Goal: Task Accomplishment & Management: Use online tool/utility

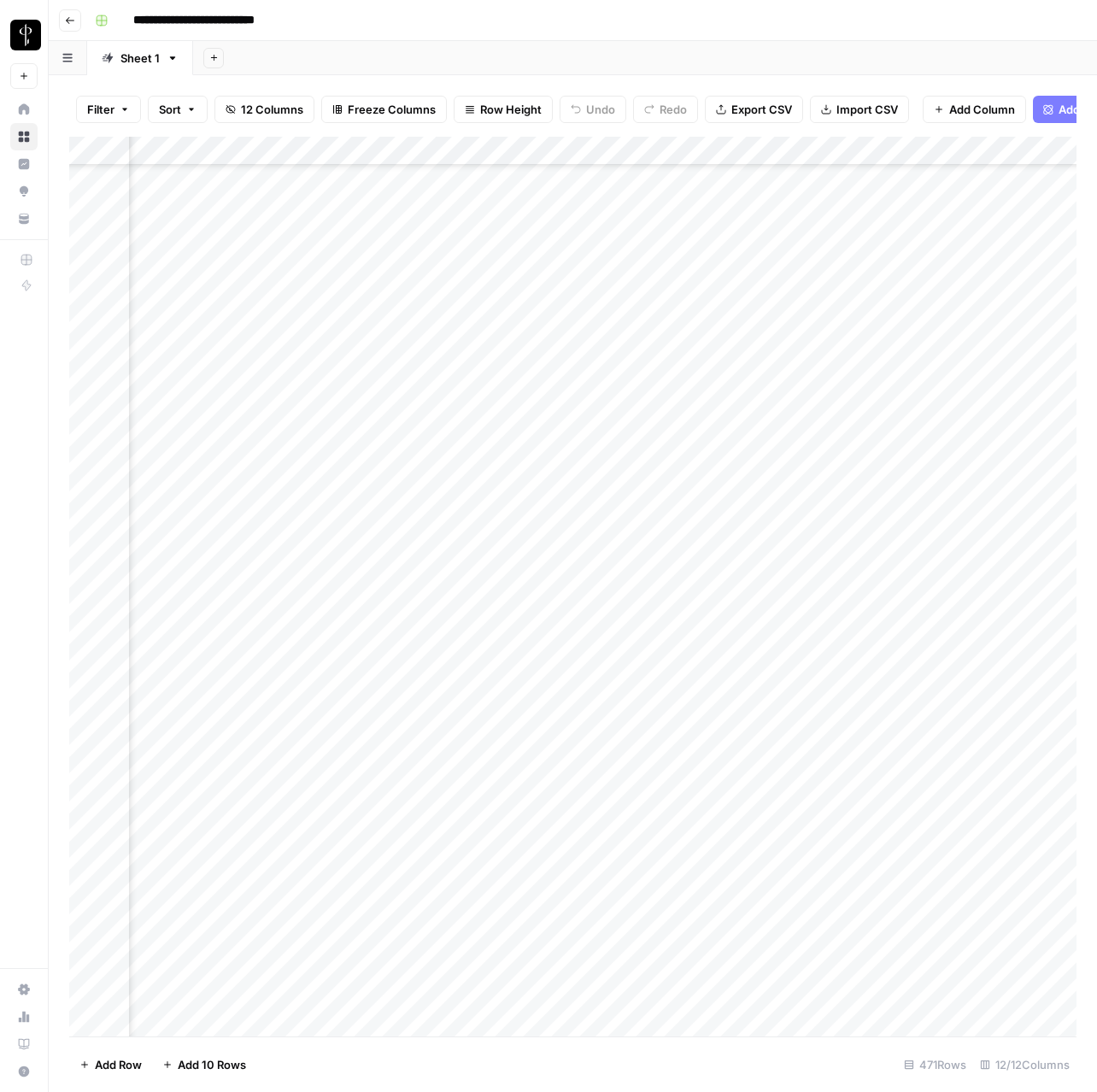
scroll to position [11995, 878]
click at [674, 444] on div "Add Column" at bounding box center [572, 586] width 1007 height 899
click at [618, 440] on div "Add Column" at bounding box center [572, 586] width 1007 height 899
click at [736, 366] on div "Add Column" at bounding box center [572, 586] width 1007 height 899
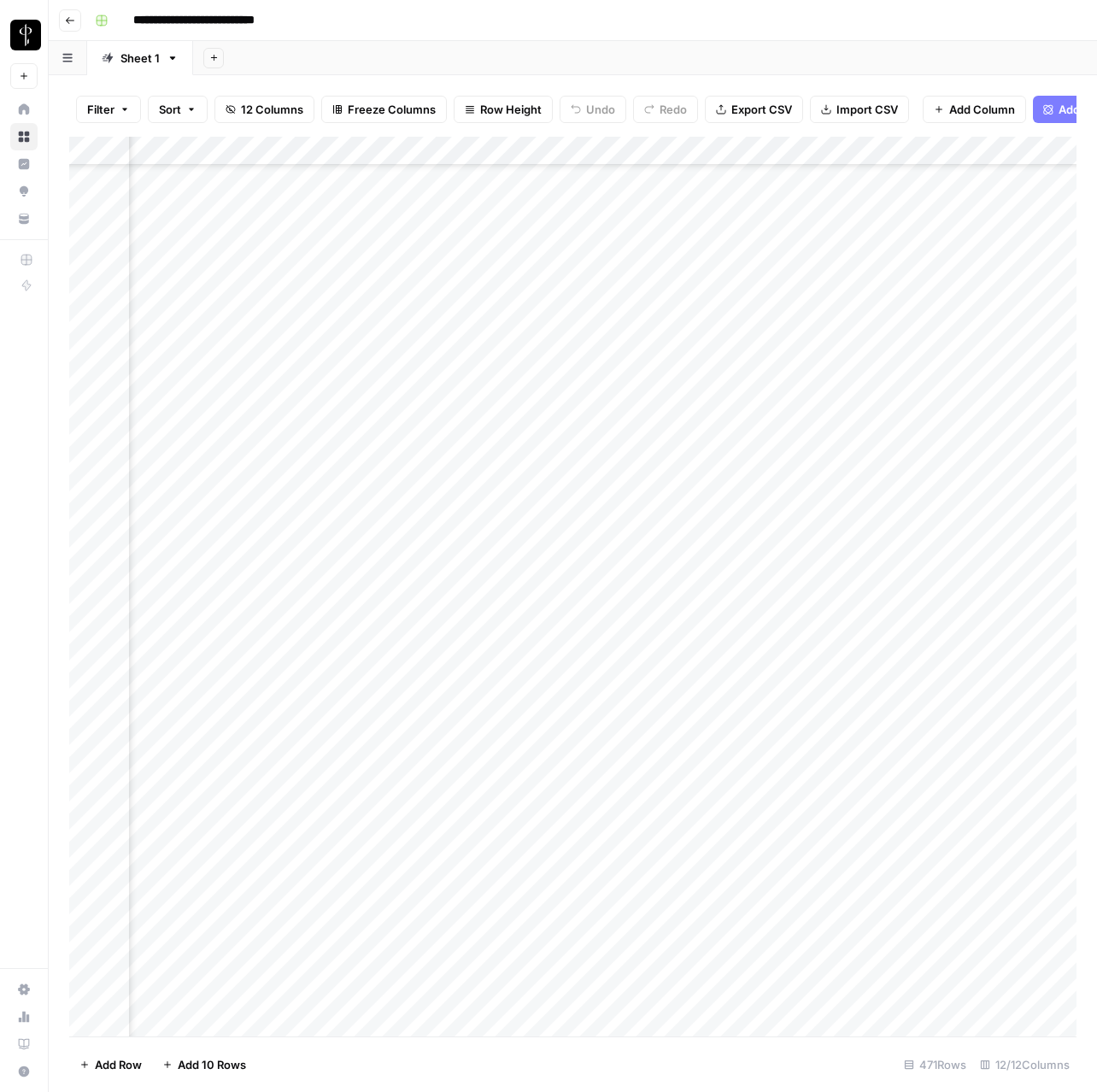
click at [703, 441] on div "Add Column" at bounding box center [572, 586] width 1007 height 899
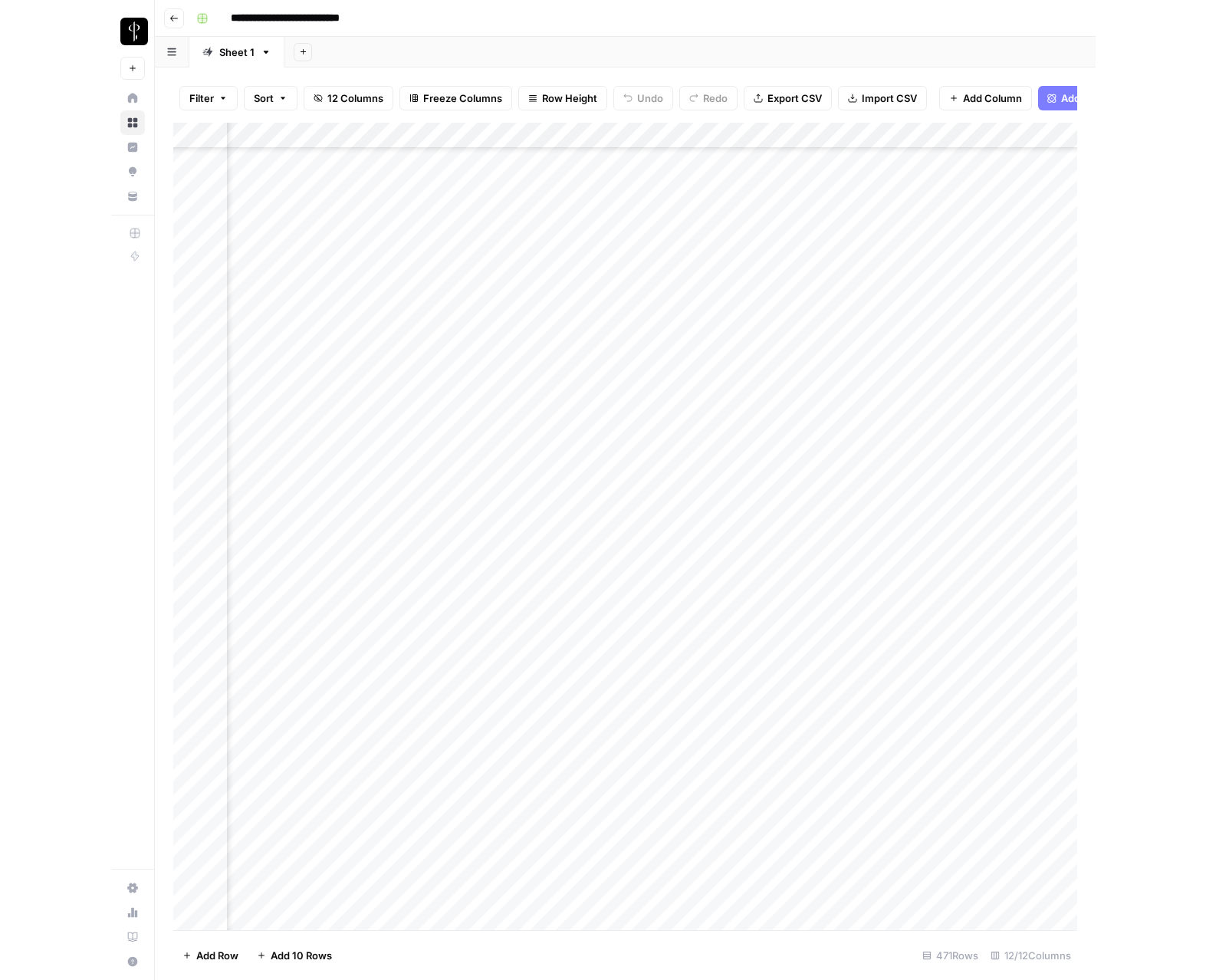
scroll to position [11279, 488]
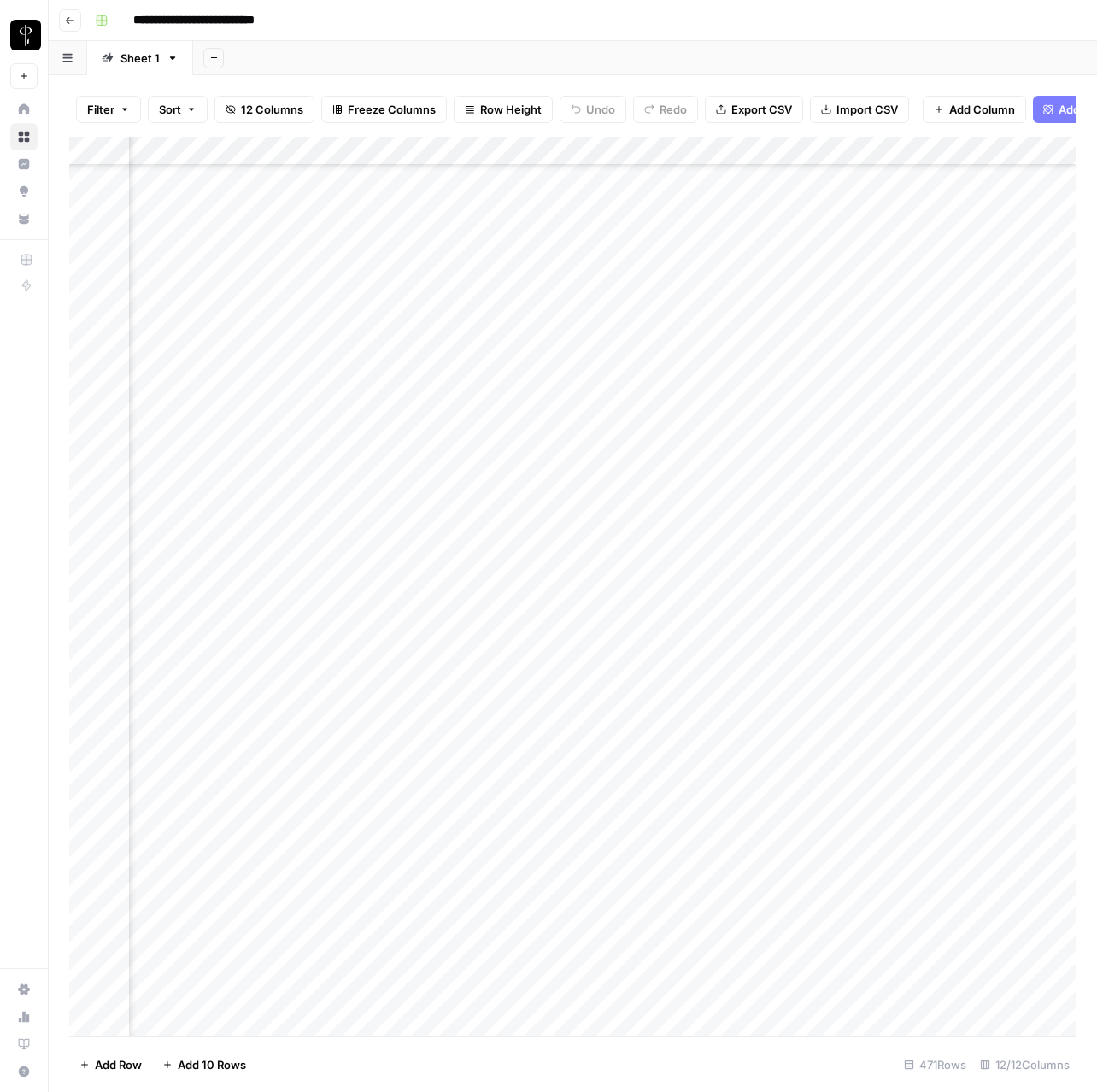
click at [562, 710] on div "Add Column" at bounding box center [572, 586] width 1007 height 899
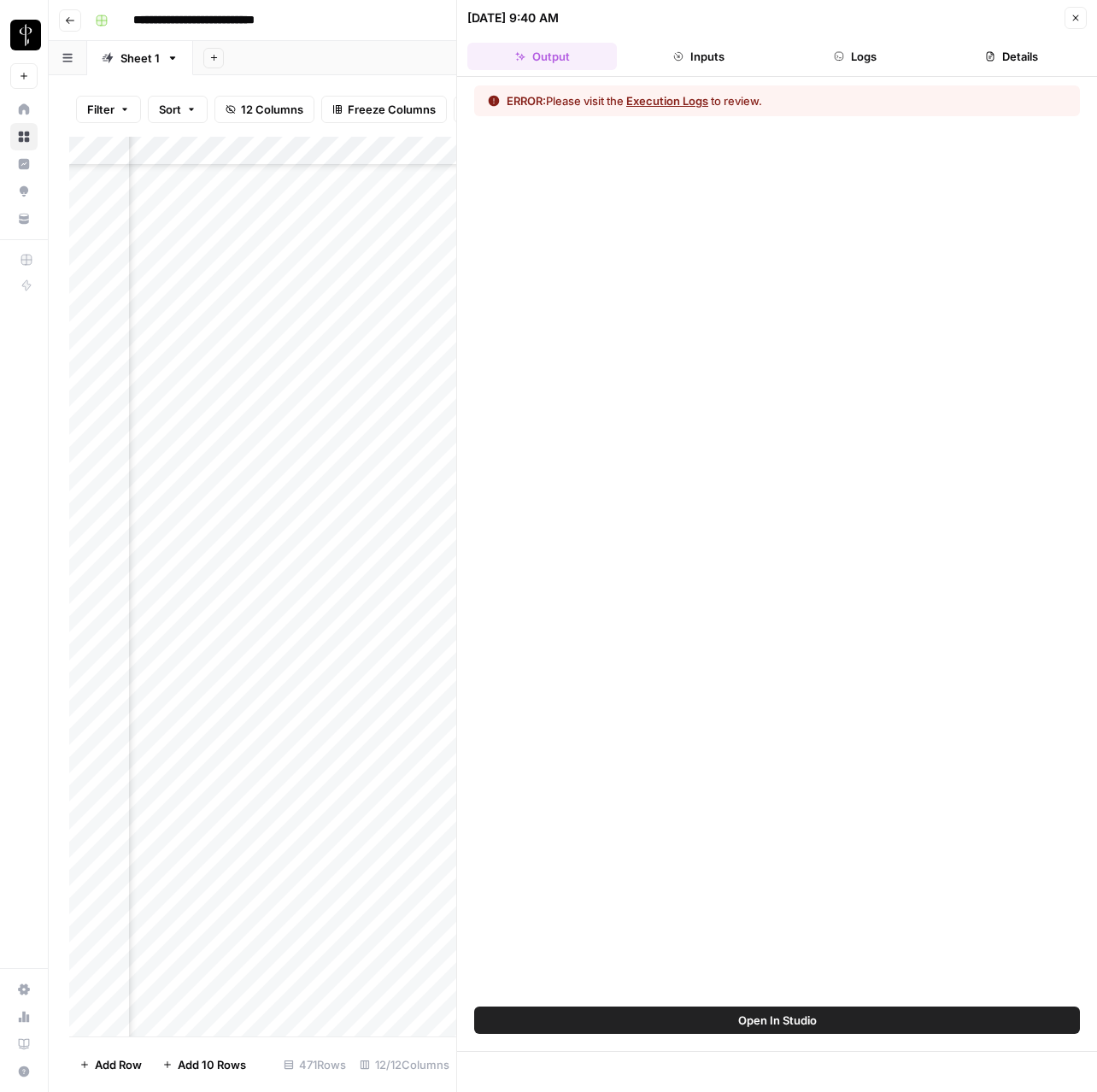
click at [1075, 21] on icon "button" at bounding box center [1075, 18] width 10 height 10
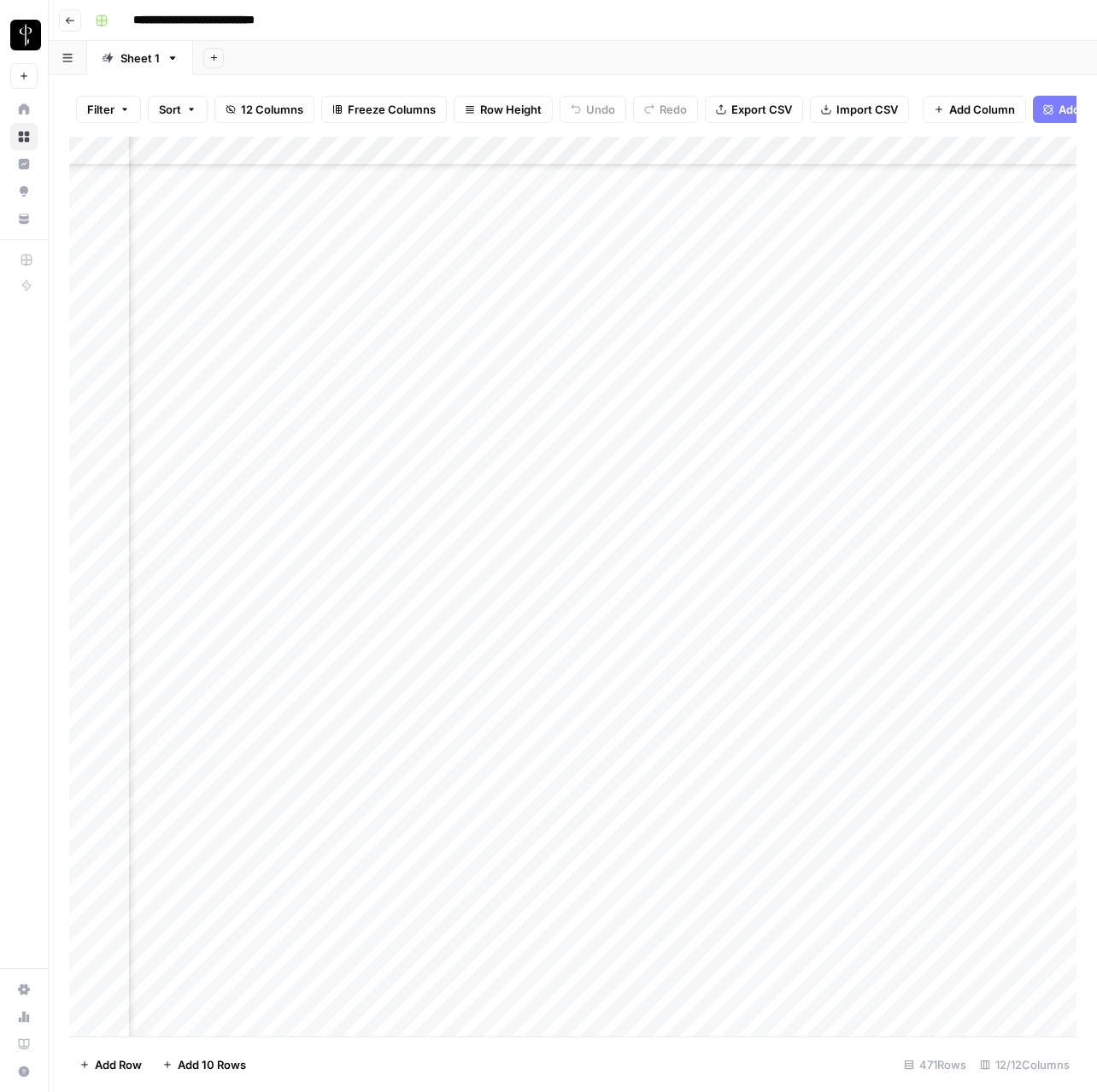
click at [511, 716] on div "Add Column" at bounding box center [572, 586] width 1007 height 899
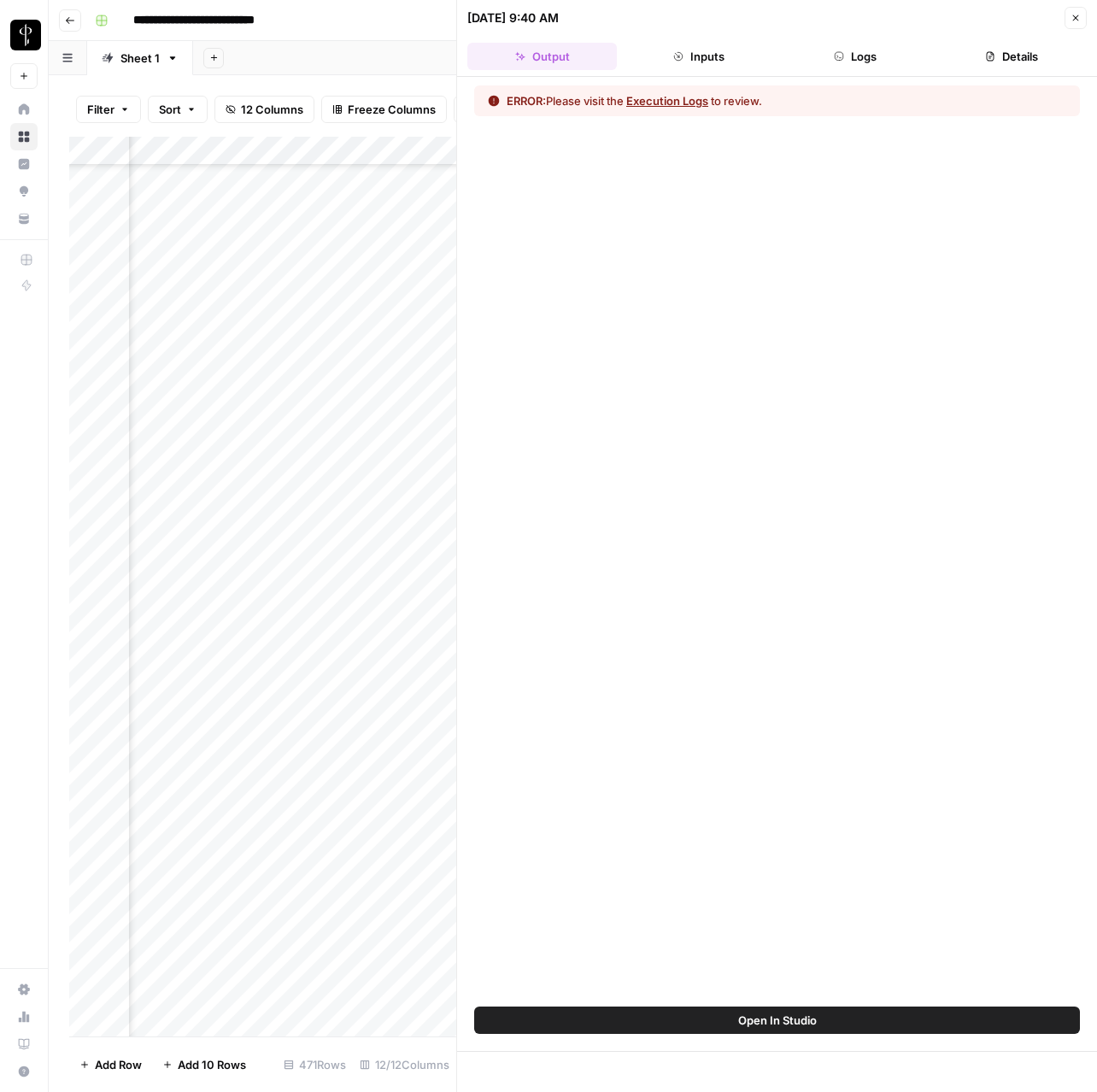
click at [852, 52] on button "Logs" at bounding box center [856, 56] width 150 height 27
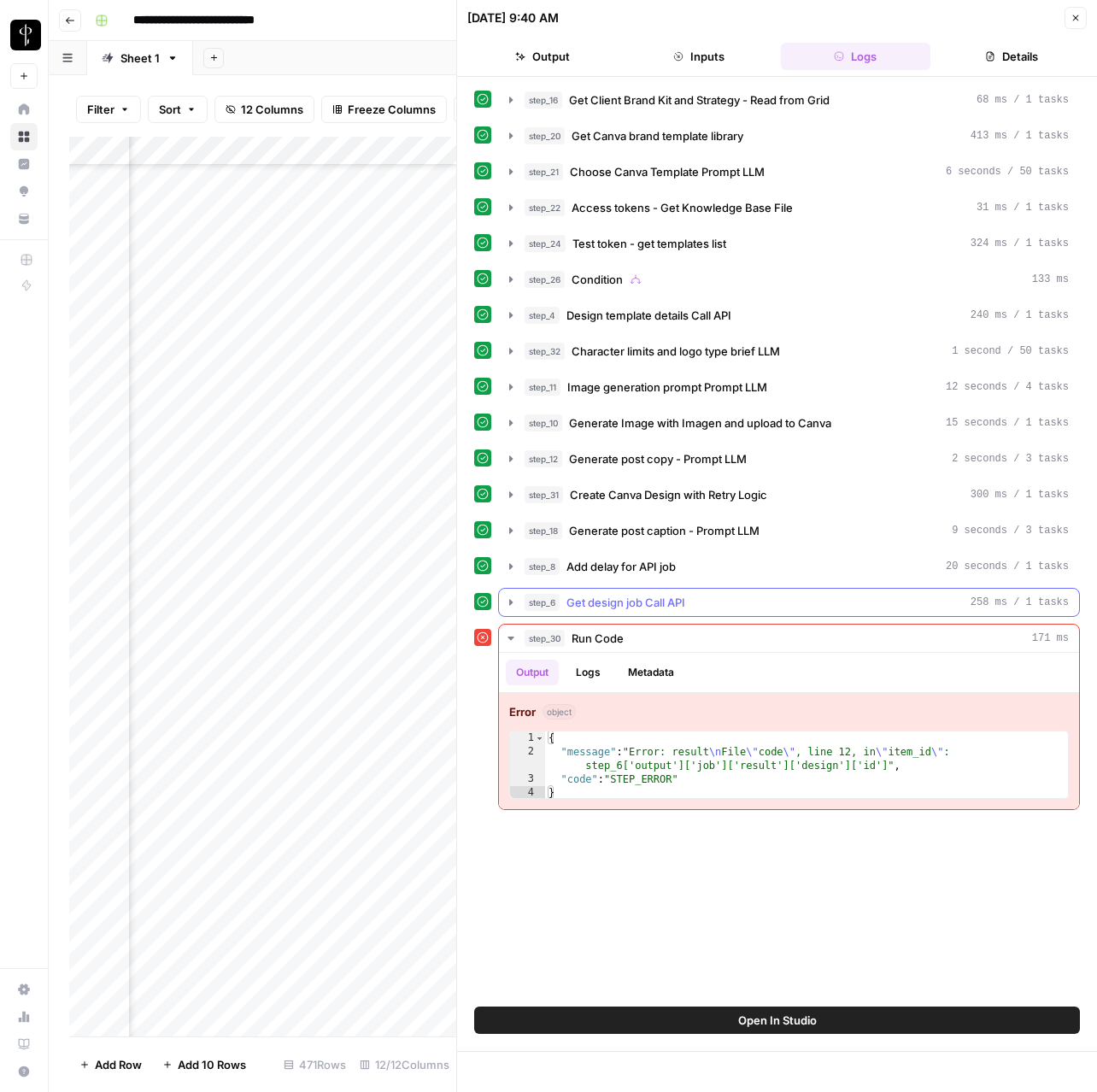
click at [621, 589] on button "step_6 Get design job Call API 258 ms / 1 tasks" at bounding box center [789, 602] width 581 height 27
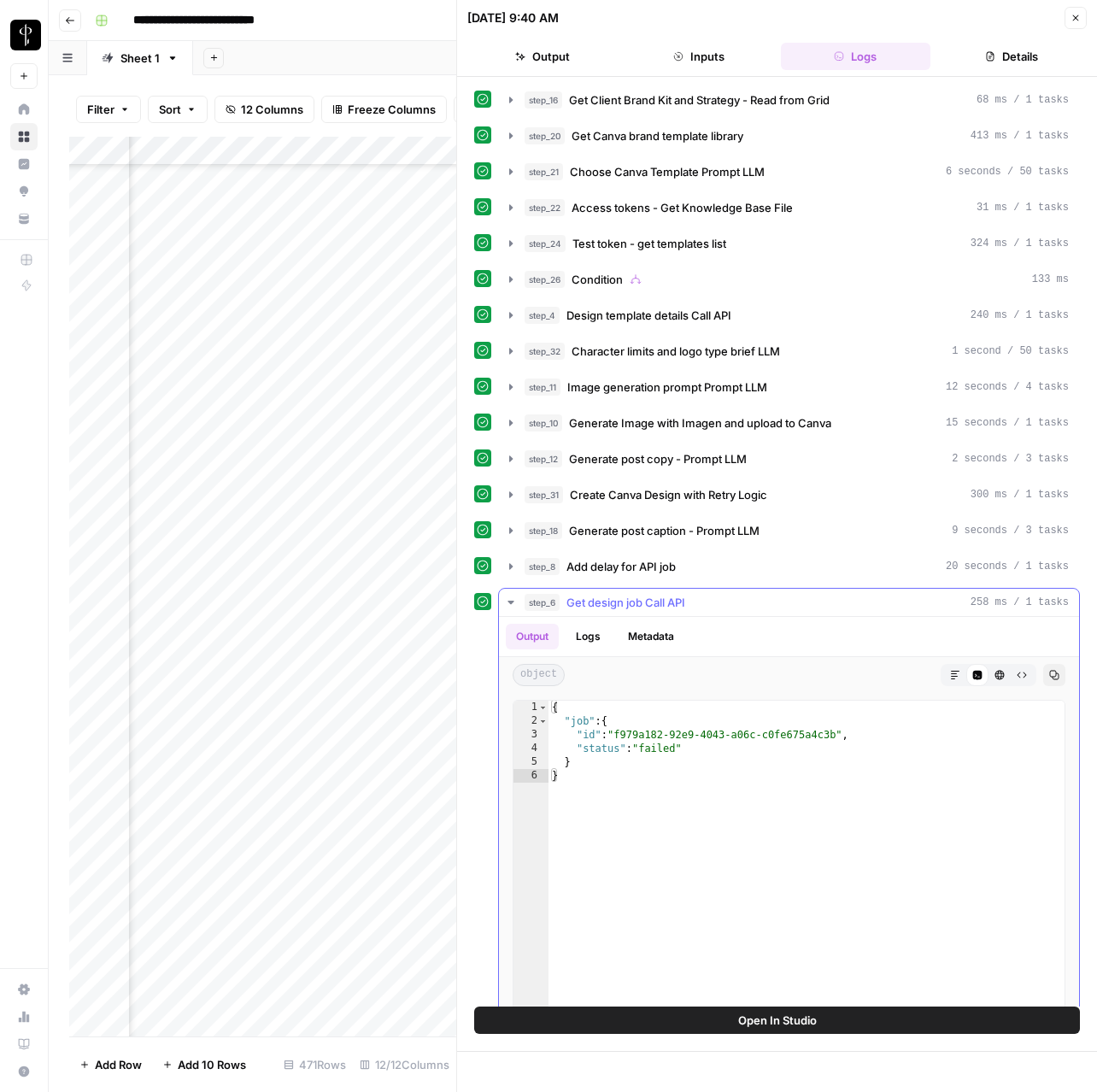
type textarea "**********"
drag, startPoint x: 698, startPoint y: 749, endPoint x: 643, endPoint y: 749, distance: 55.0
click at [643, 749] on div "{ "job" : { "id" : "f979a182-92e9-4043-a06c-c0fe675a4c3b" , "status" : "failed"…" at bounding box center [807, 882] width 516 height 363
click at [1066, 14] on button "Close" at bounding box center [1076, 18] width 22 height 22
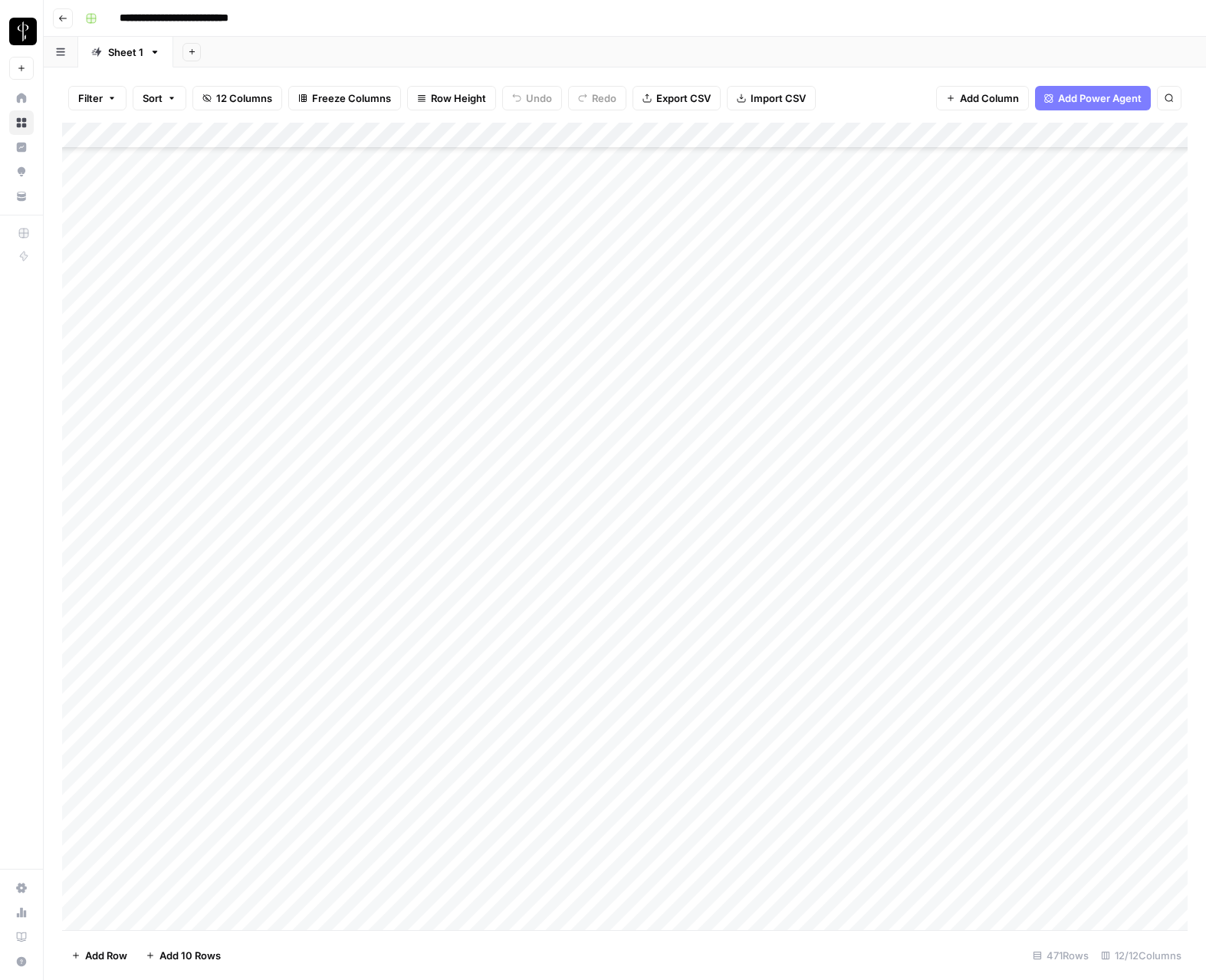
scroll to position [6358, 0]
click at [984, 393] on div "Add Column" at bounding box center [625, 526] width 1126 height 807
click at [977, 400] on div "Add Column" at bounding box center [625, 526] width 1126 height 807
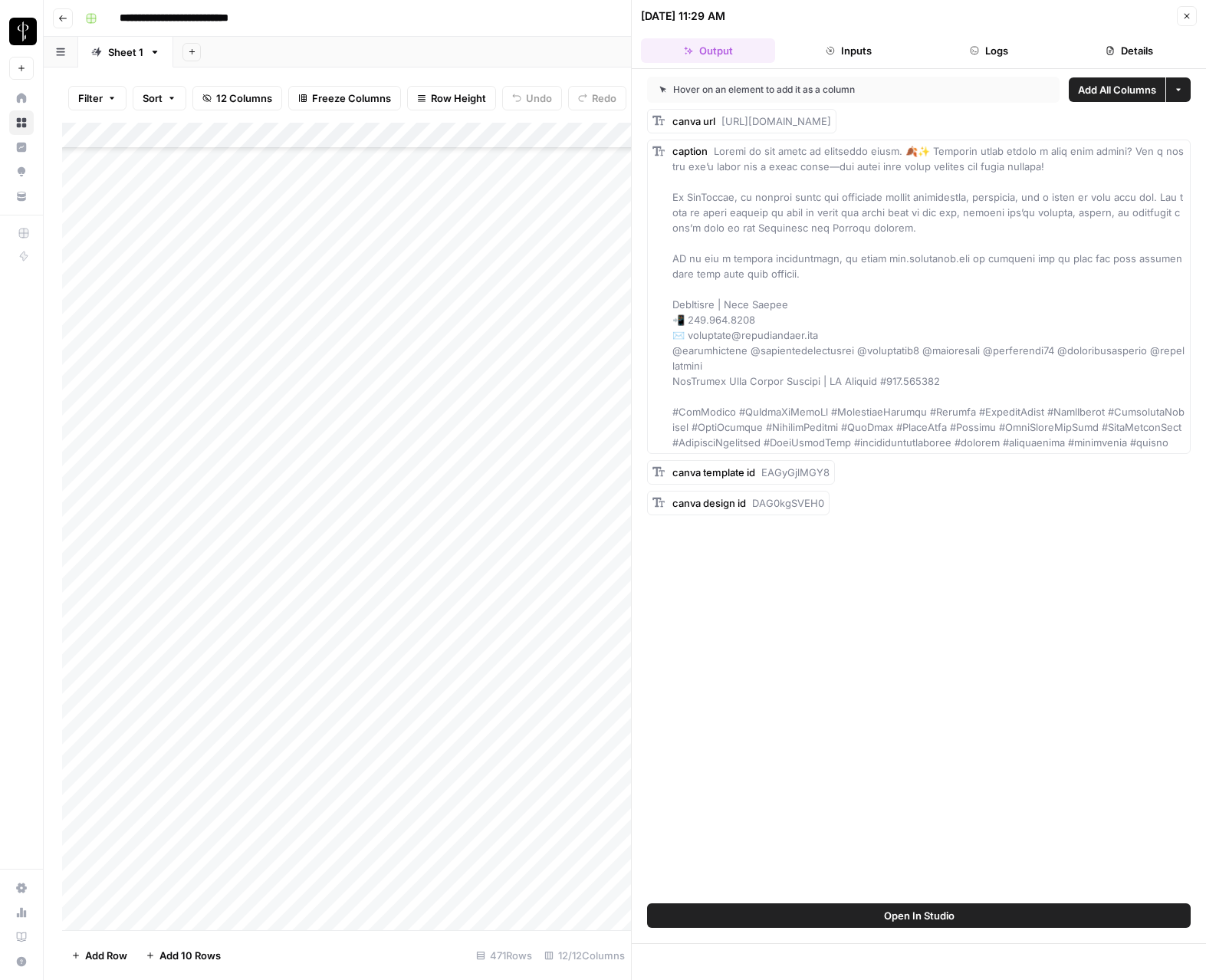
click at [984, 49] on button "Logs" at bounding box center [989, 50] width 134 height 24
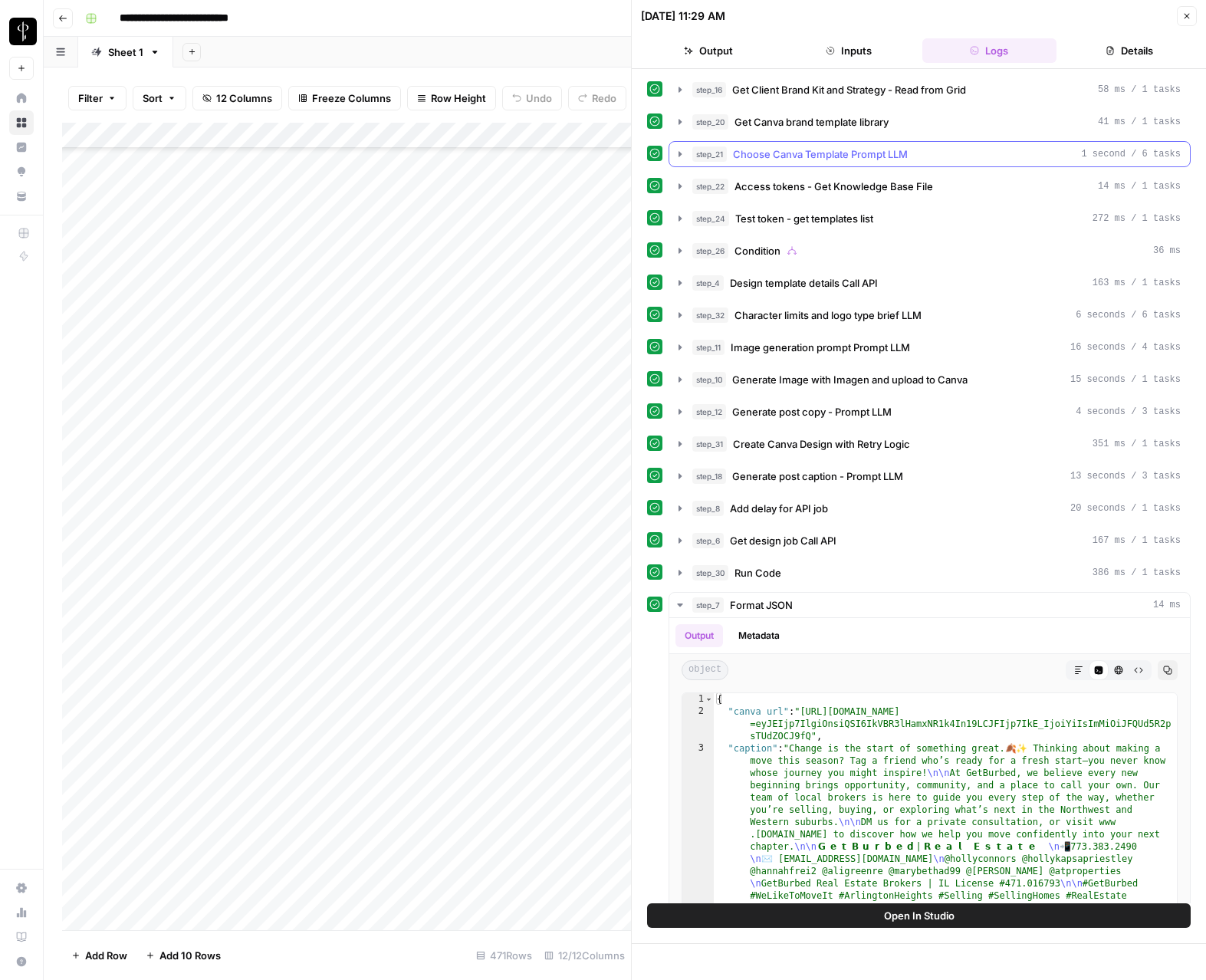
click at [672, 154] on button "step_21 Choose Canva Template Prompt LLM 1 second / 6 tasks" at bounding box center [930, 154] width 521 height 24
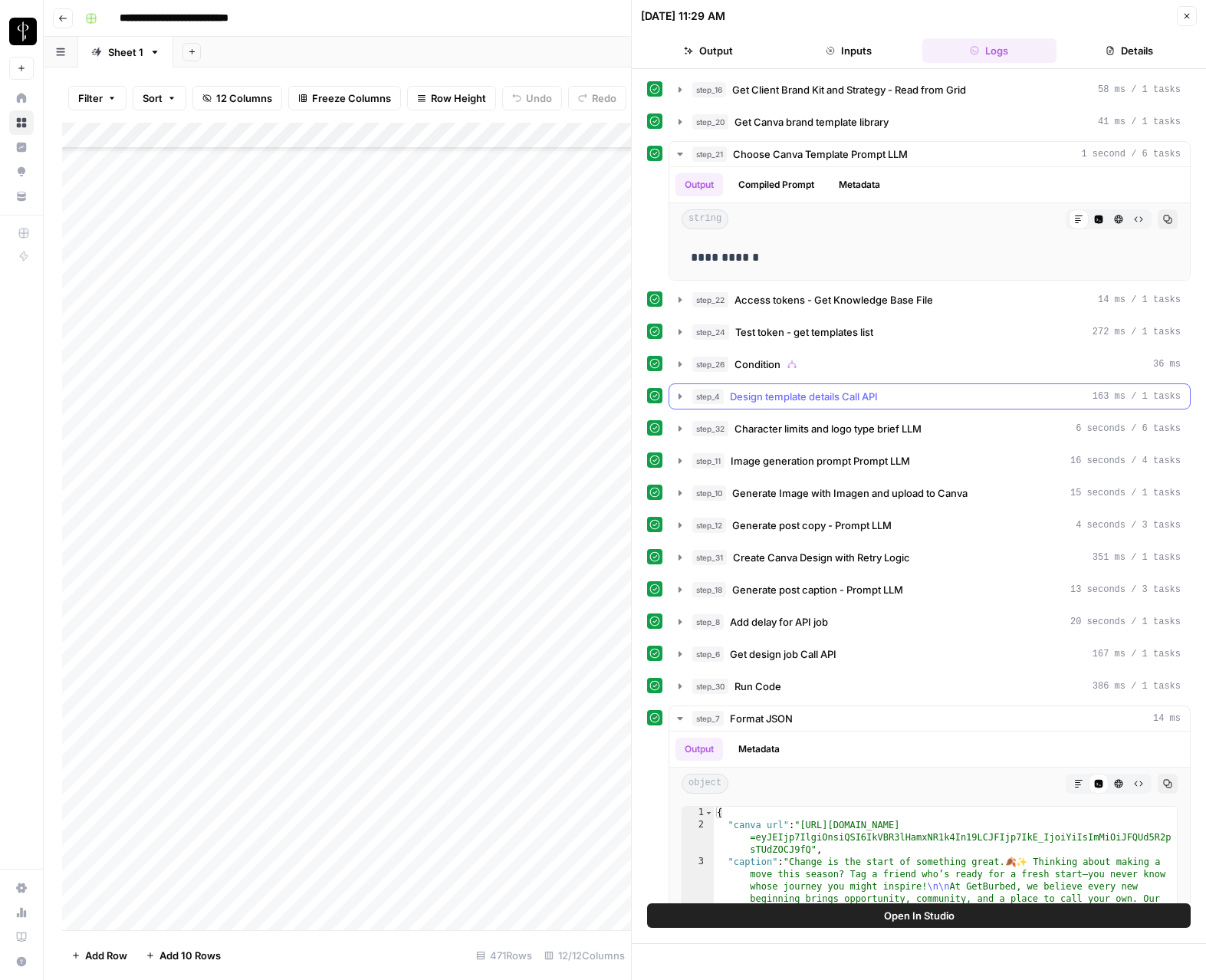
click at [679, 399] on icon "button" at bounding box center [681, 396] width 3 height 5
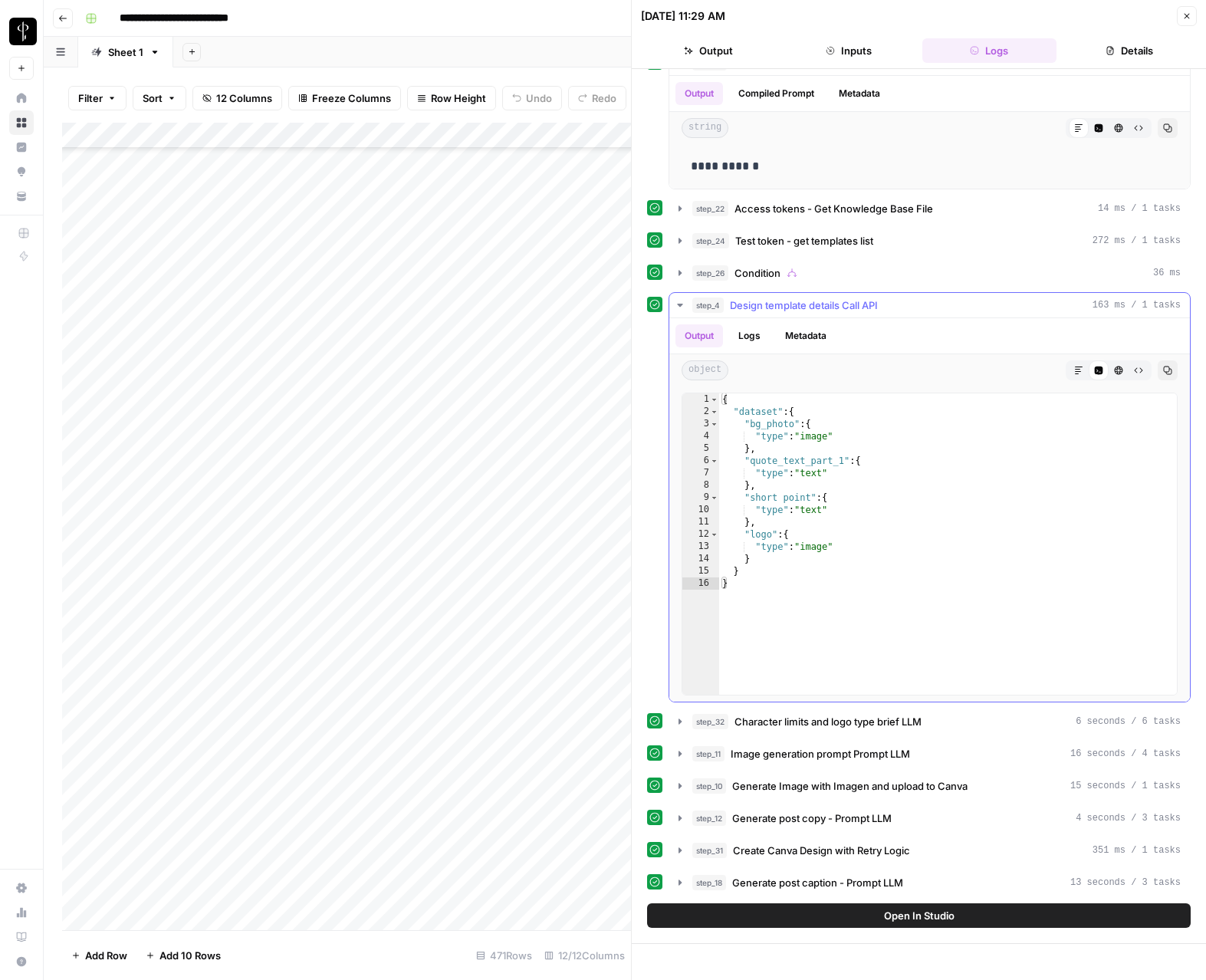
scroll to position [92, 0]
drag, startPoint x: 768, startPoint y: 458, endPoint x: 832, endPoint y: 458, distance: 64.0
click at [835, 458] on div "{ "dataset" : { "bg_photo" : { "type" : "image" } , "quote_text_part_1" : { "ty…" at bounding box center [948, 555] width 458 height 326
drag, startPoint x: 757, startPoint y: 501, endPoint x: 769, endPoint y: 517, distance: 20.0
click at [817, 498] on div "{ "dataset" : { "bg_photo" : { "type" : "image" } , "quote_text_part_1" : { "ty…" at bounding box center [948, 555] width 458 height 326
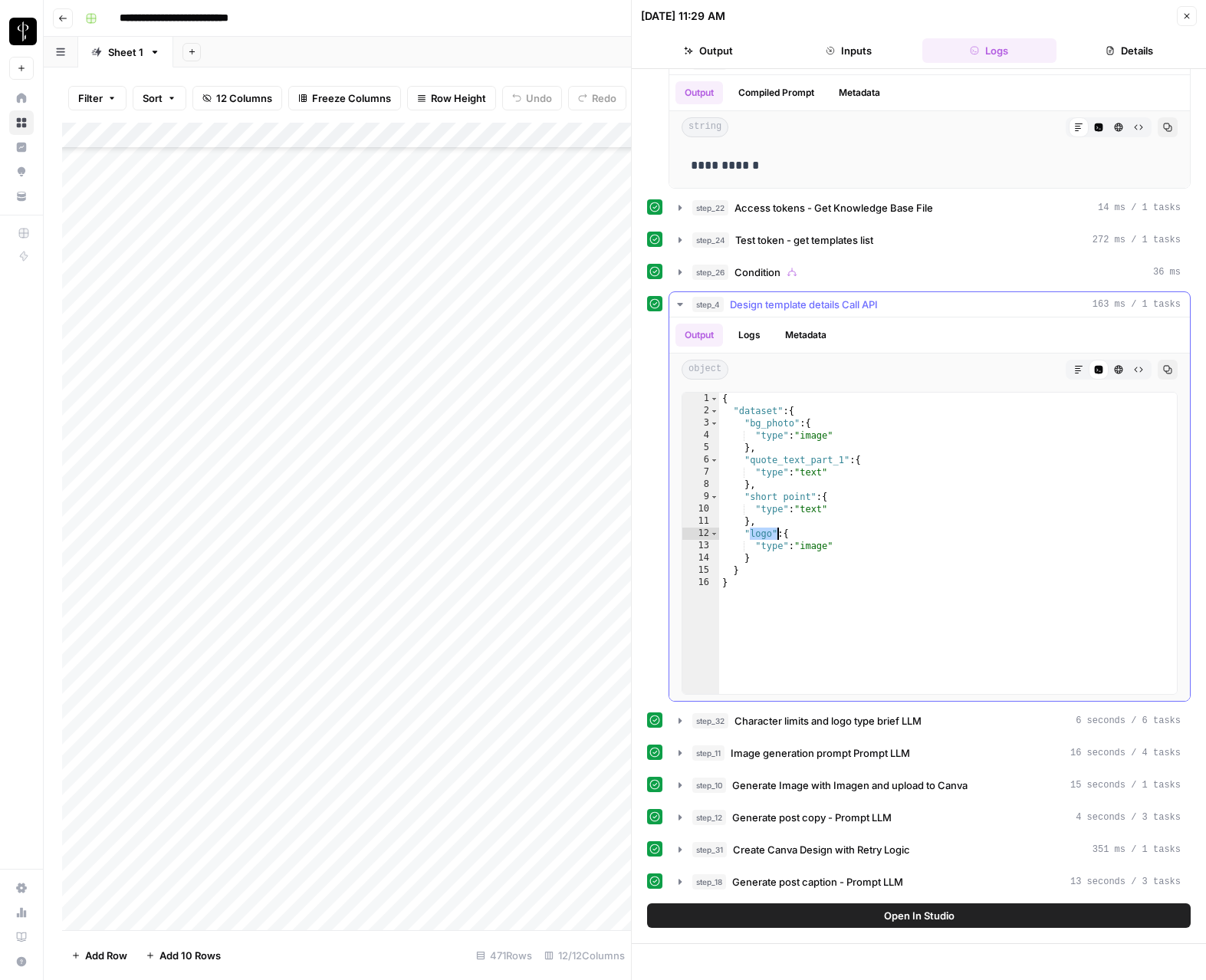
drag, startPoint x: 751, startPoint y: 532, endPoint x: 776, endPoint y: 534, distance: 25.1
click at [776, 534] on div "{ "dataset" : { "bg_photo" : { "type" : "image" } , "quote_text_part_1" : { "ty…" at bounding box center [948, 555] width 458 height 326
type textarea "*********"
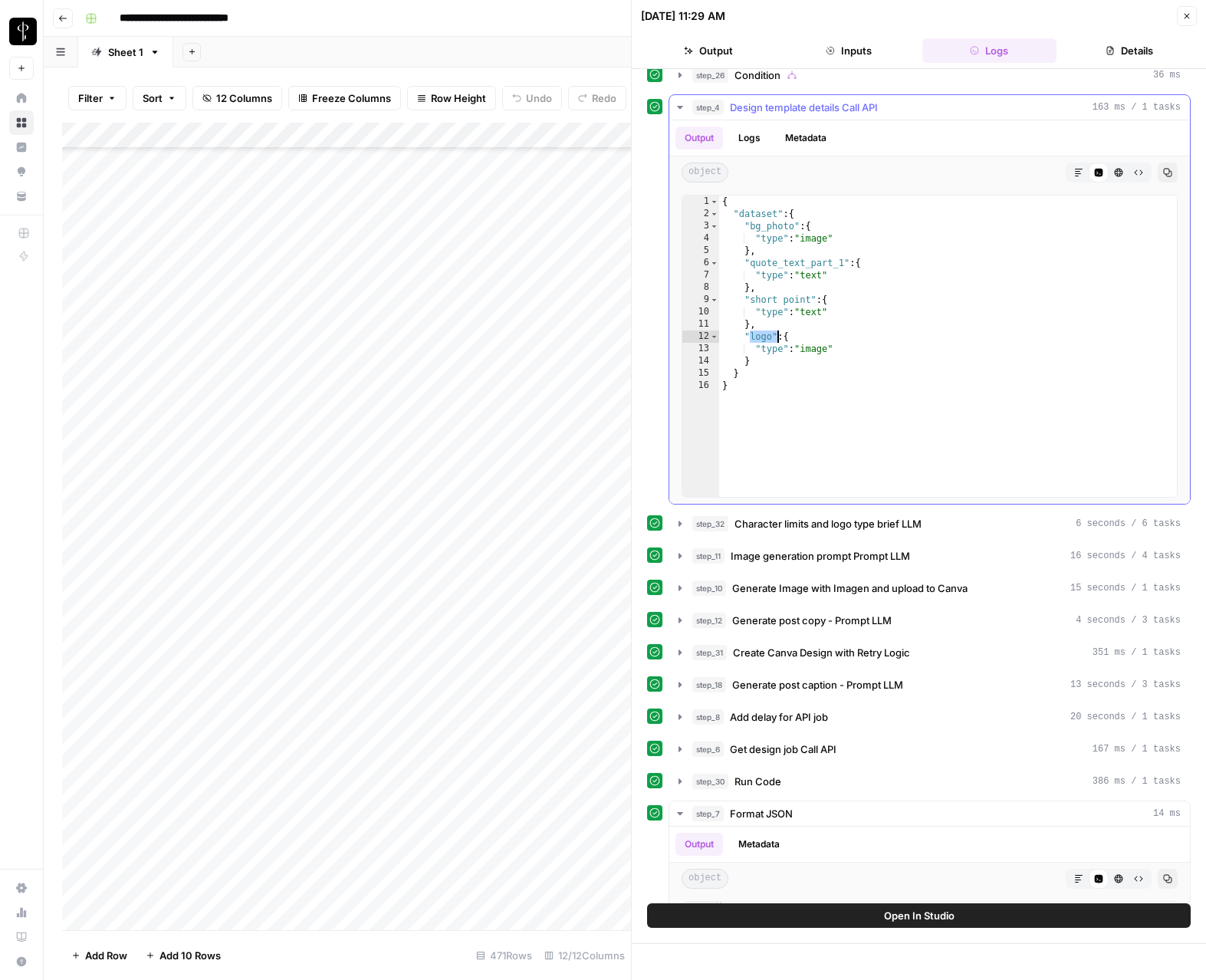
scroll to position [423, 0]
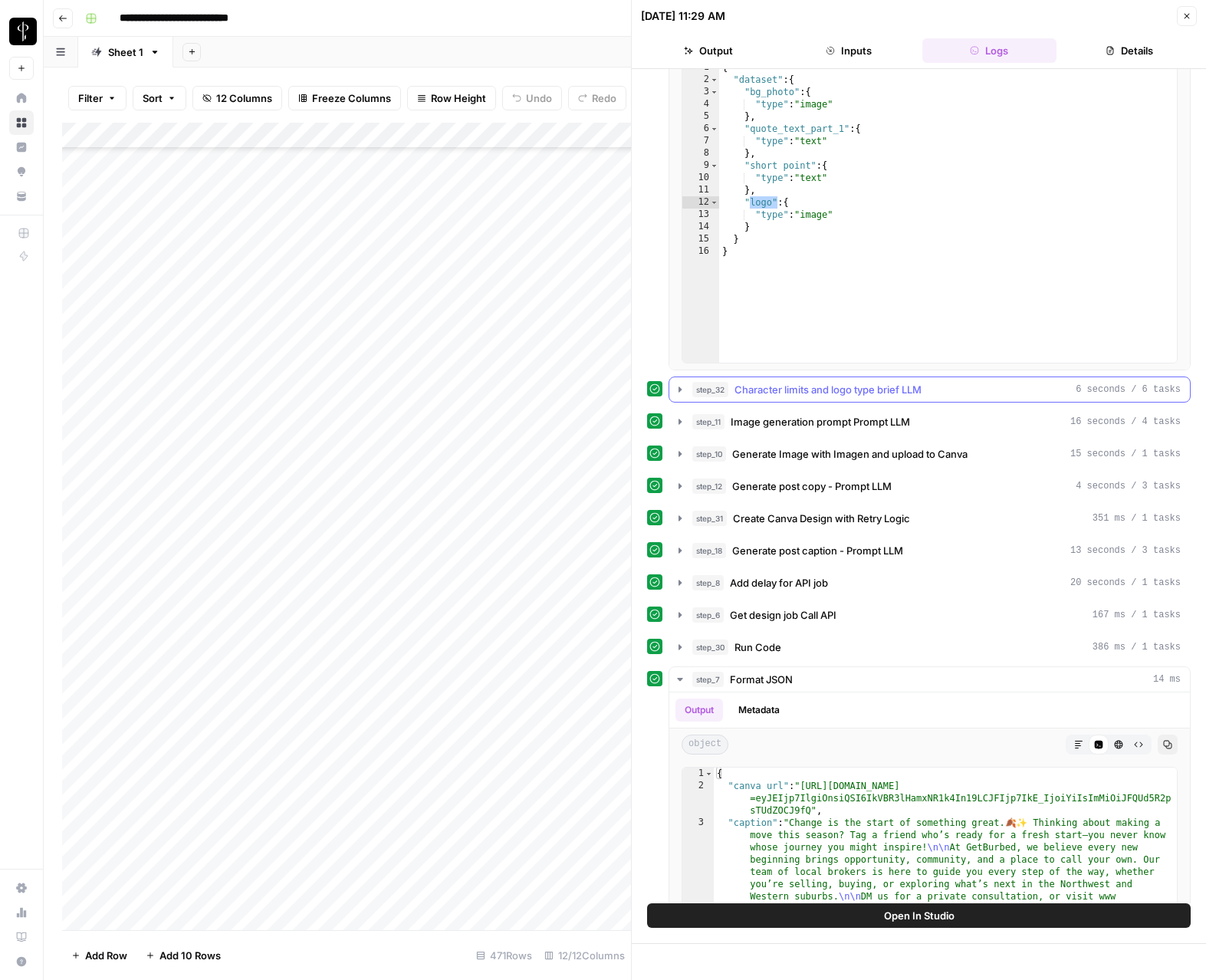
click at [822, 399] on button "step_32 Character limits and logo type brief LLM 6 seconds / 6 tasks" at bounding box center [930, 389] width 521 height 24
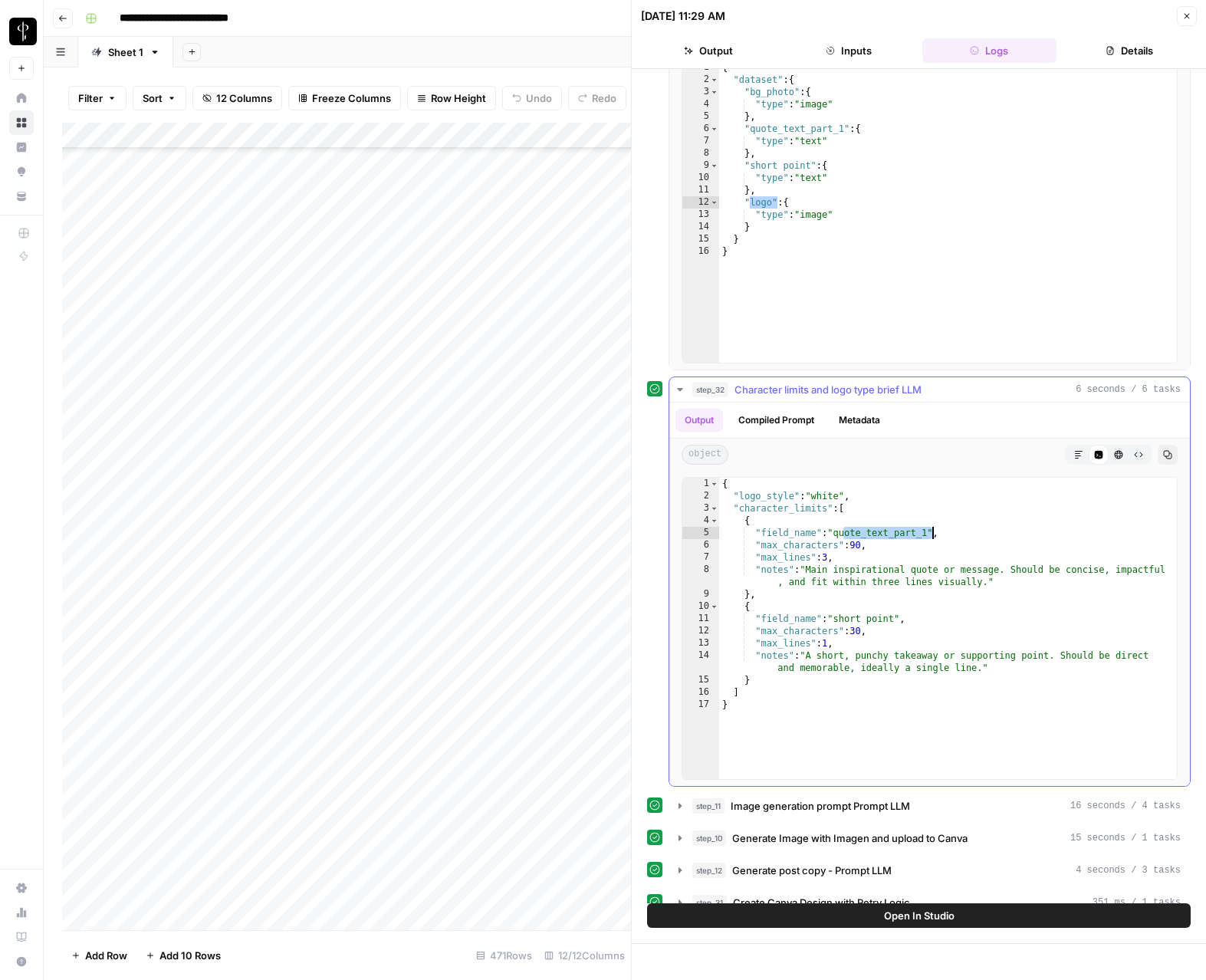
drag, startPoint x: 843, startPoint y: 530, endPoint x: 931, endPoint y: 532, distance: 88.0
click at [931, 532] on div "{ "logo_style" : "white" , "character_limits" : [ { "field_name" : "quote_text_…" at bounding box center [948, 640] width 458 height 326
drag, startPoint x: 852, startPoint y: 550, endPoint x: 869, endPoint y: 549, distance: 17.0
click at [869, 549] on div "{ "logo_style" : "white" , "character_limits" : [ { "field_name" : "quote_text_…" at bounding box center [948, 640] width 458 height 326
drag, startPoint x: 829, startPoint y: 556, endPoint x: 843, endPoint y: 556, distance: 14.0
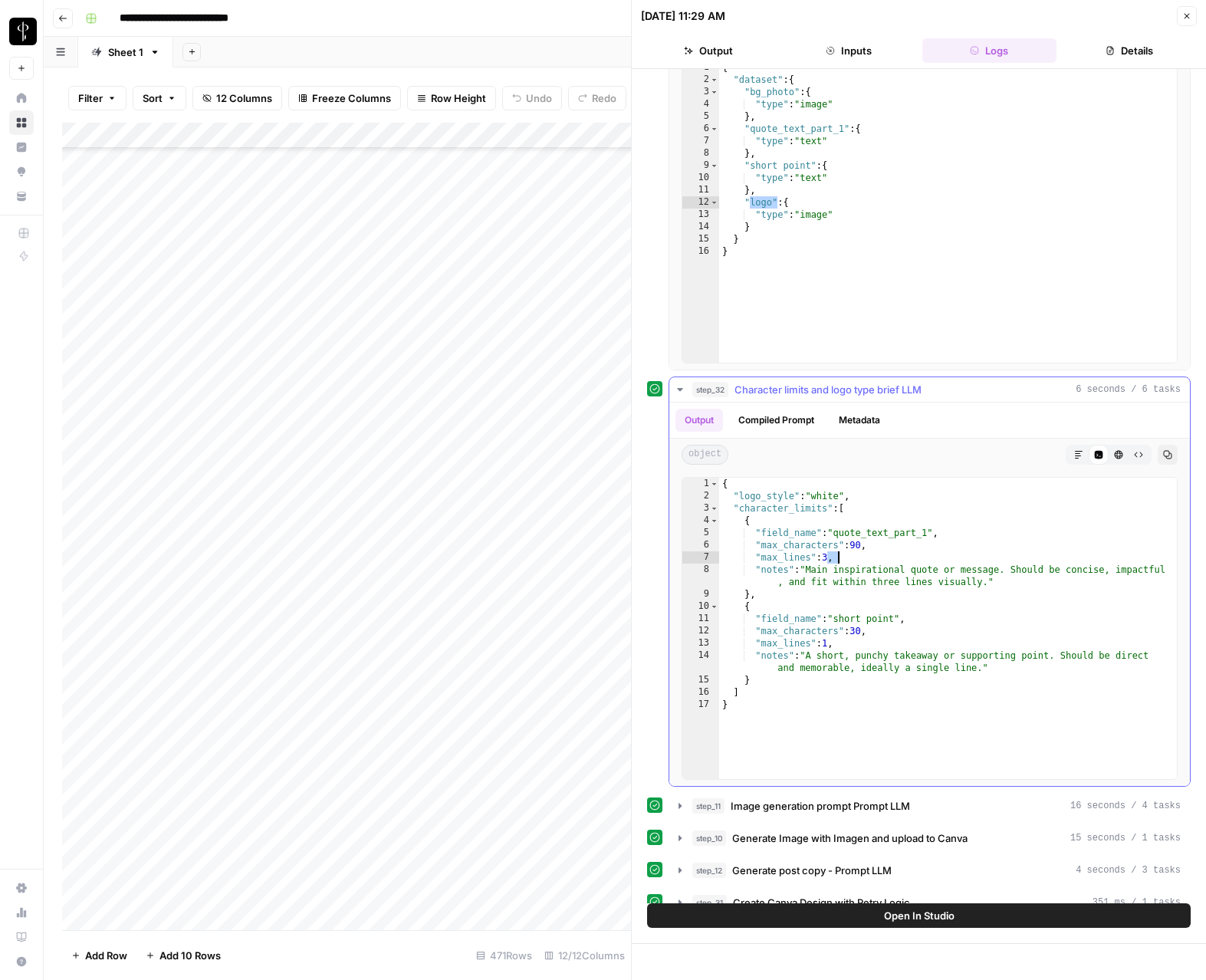
click at [843, 556] on div "{ "logo_style" : "white" , "character_limits" : [ { "field_name" : "quote_text_…" at bounding box center [948, 640] width 458 height 326
drag, startPoint x: 810, startPoint y: 571, endPoint x: 1005, endPoint y: 586, distance: 195.6
click at [984, 586] on div "{ "logo_style" : "white" , "character_limits" : [ { "field_name" : "quote_text_…" at bounding box center [948, 640] width 458 height 326
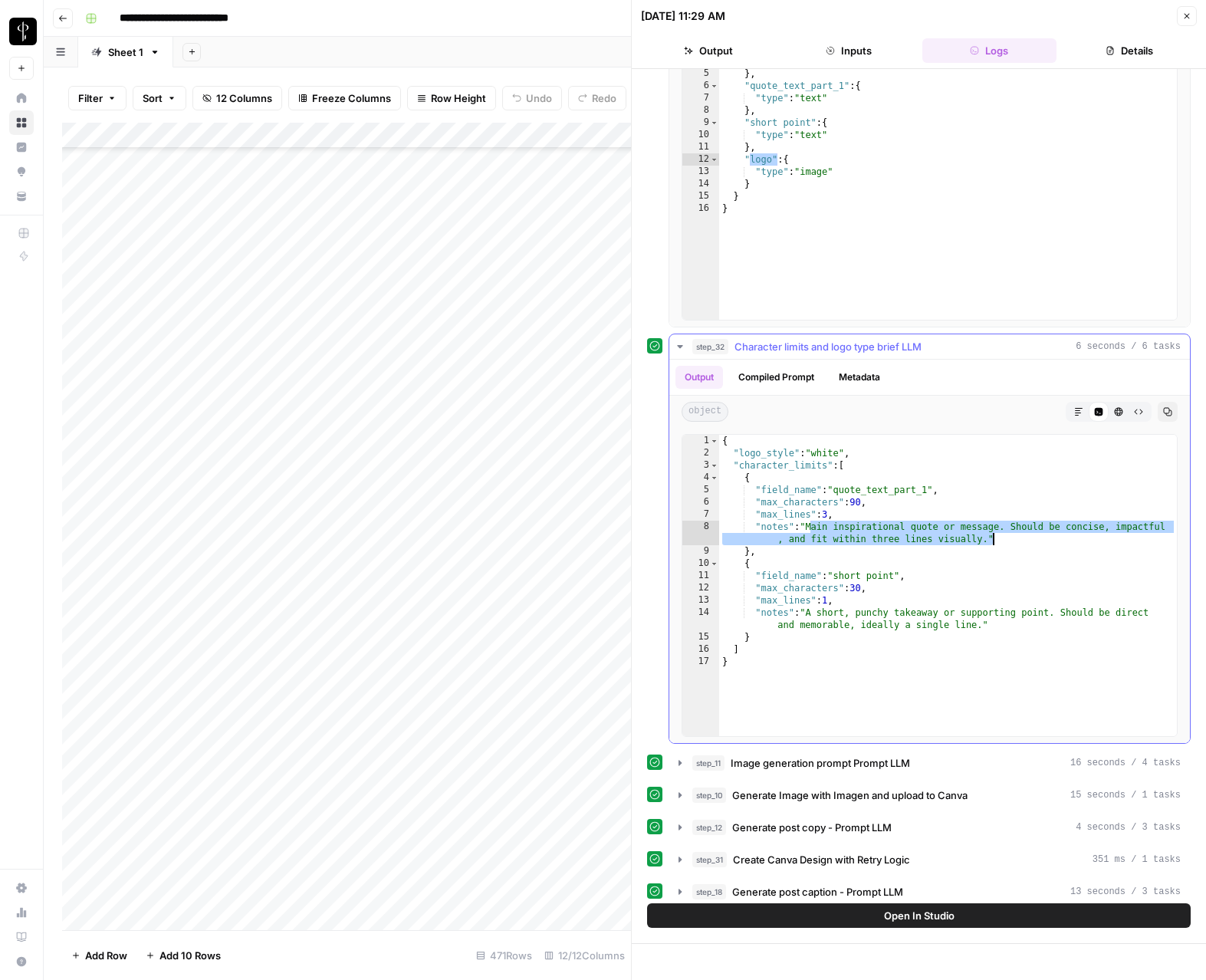
scroll to position [467, 0]
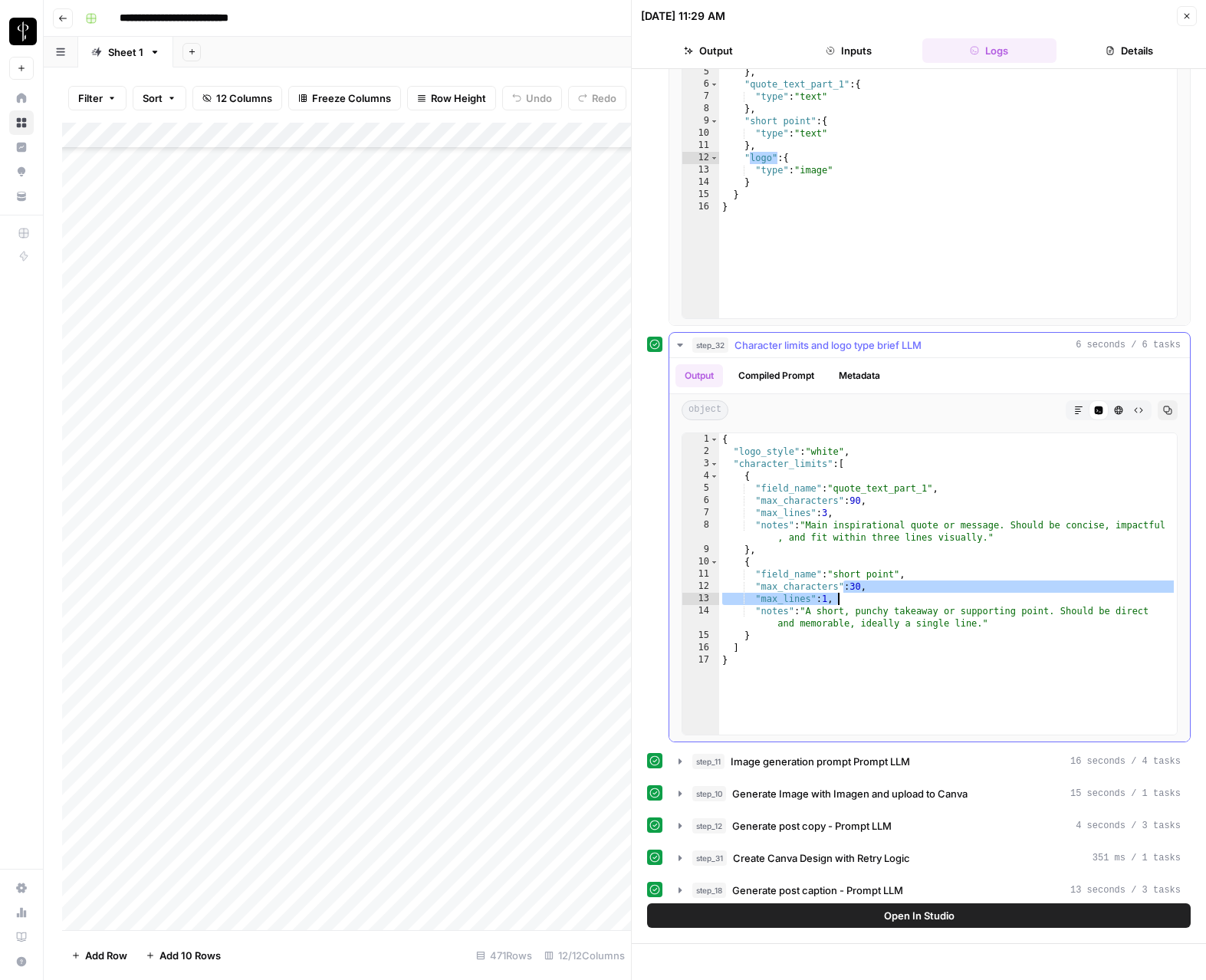
drag, startPoint x: 842, startPoint y: 588, endPoint x: 846, endPoint y: 601, distance: 13.6
click at [846, 601] on div "{ "logo_style" : "white" , "character_limits" : [ { "field_name" : "quote_text_…" at bounding box center [948, 596] width 458 height 326
type textarea "**********"
click at [678, 342] on icon "button" at bounding box center [680, 345] width 13 height 13
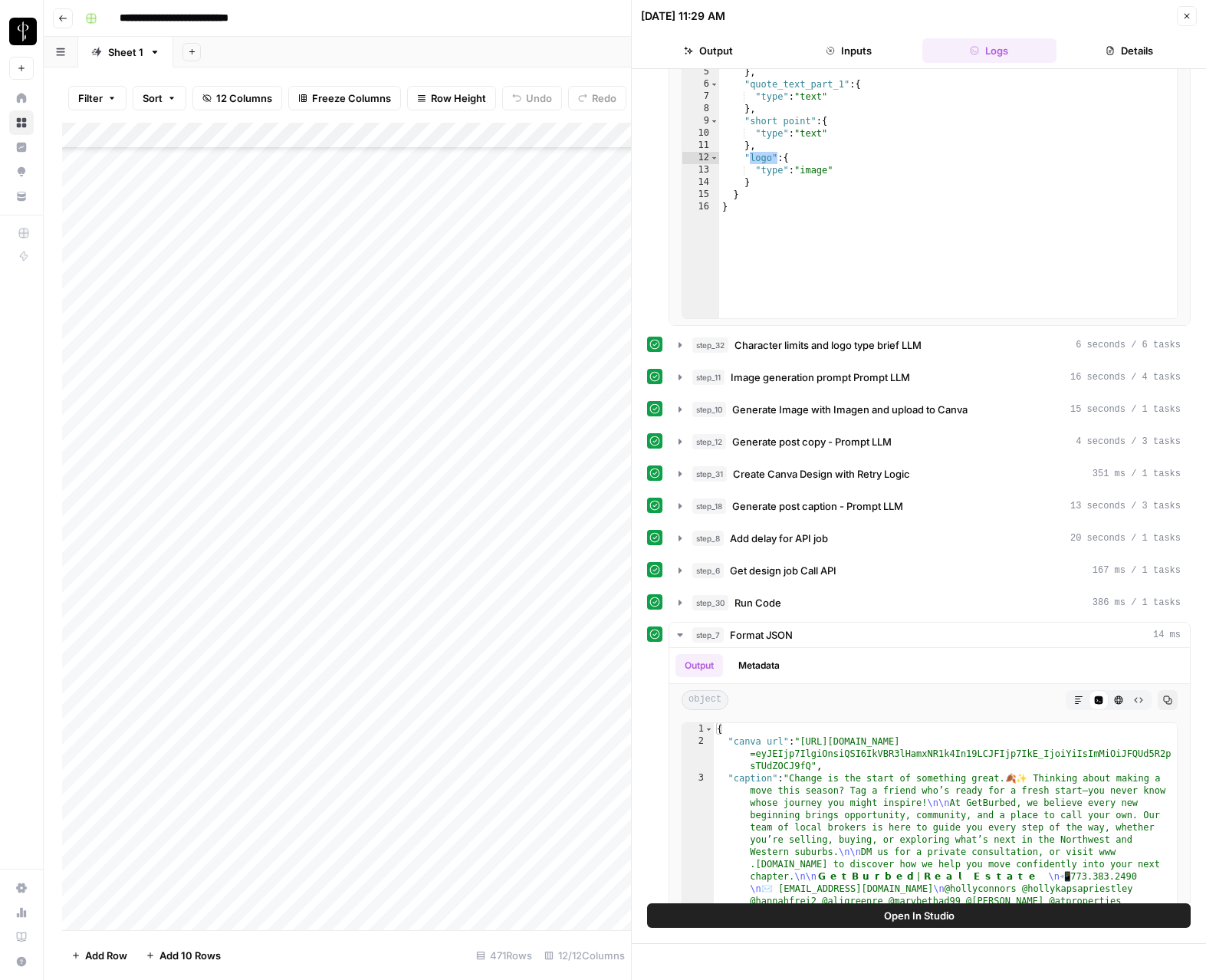
click at [984, 16] on span "Close" at bounding box center [1191, 16] width 1 height 1
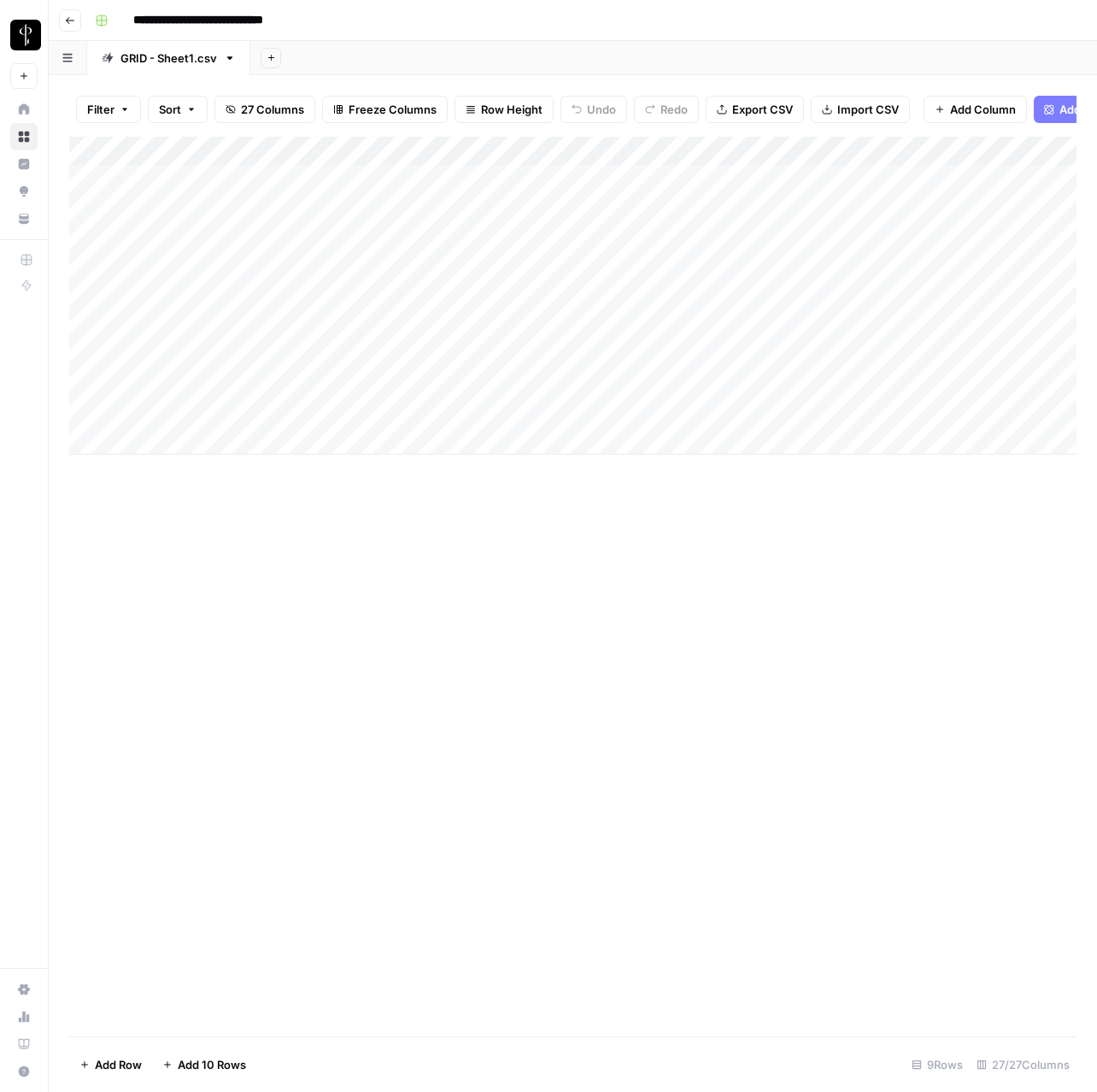
click at [243, 187] on div "Add Column" at bounding box center [572, 295] width 1007 height 318
drag, startPoint x: 161, startPoint y: 182, endPoint x: 163, endPoint y: 257, distance: 75.0
click at [163, 257] on div "Add Column" at bounding box center [572, 295] width 1007 height 318
click at [493, 187] on div "Add Column" at bounding box center [572, 295] width 1007 height 318
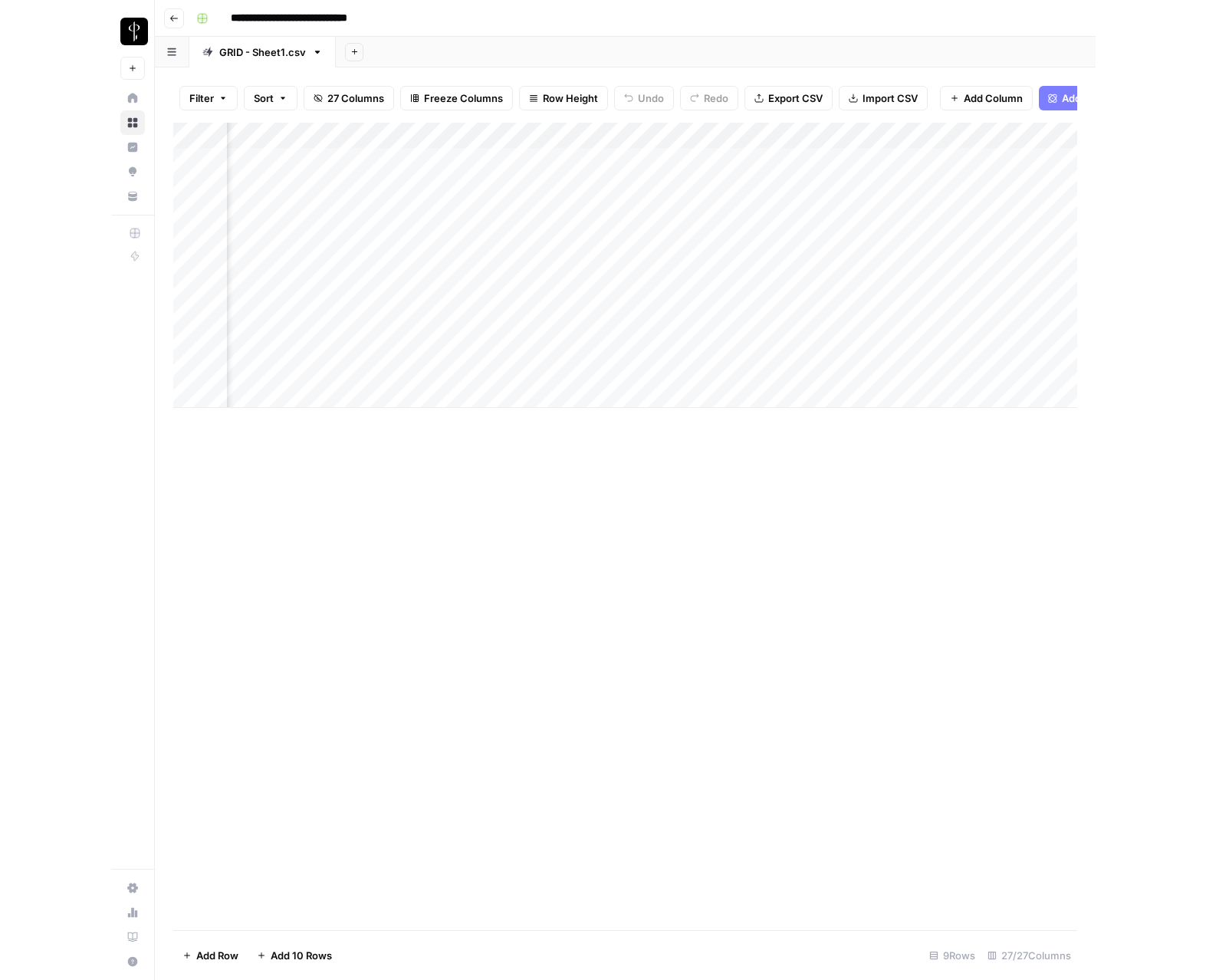
scroll to position [0, 948]
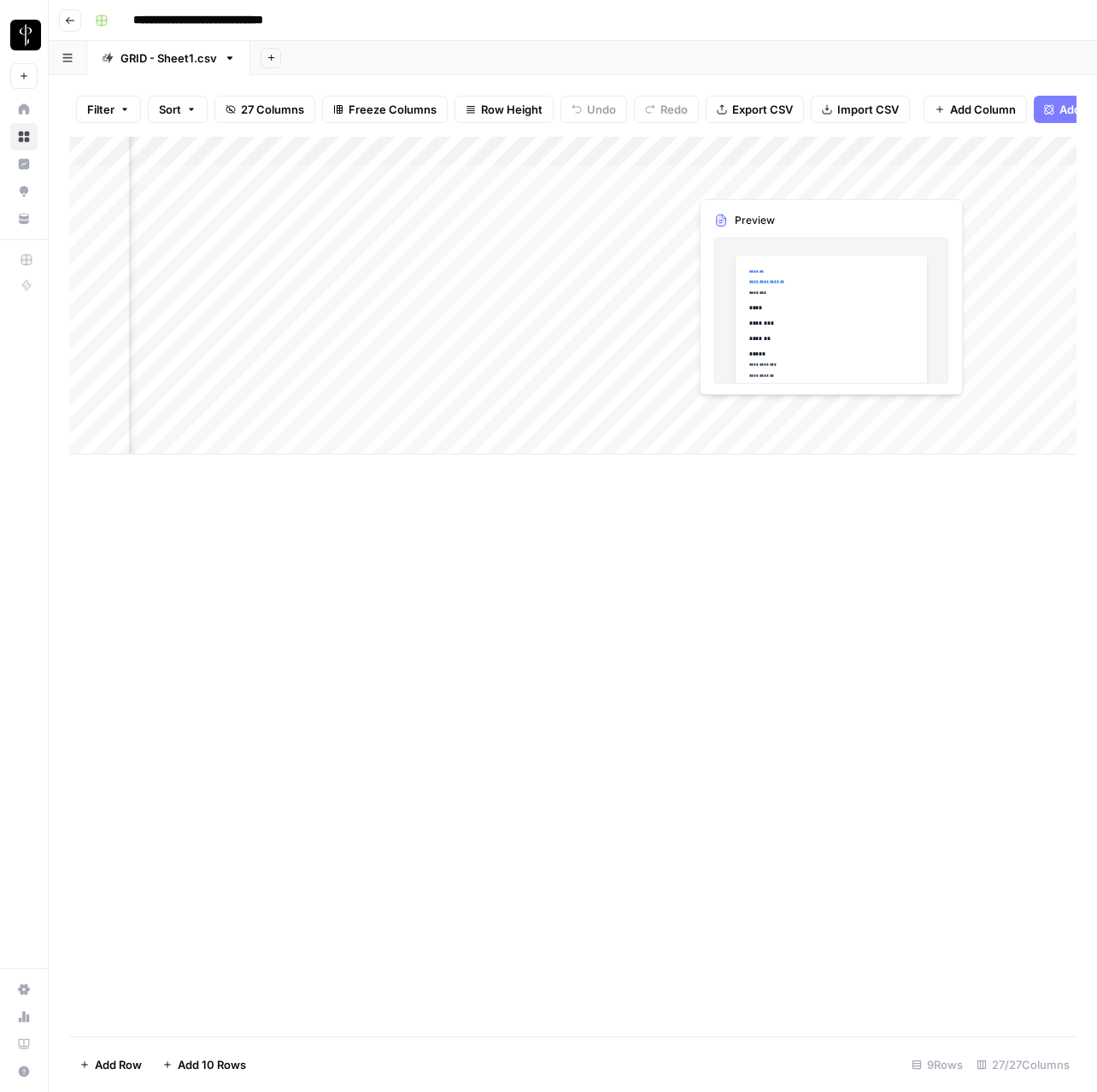
click at [749, 174] on div "Add Column" at bounding box center [572, 295] width 1007 height 318
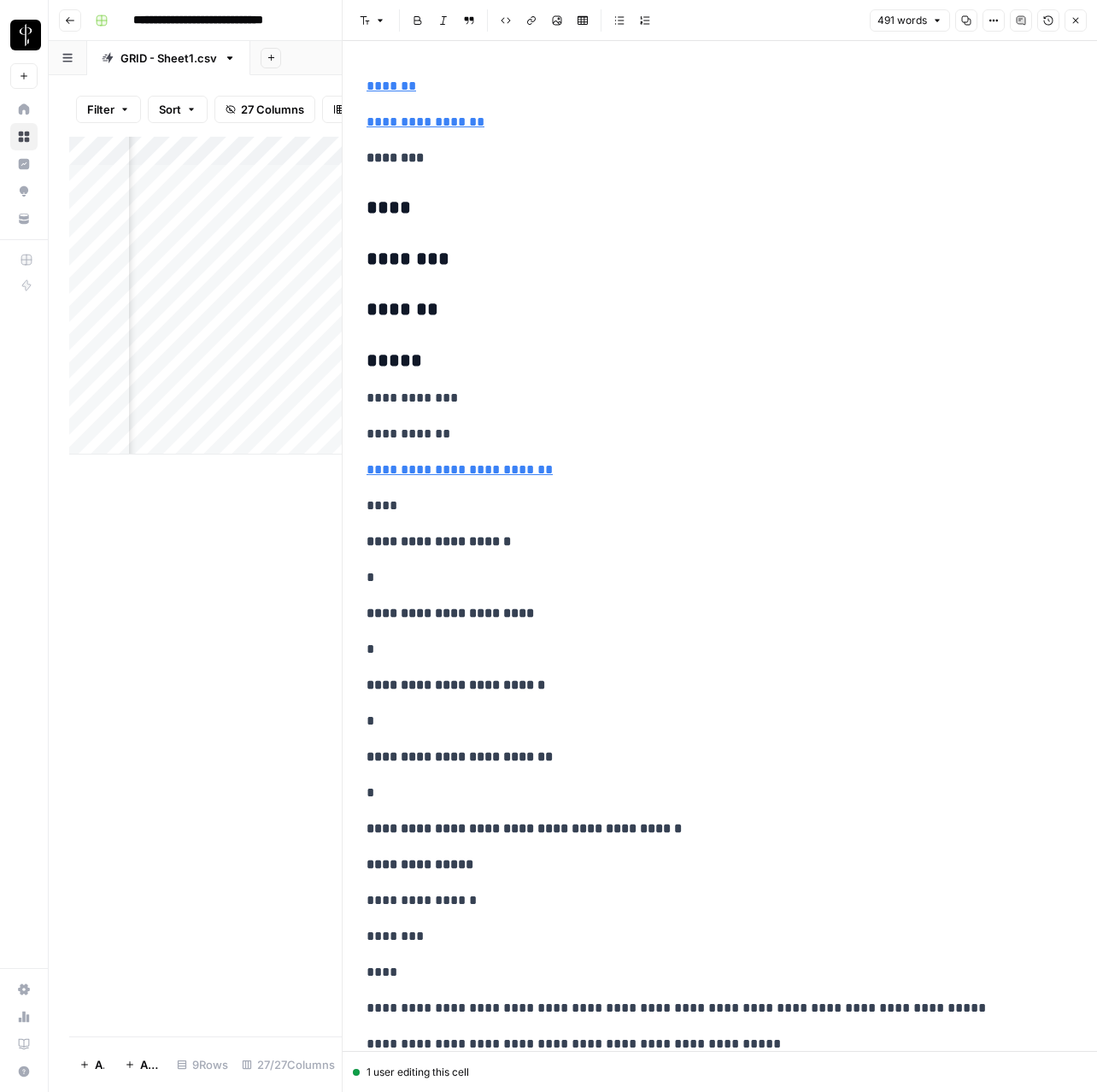
click at [572, 264] on h3 "********" at bounding box center [720, 260] width 707 height 24
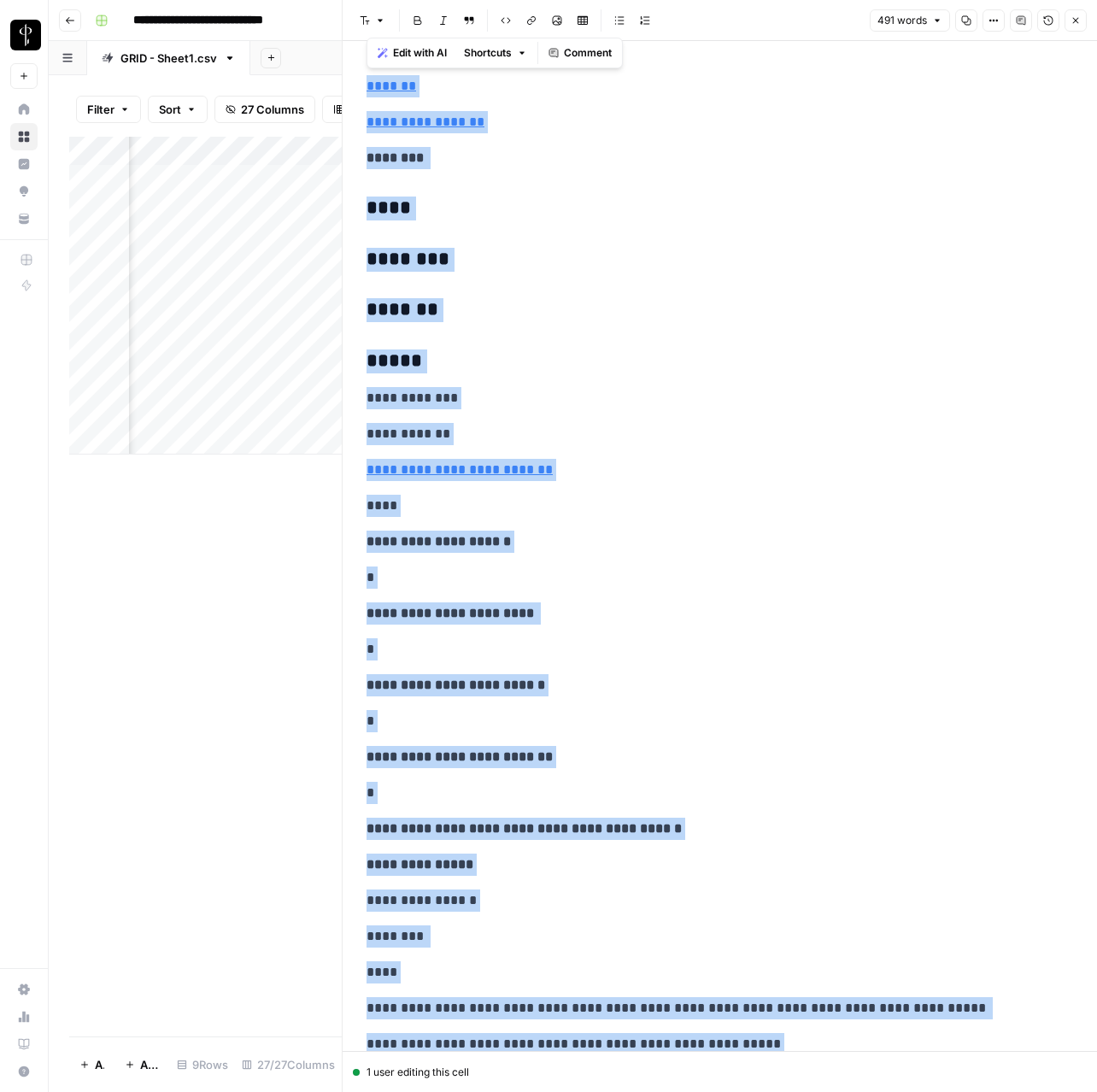
copy div "**********"
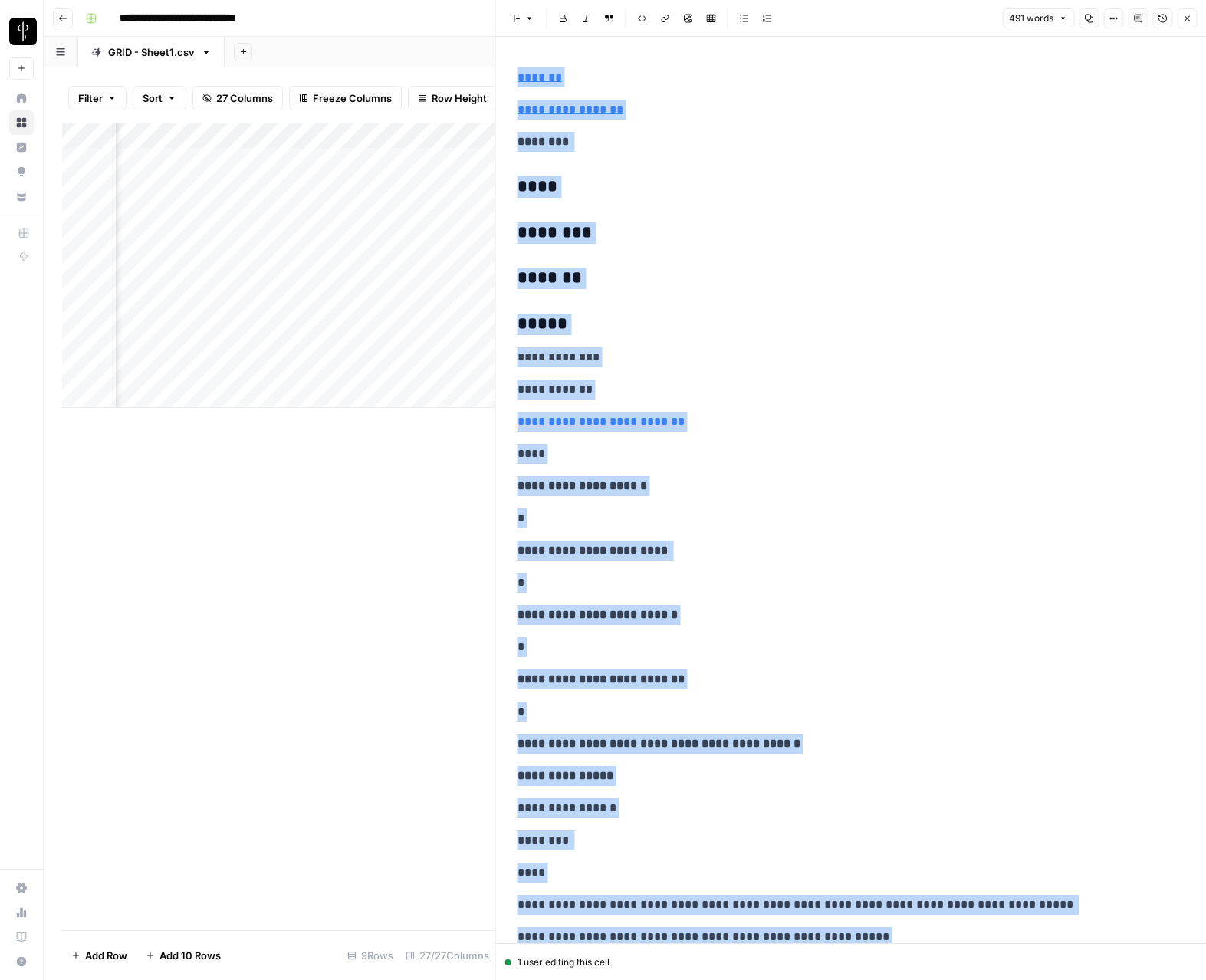
click at [984, 24] on button "Close" at bounding box center [1188, 18] width 20 height 20
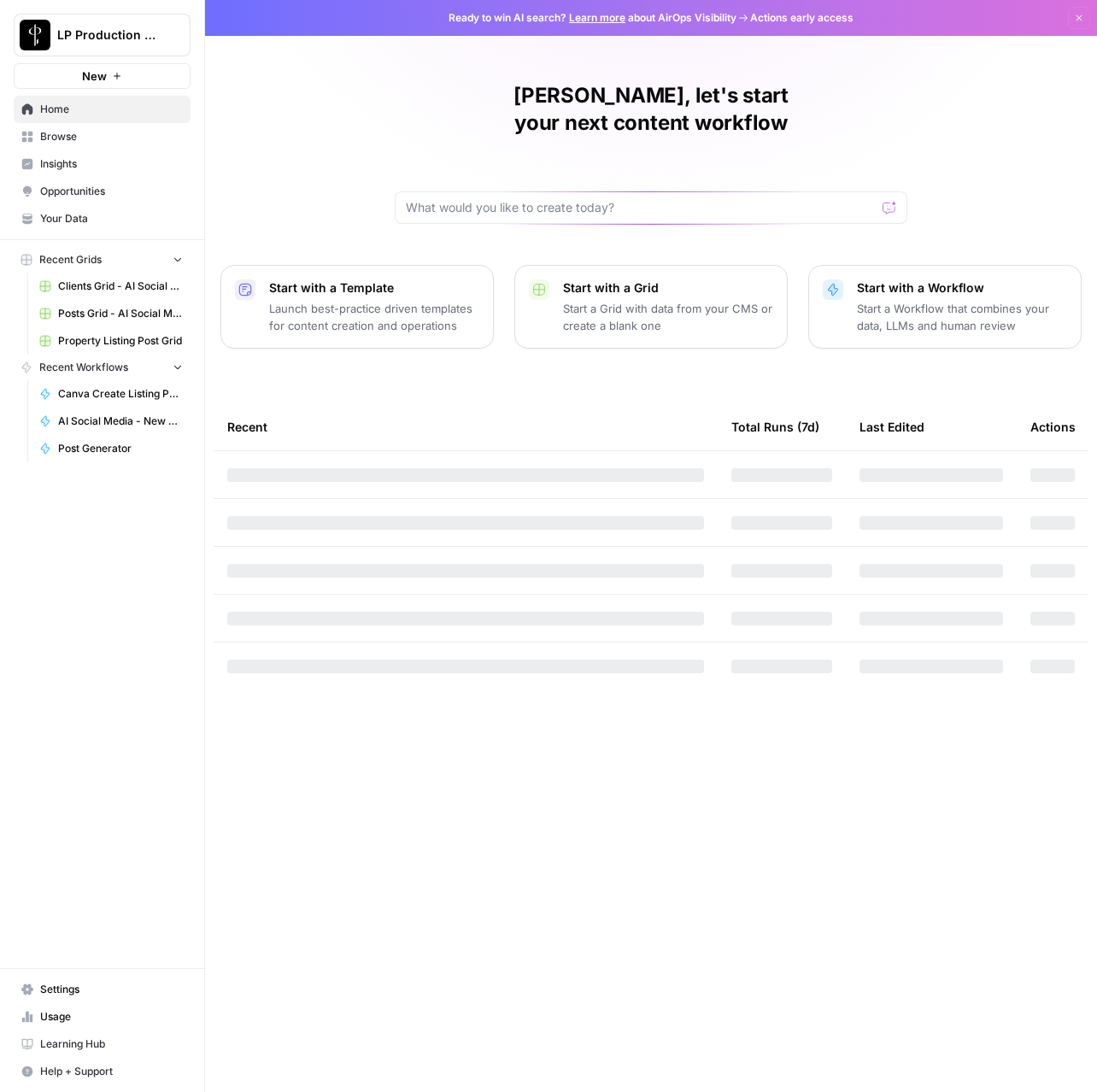
click at [64, 142] on span "Browse" at bounding box center [111, 136] width 143 height 15
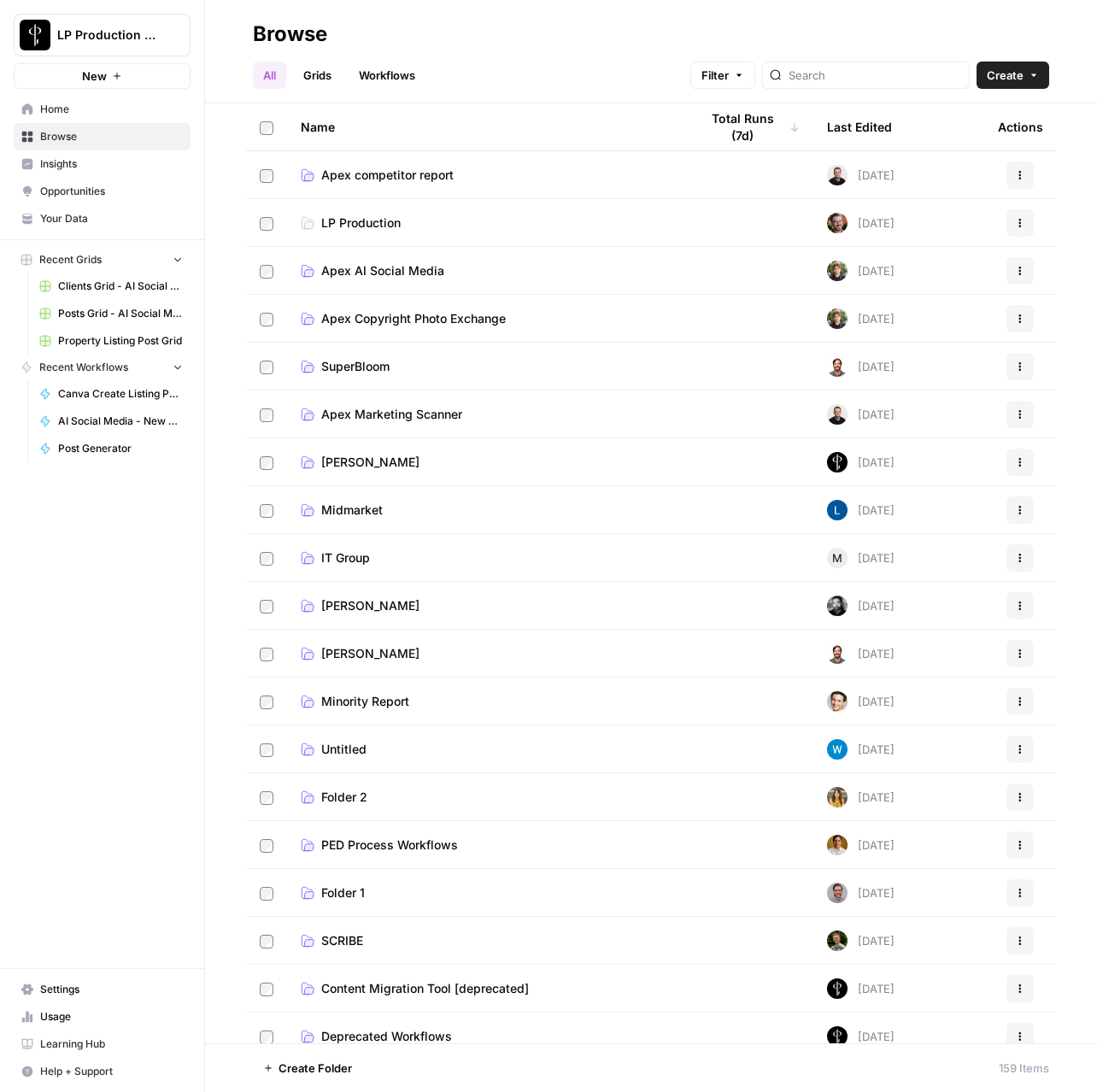
click at [353, 272] on span "Apex AI Social Media" at bounding box center [383, 271] width 123 height 17
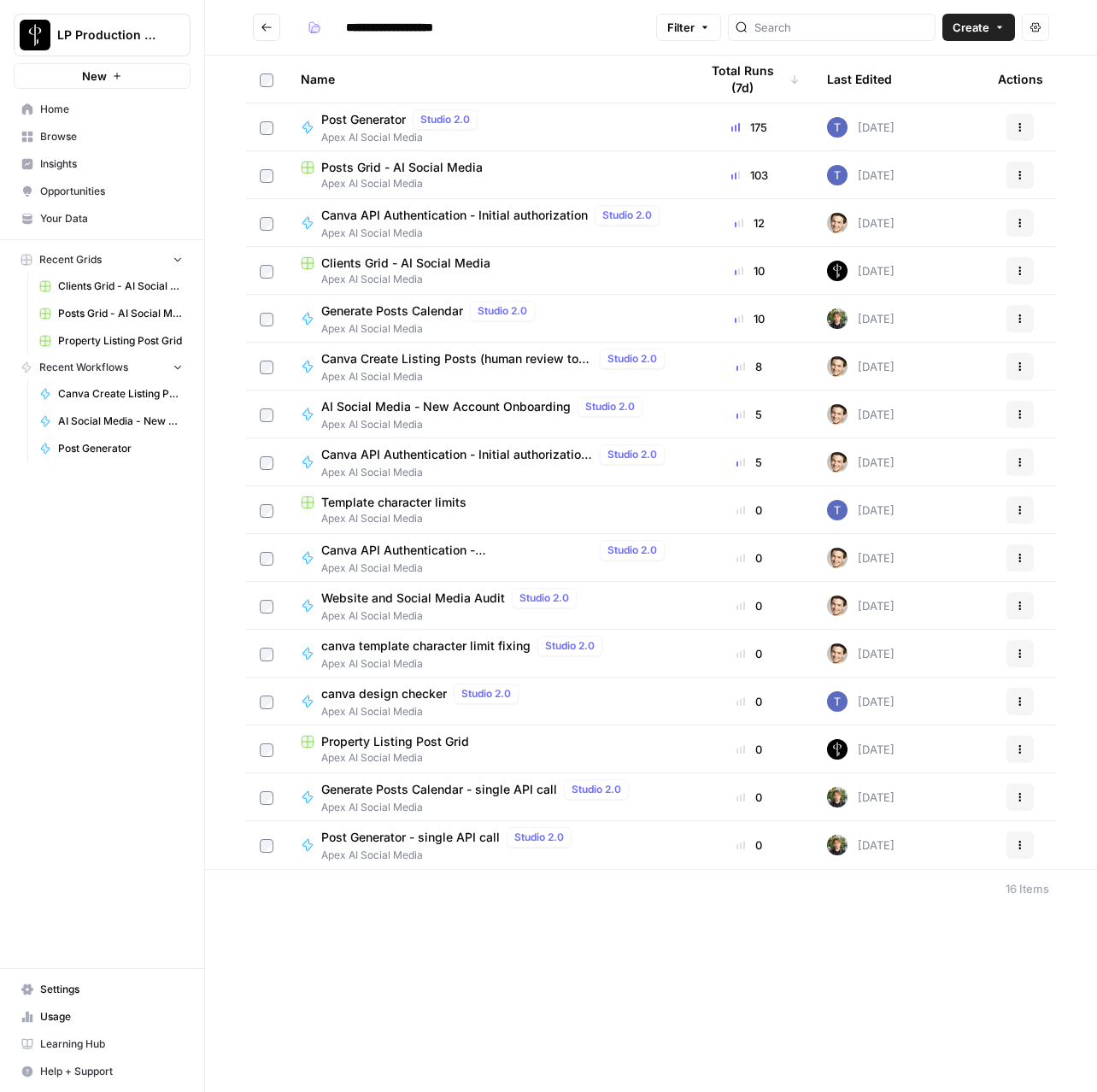
click at [432, 419] on span "Apex AI Social Media" at bounding box center [485, 424] width 328 height 15
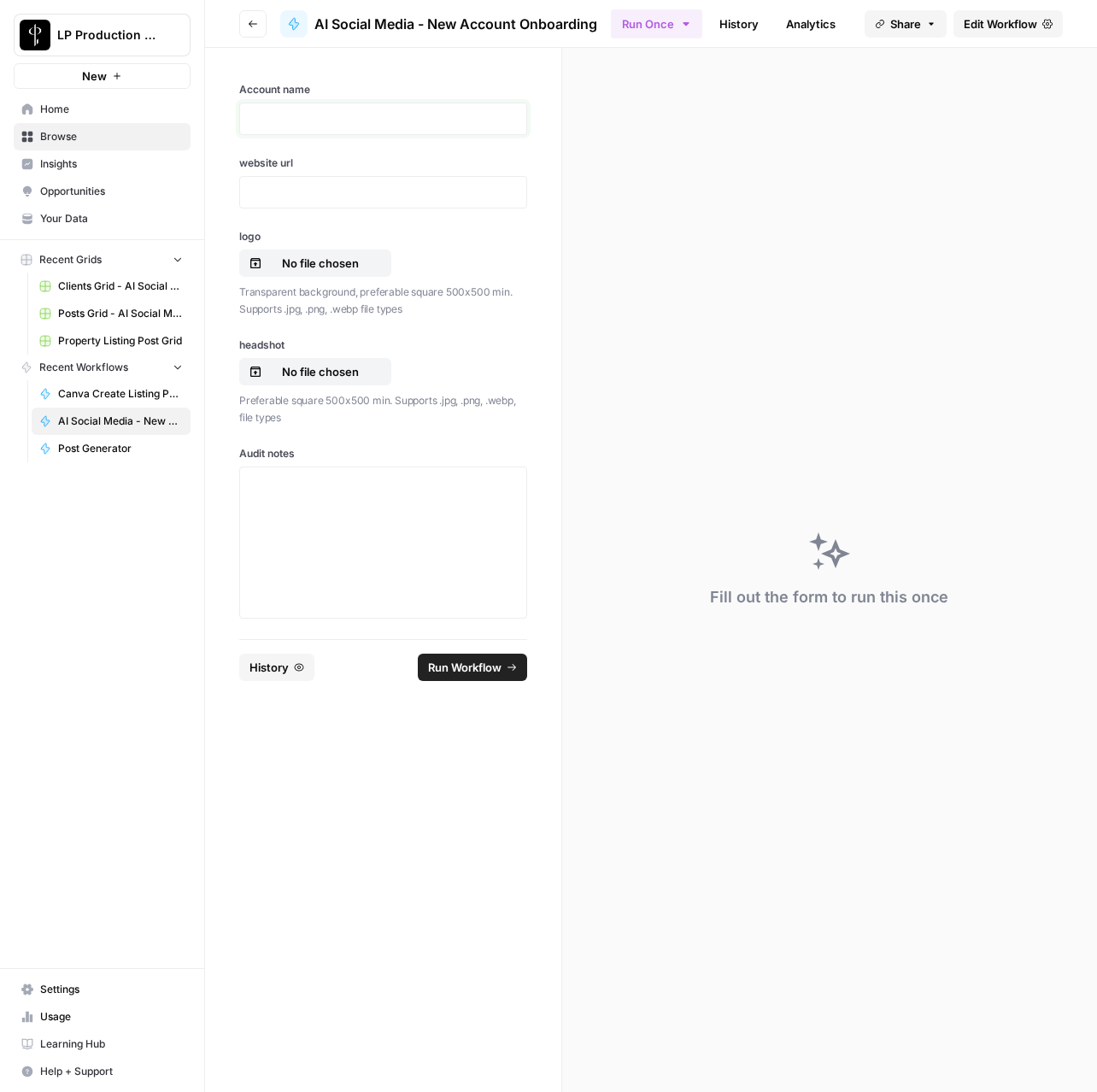
click at [316, 122] on p at bounding box center [383, 119] width 266 height 17
click at [361, 172] on div "website url" at bounding box center [383, 181] width 288 height 53
click at [354, 193] on p at bounding box center [383, 192] width 266 height 17
click at [348, 120] on p at bounding box center [383, 119] width 266 height 17
click at [423, 118] on p at bounding box center [383, 119] width 266 height 17
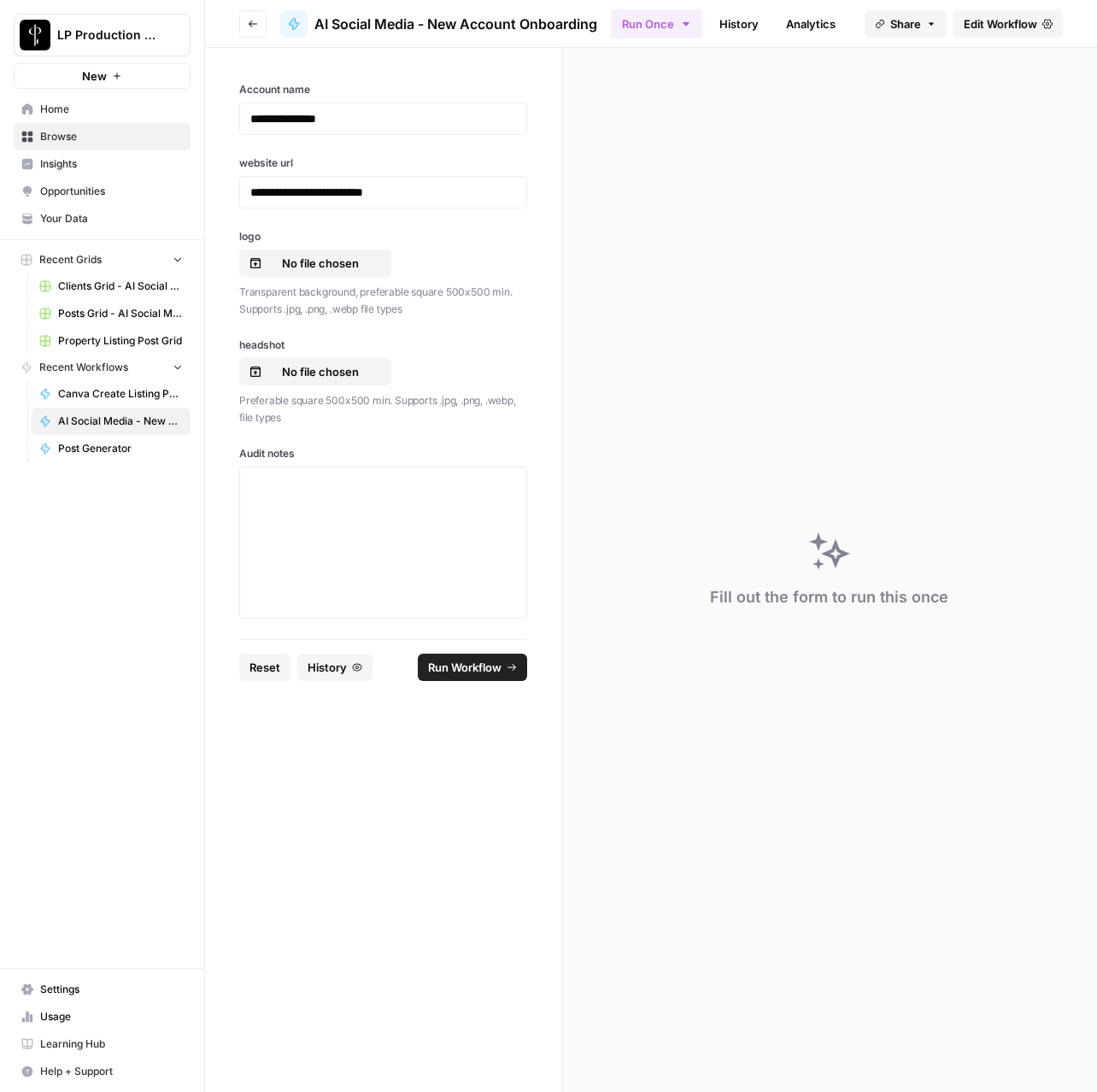
click at [279, 277] on div "logo No file chosen Transparent background, preferable square 500x500 min. Supp…" at bounding box center [383, 273] width 288 height 88
click at [280, 272] on button "No file chosen" at bounding box center [315, 263] width 152 height 27
click at [310, 377] on p "No file chosen" at bounding box center [320, 371] width 109 height 17
click at [385, 489] on p at bounding box center [383, 482] width 266 height 17
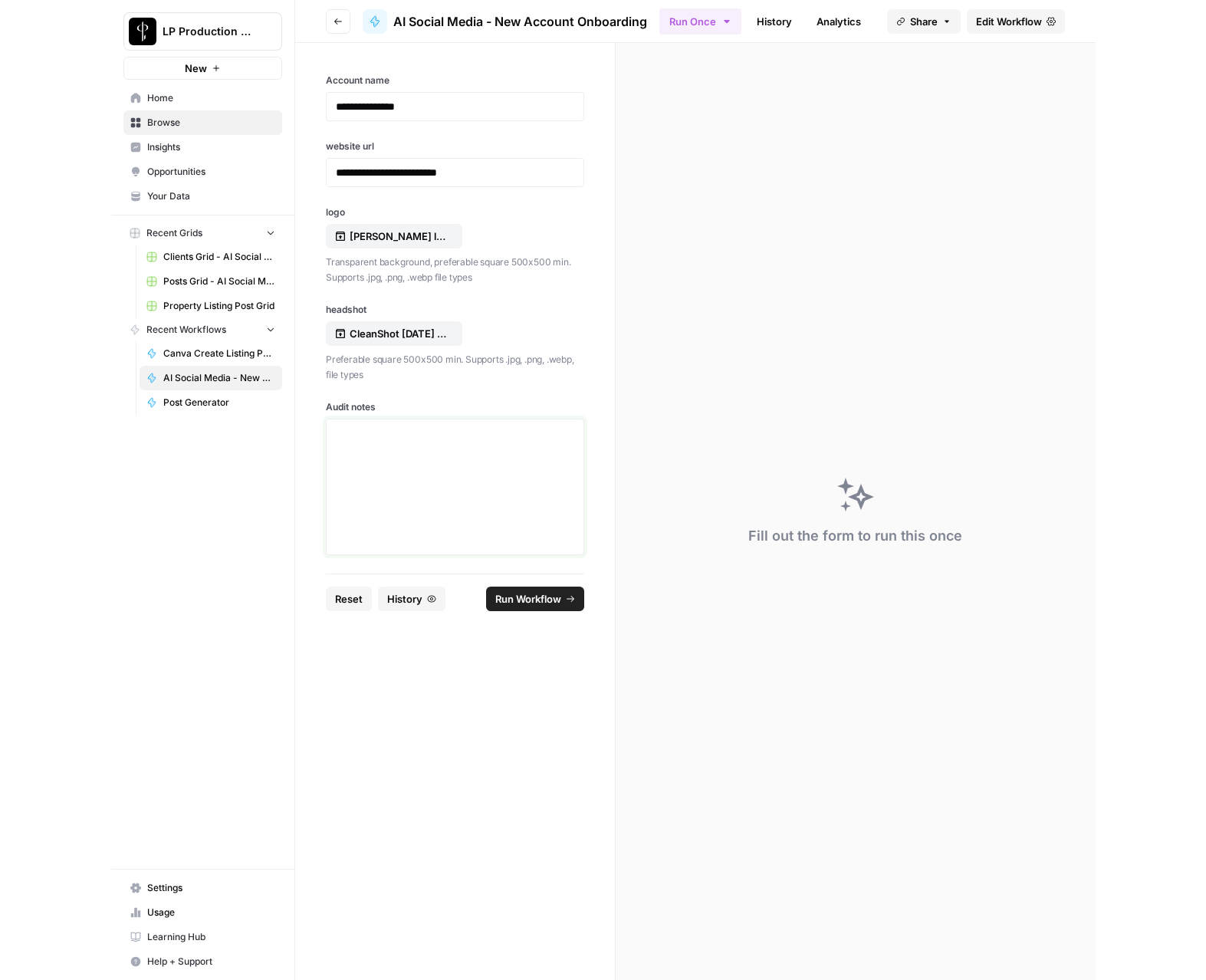
scroll to position [1553, 0]
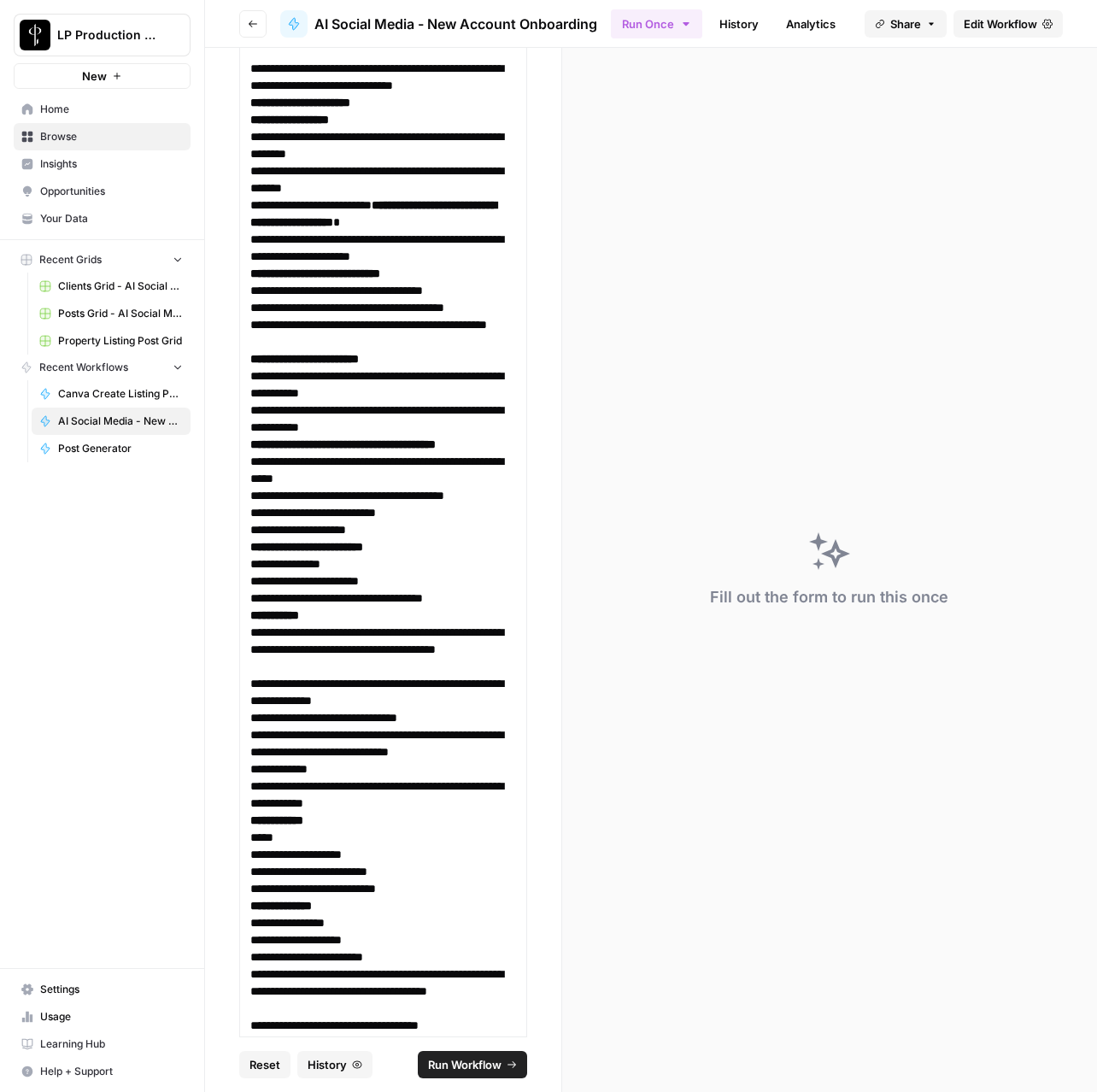
click at [488, 1058] on span "Run Workflow" at bounding box center [465, 1065] width 74 height 17
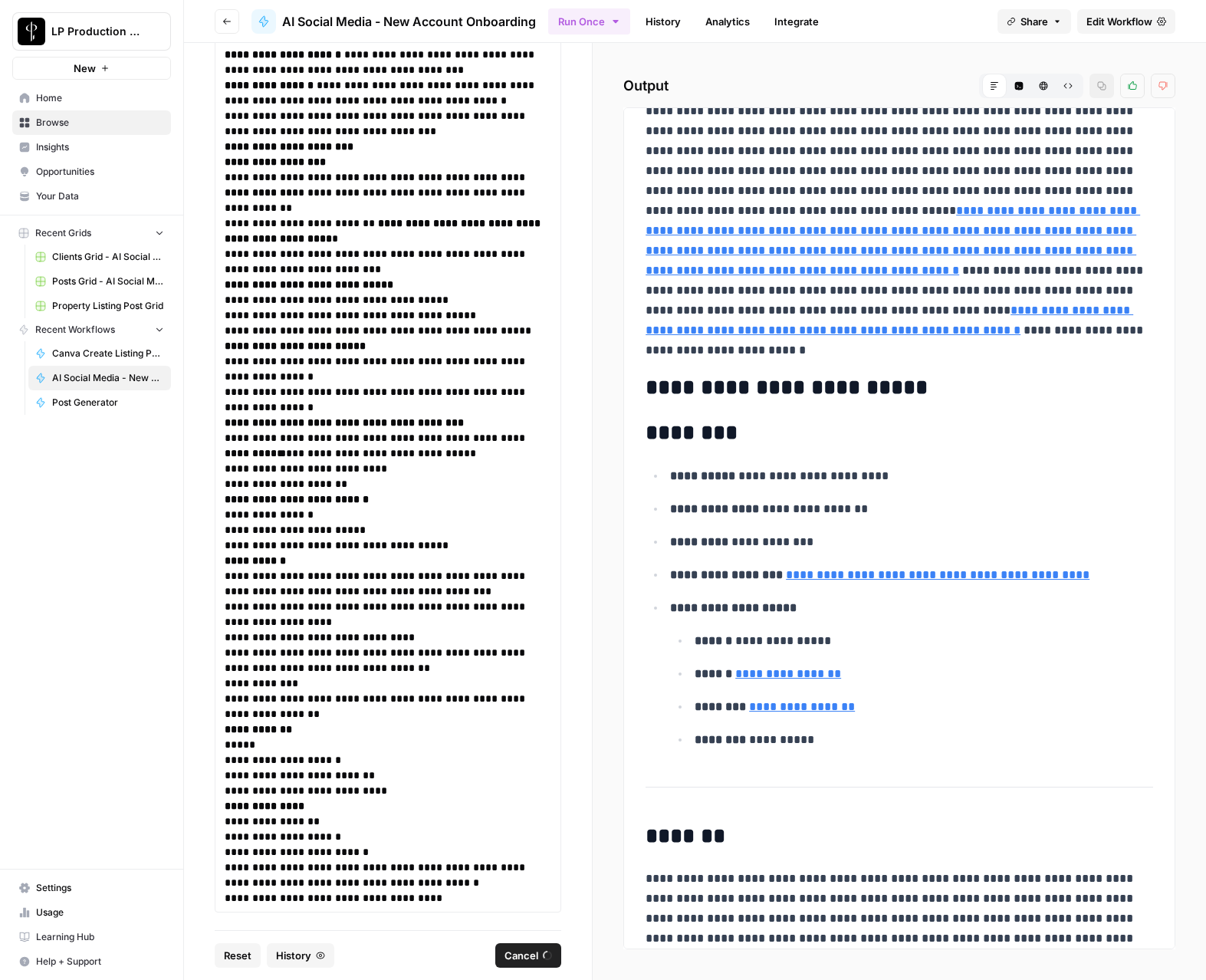
scroll to position [0, 0]
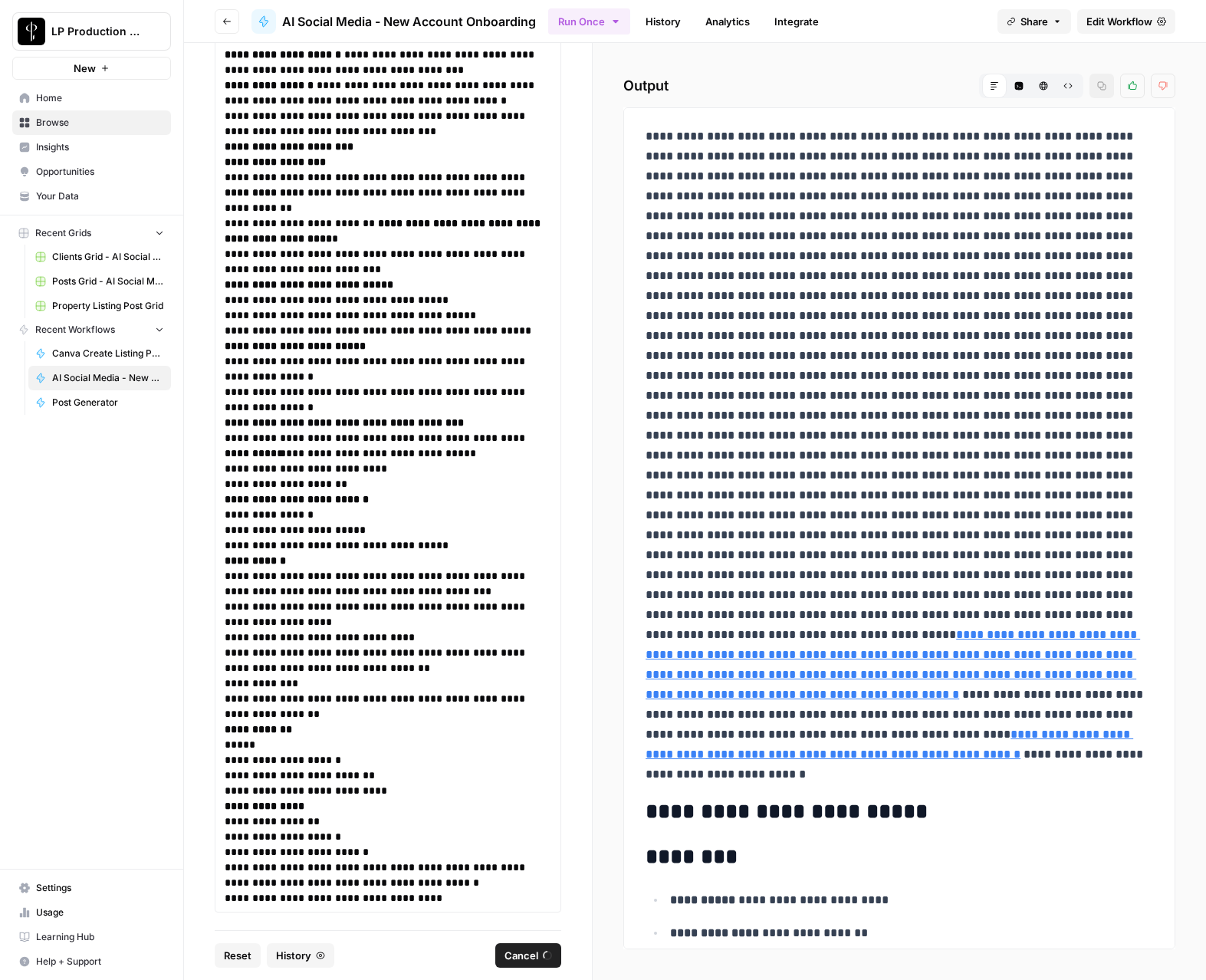
click at [656, 24] on link "History" at bounding box center [663, 21] width 54 height 24
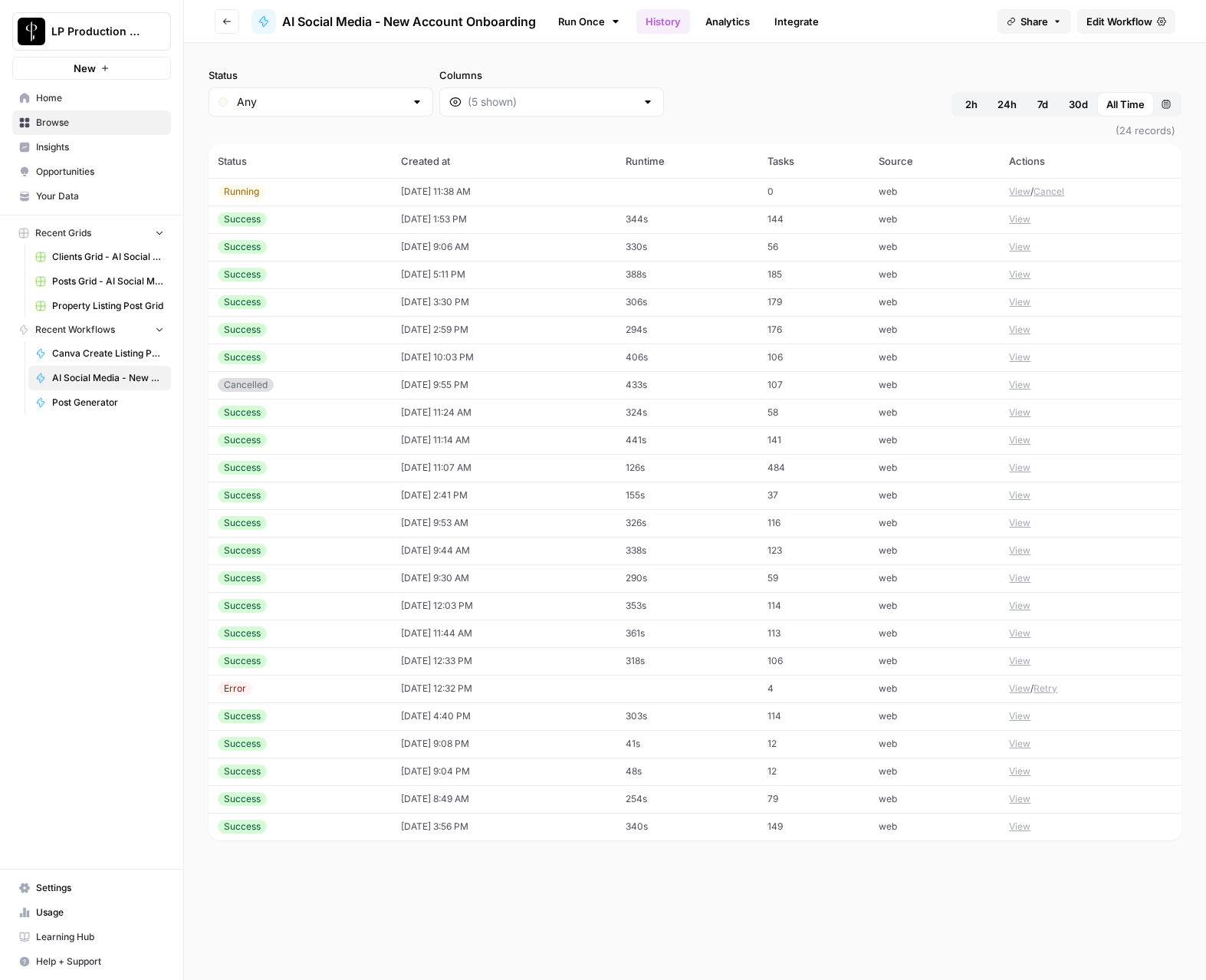
click at [414, 194] on td "10/14/25 at 11:38 AM" at bounding box center [504, 191] width 225 height 28
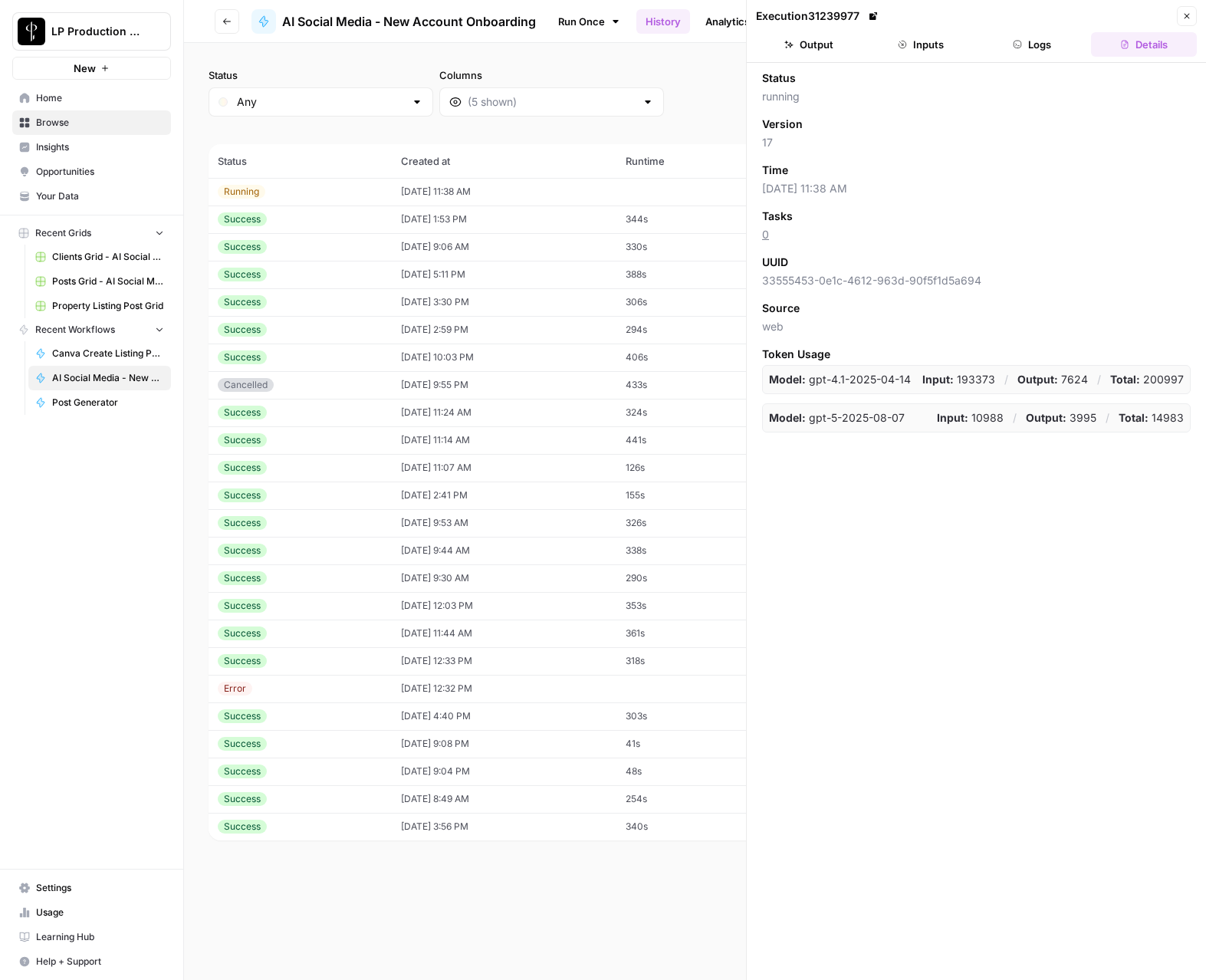
click at [984, 49] on button "Logs" at bounding box center [1033, 44] width 106 height 24
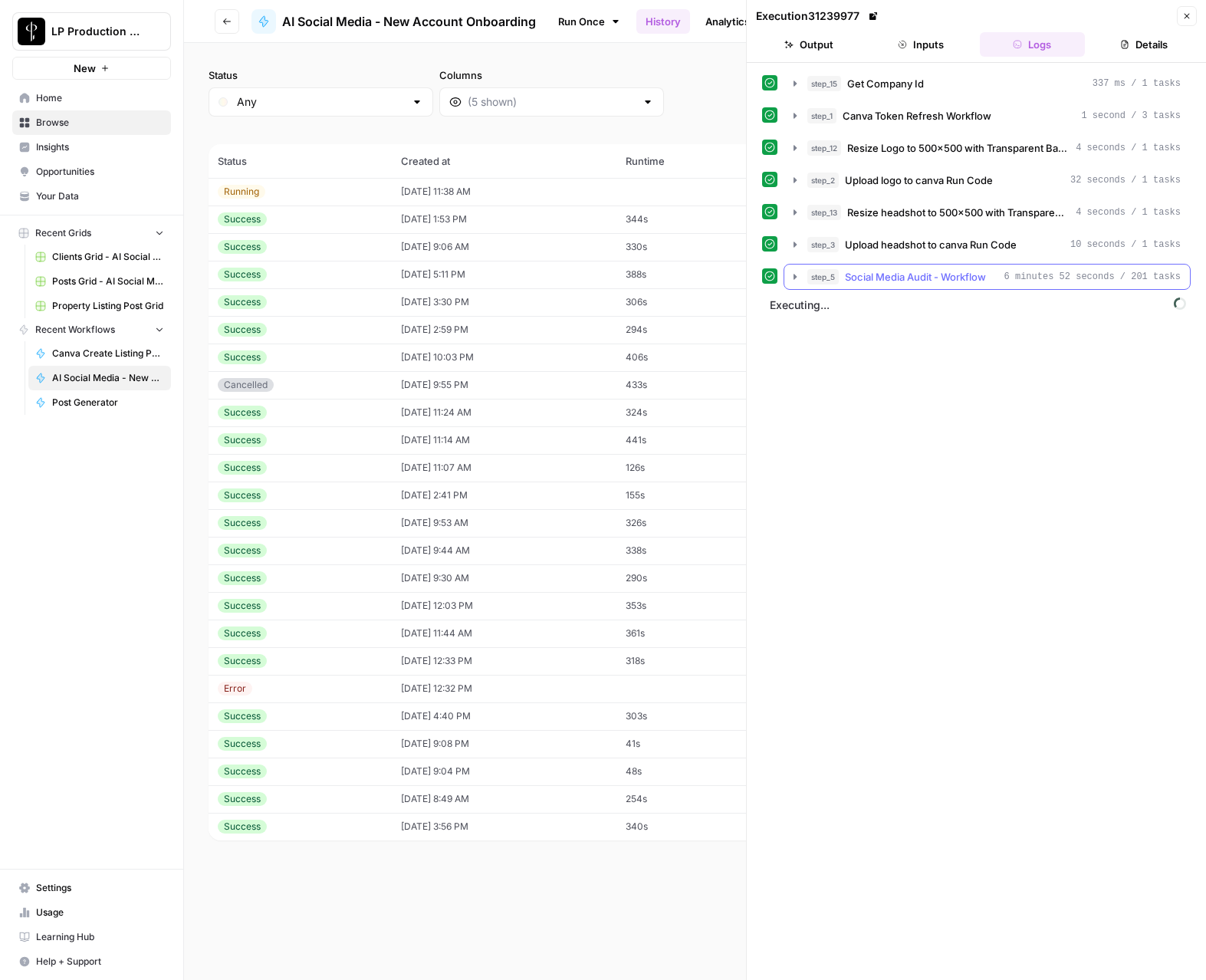
click at [796, 273] on icon "button" at bounding box center [795, 277] width 13 height 13
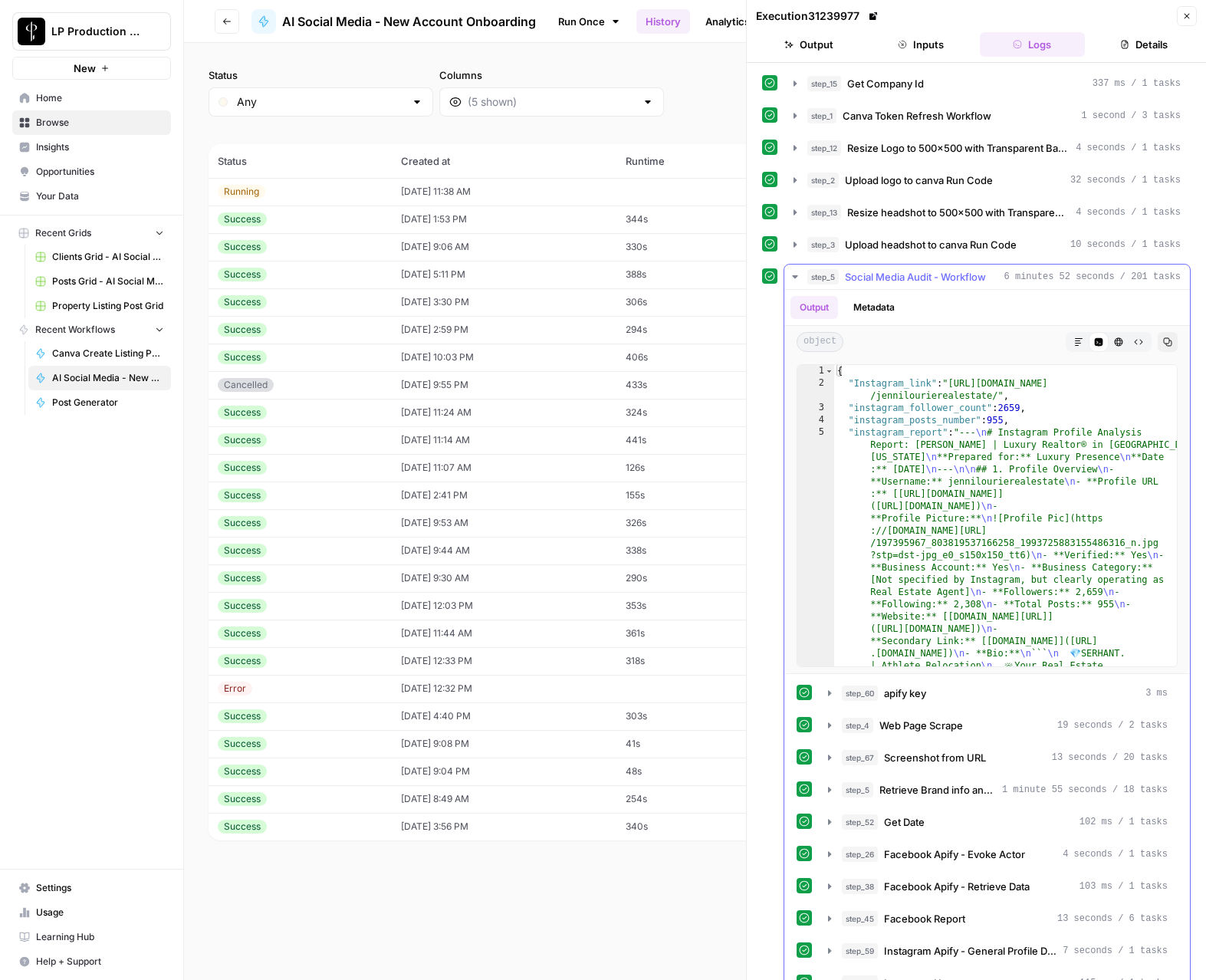
click at [796, 273] on icon "button" at bounding box center [795, 277] width 13 height 13
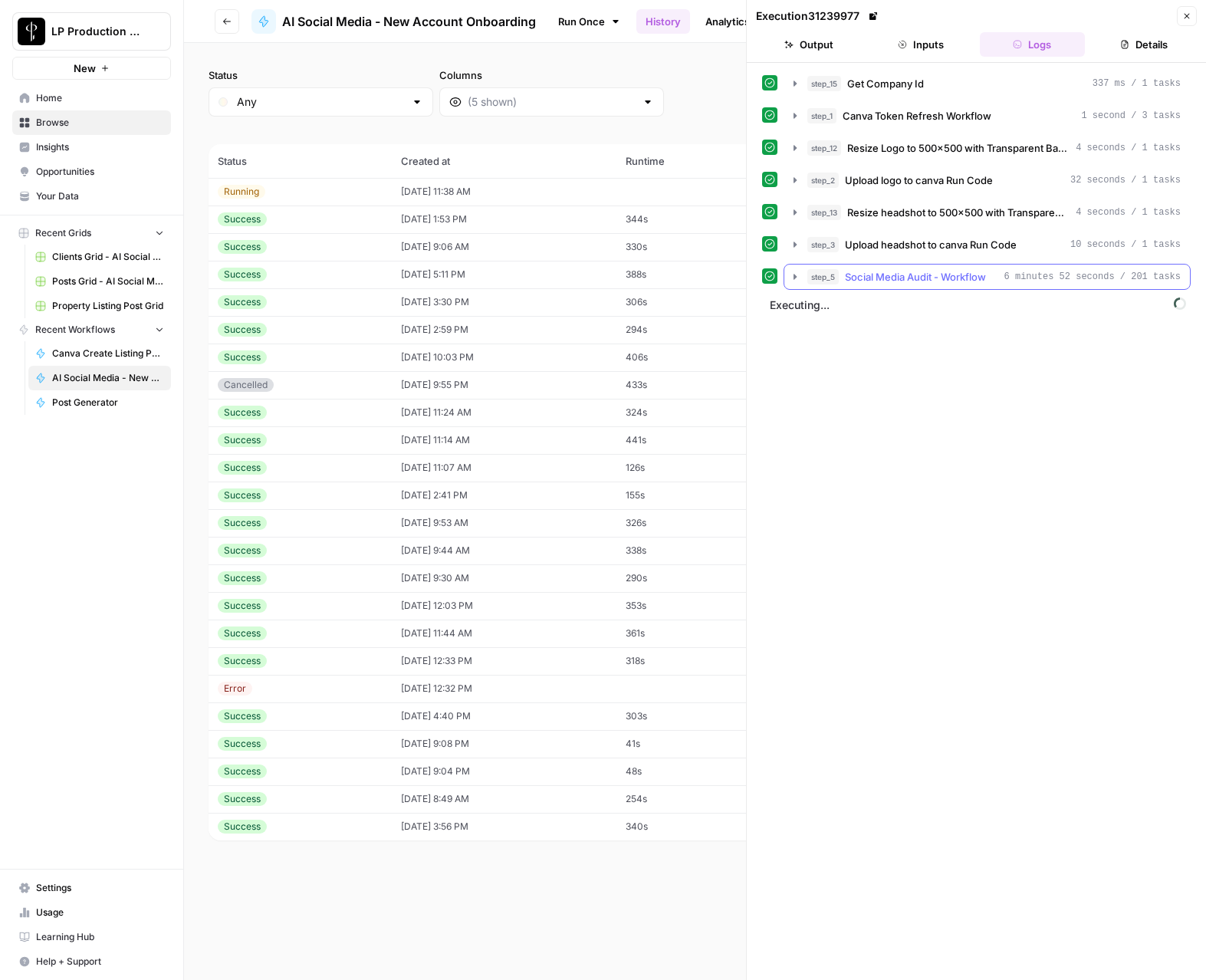
click at [796, 273] on icon "button" at bounding box center [795, 277] width 13 height 13
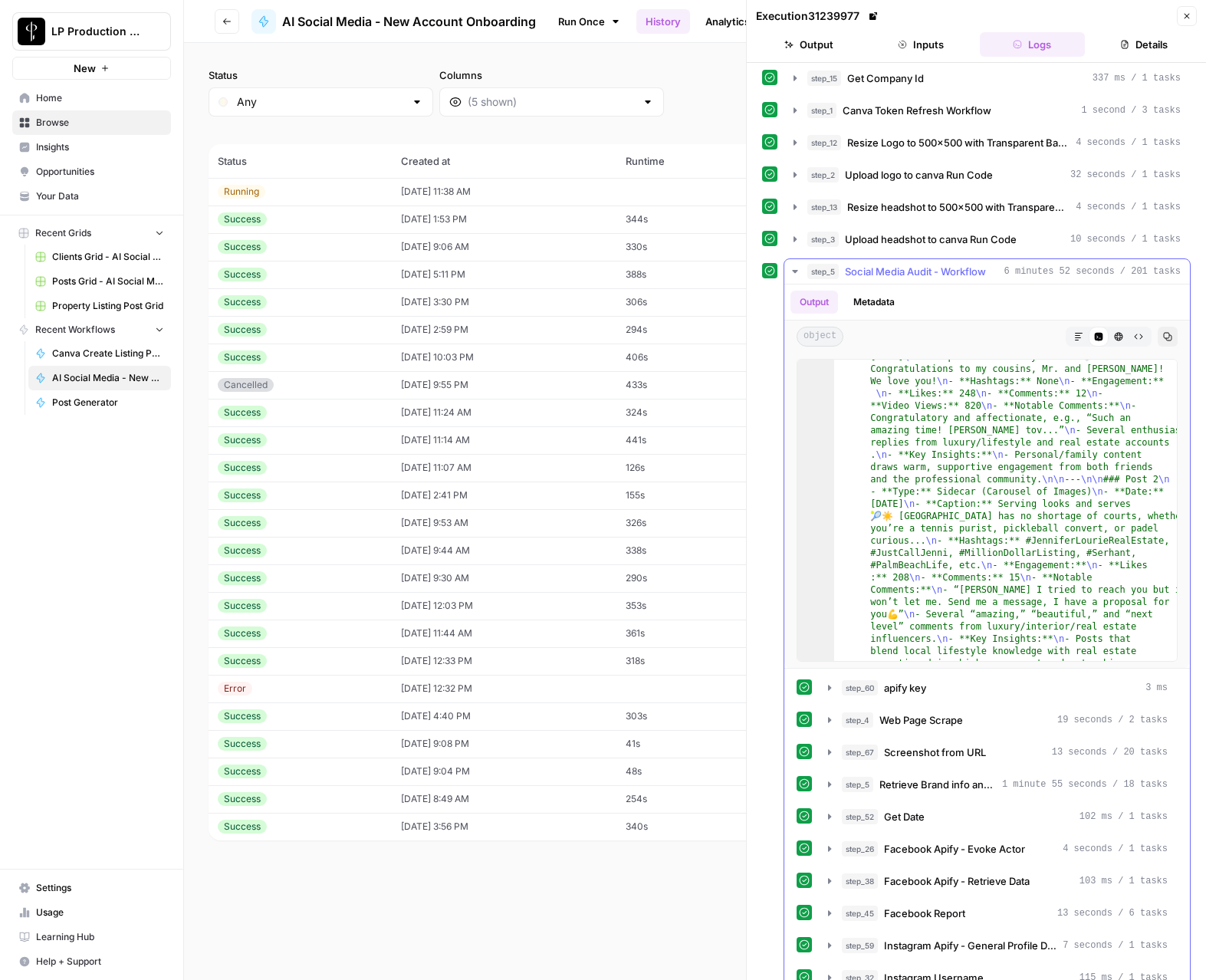
scroll to position [7, 0]
click at [792, 263] on button "step_5 Social Media Audit - Workflow 6 minutes 52 seconds / 201 tasks" at bounding box center [987, 269] width 405 height 24
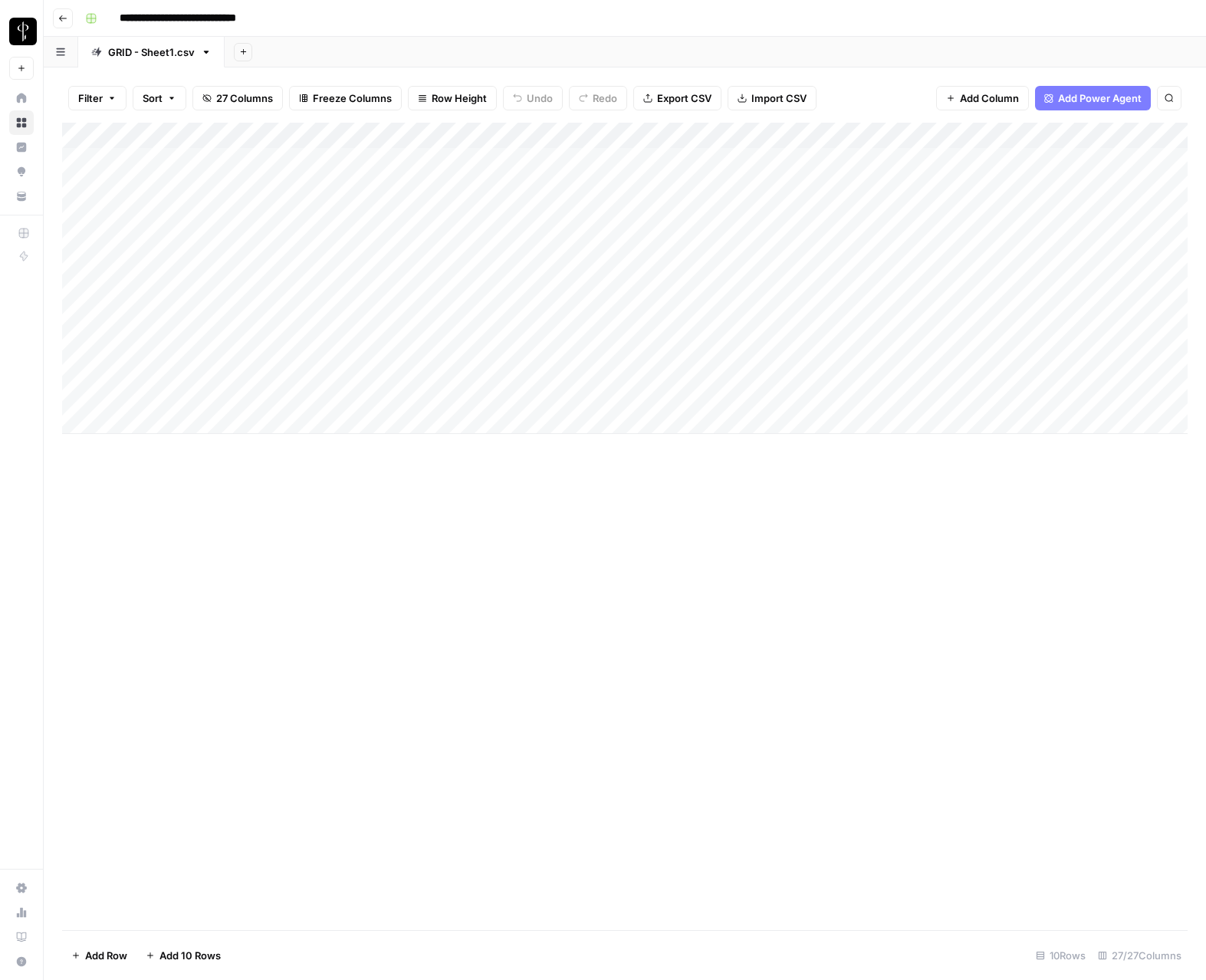
click at [380, 396] on div "Add Column" at bounding box center [625, 278] width 1126 height 311
click at [180, 390] on div "Add Column" at bounding box center [625, 278] width 1126 height 311
click at [398, 347] on div "Add Column" at bounding box center [625, 278] width 1126 height 311
click at [268, 350] on div "Add Column" at bounding box center [625, 278] width 1126 height 311
click at [76, 159] on div "Add Column" at bounding box center [625, 278] width 1126 height 311
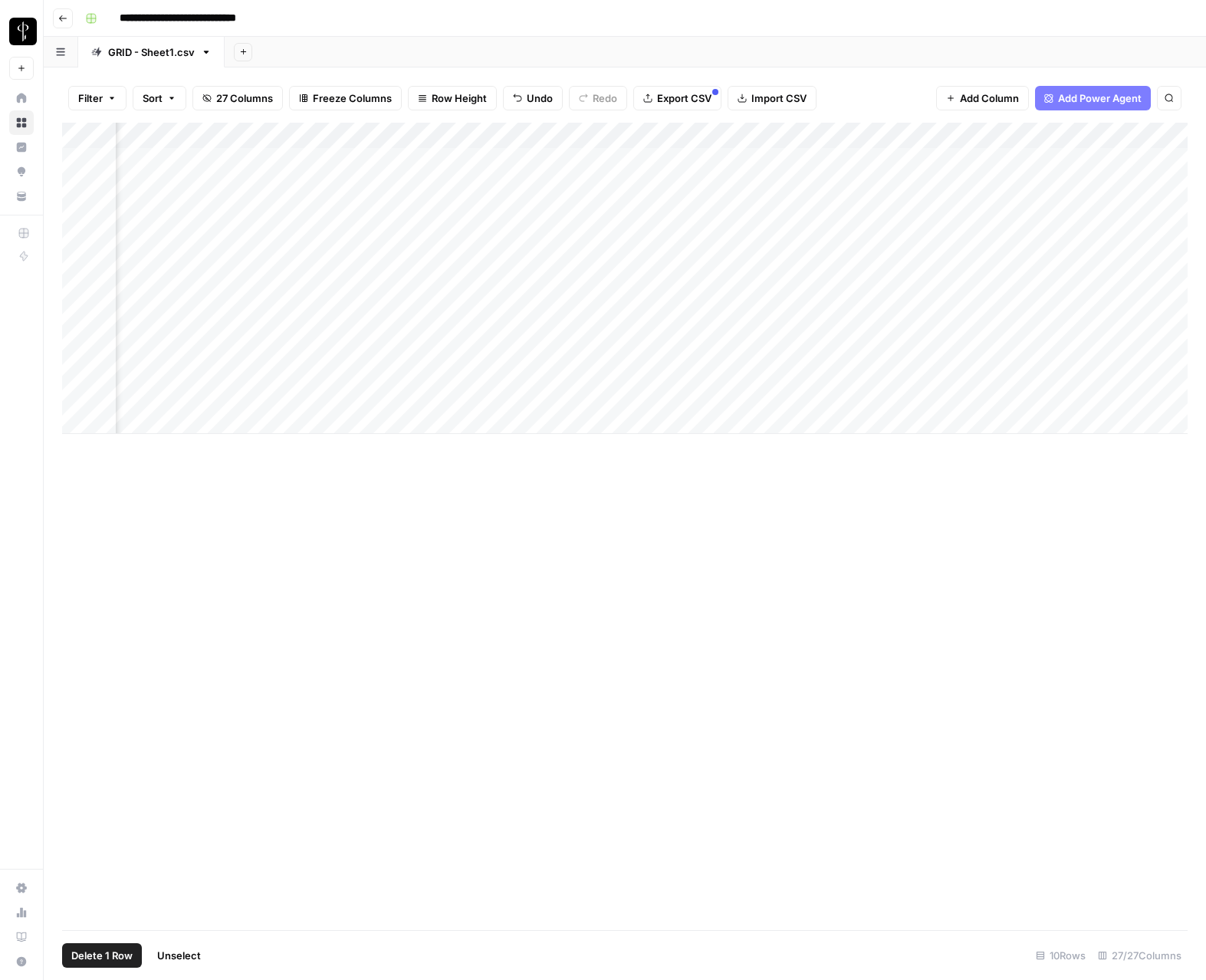
scroll to position [0, 1526]
click at [744, 397] on div "Add Column" at bounding box center [625, 278] width 1126 height 311
click at [78, 162] on div "Add Column" at bounding box center [625, 278] width 1126 height 311
click at [76, 955] on span "Delete 1 Row" at bounding box center [102, 956] width 61 height 15
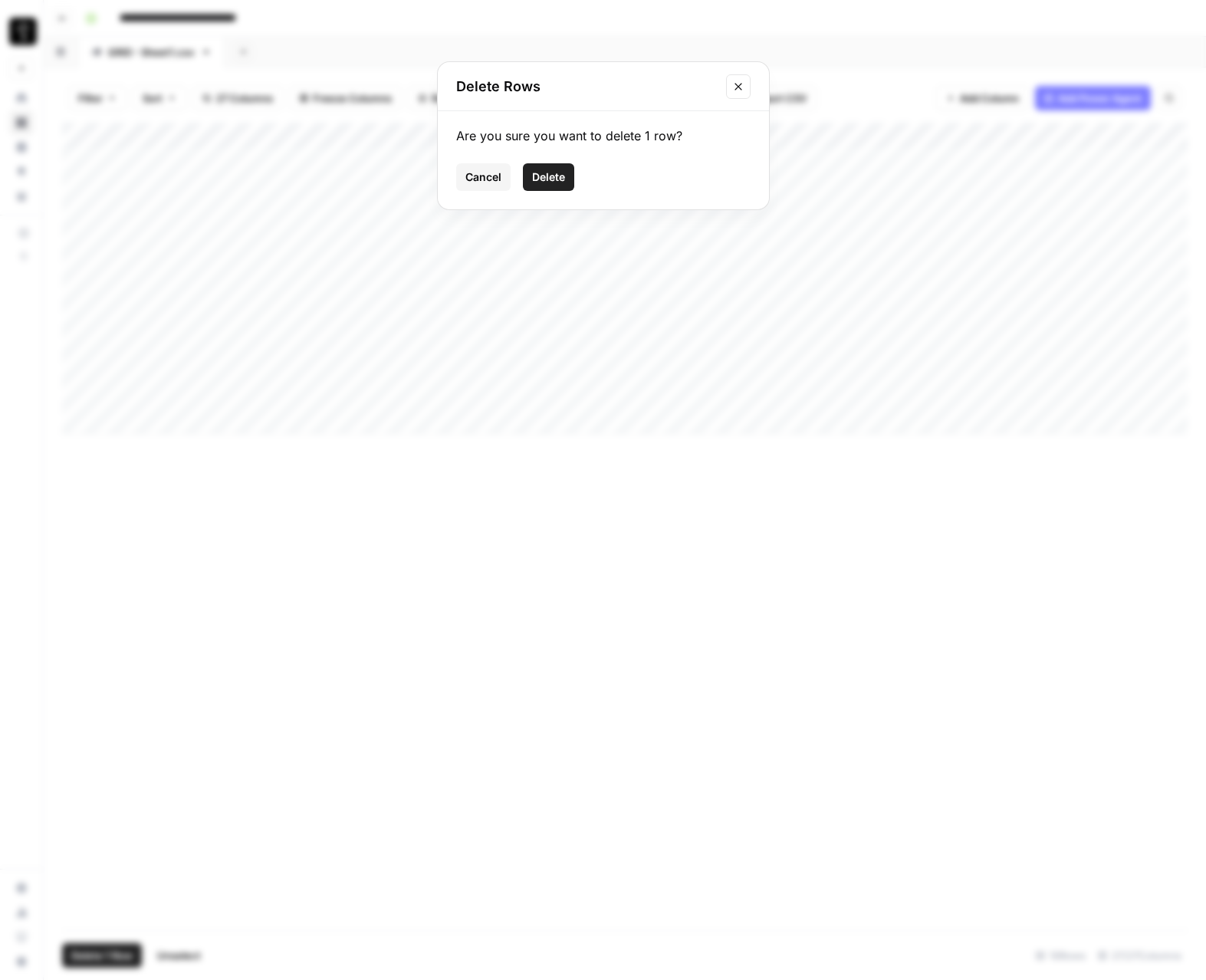
click at [541, 177] on span "Delete" at bounding box center [548, 177] width 33 height 15
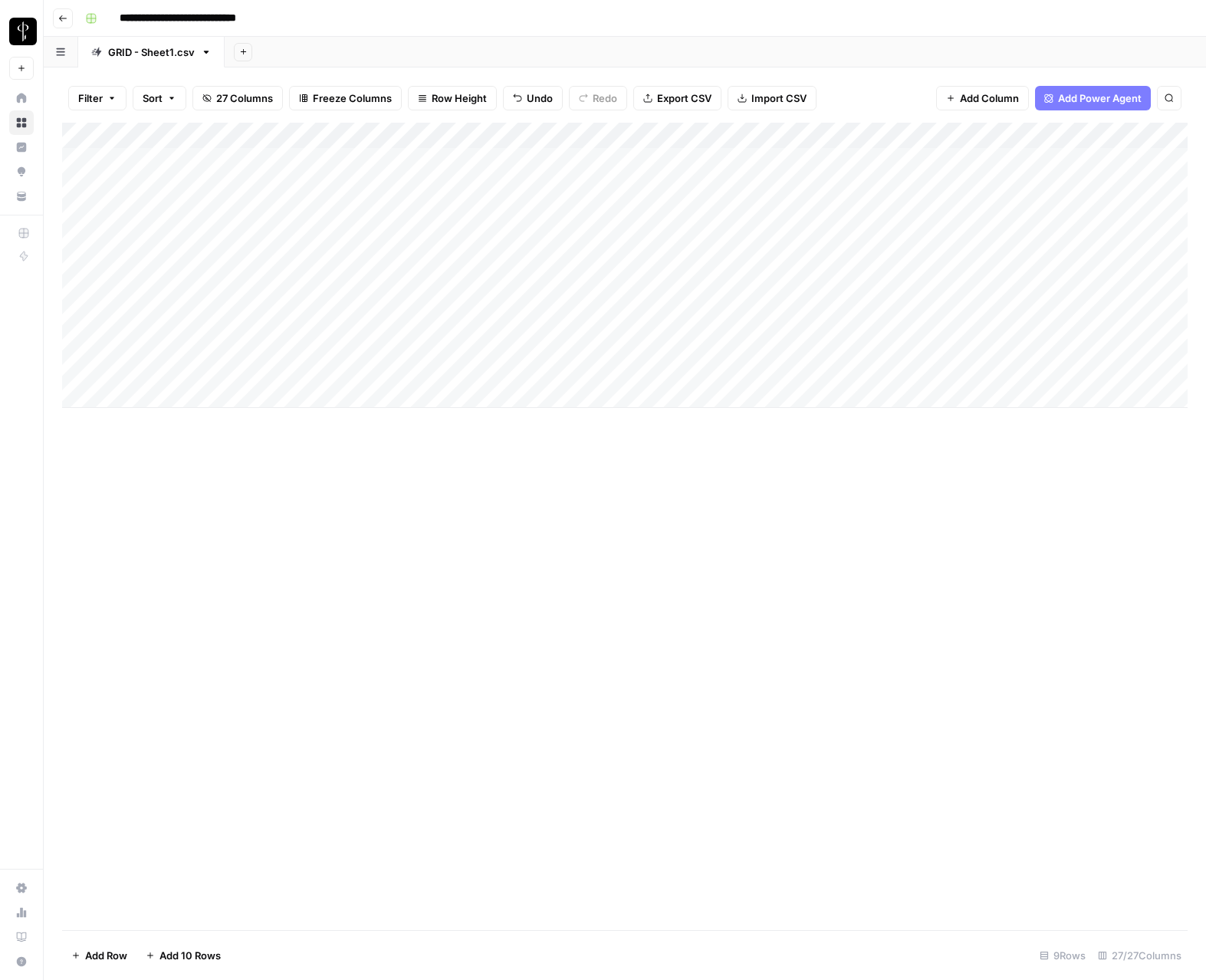
click at [550, 369] on div "Add Column" at bounding box center [625, 265] width 1126 height 285
click at [948, 371] on div "Add Column" at bounding box center [625, 265] width 1126 height 285
click at [937, 370] on div "Add Column" at bounding box center [625, 265] width 1126 height 285
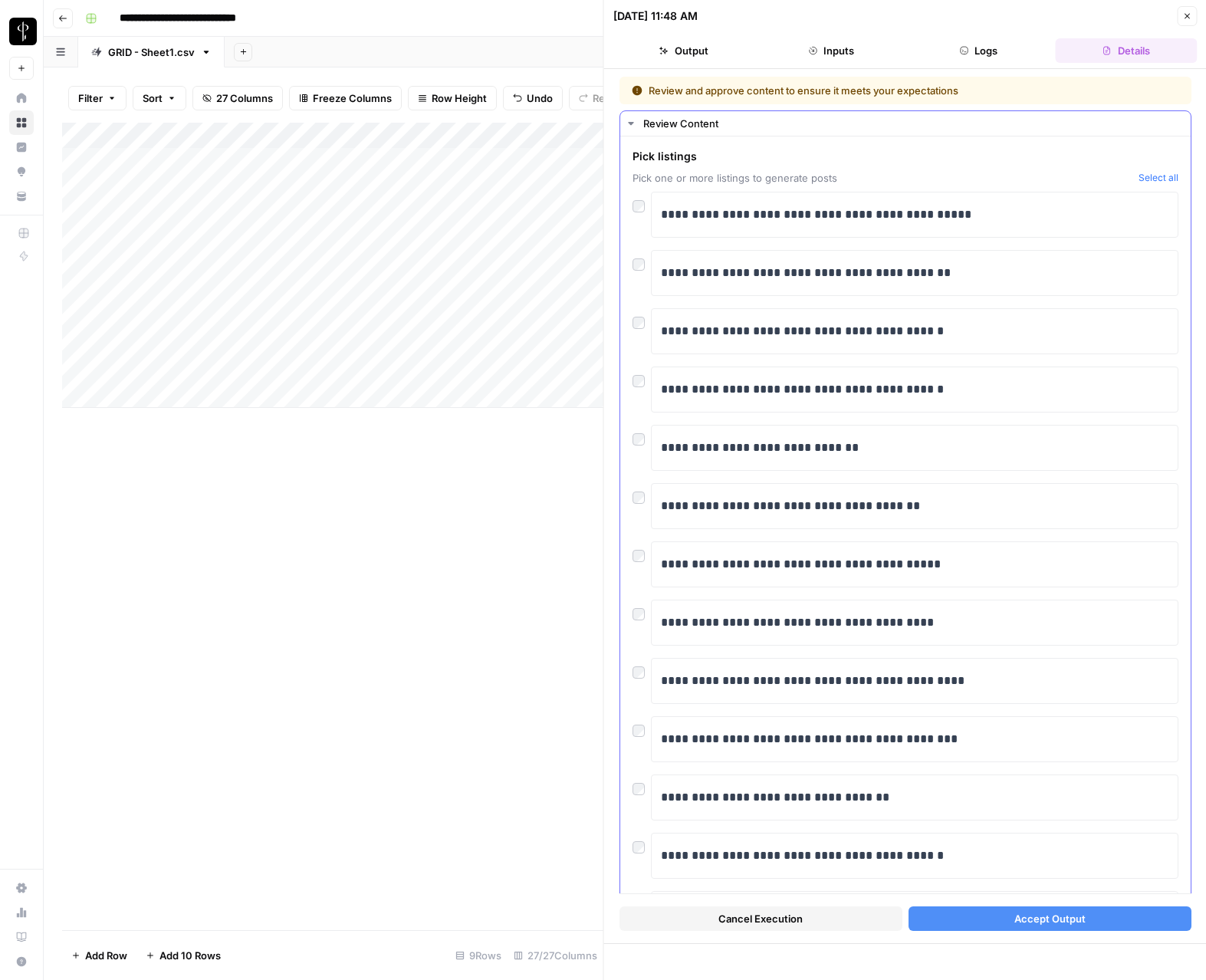
click at [630, 328] on div "**********" at bounding box center [906, 543] width 571 height 813
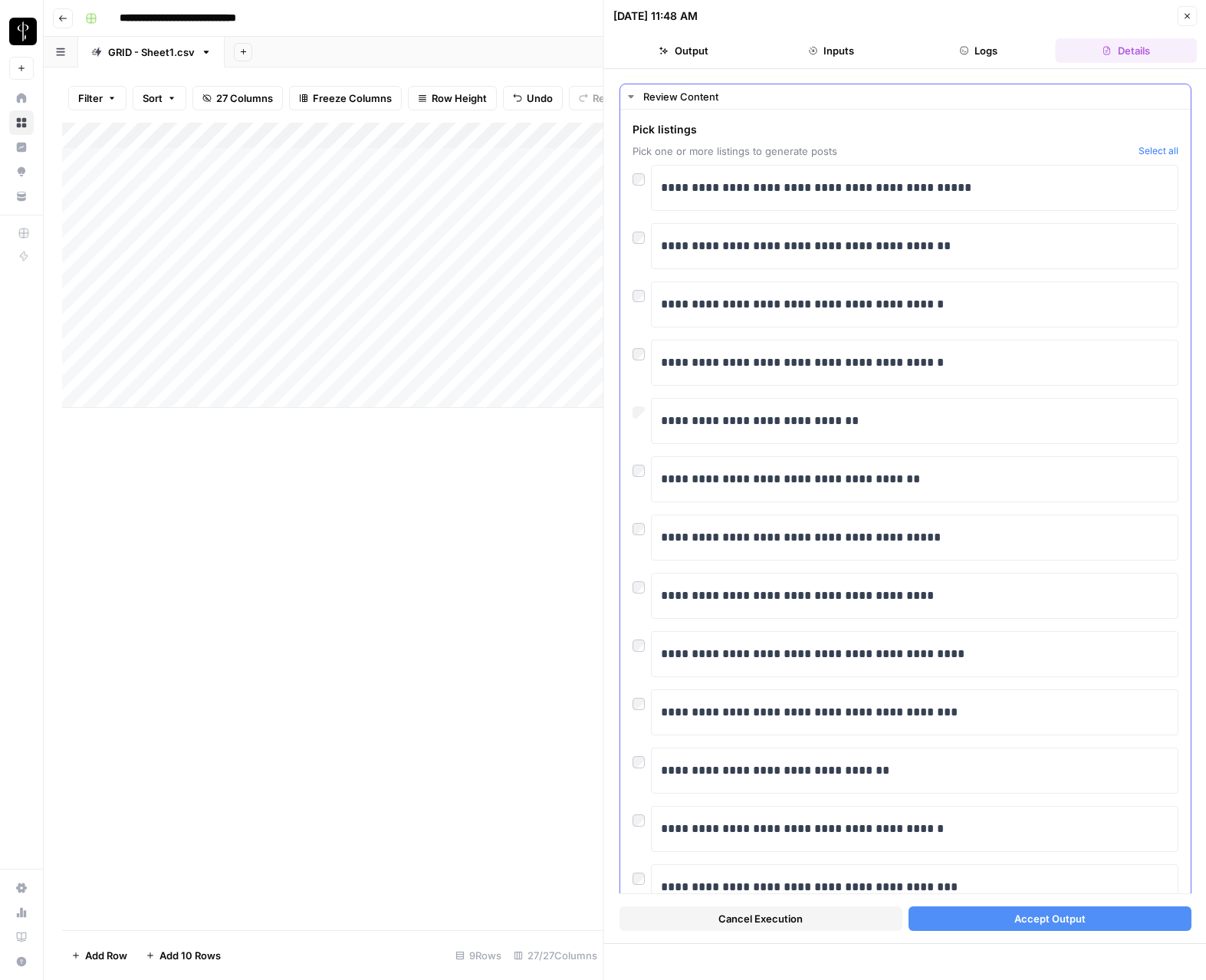
scroll to position [89, 0]
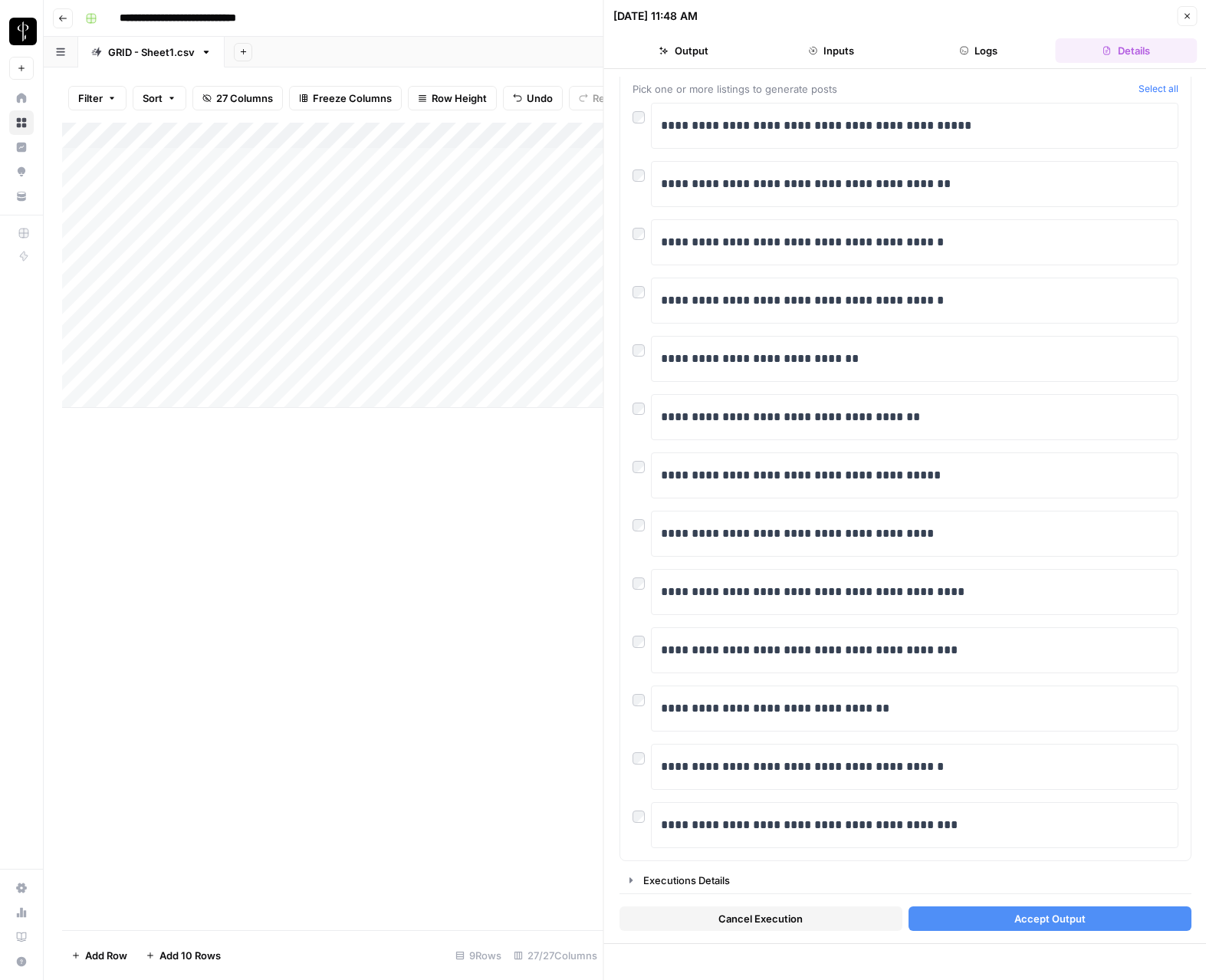
click at [1130, 921] on button "Accept Output" at bounding box center [1049, 918] width 283 height 24
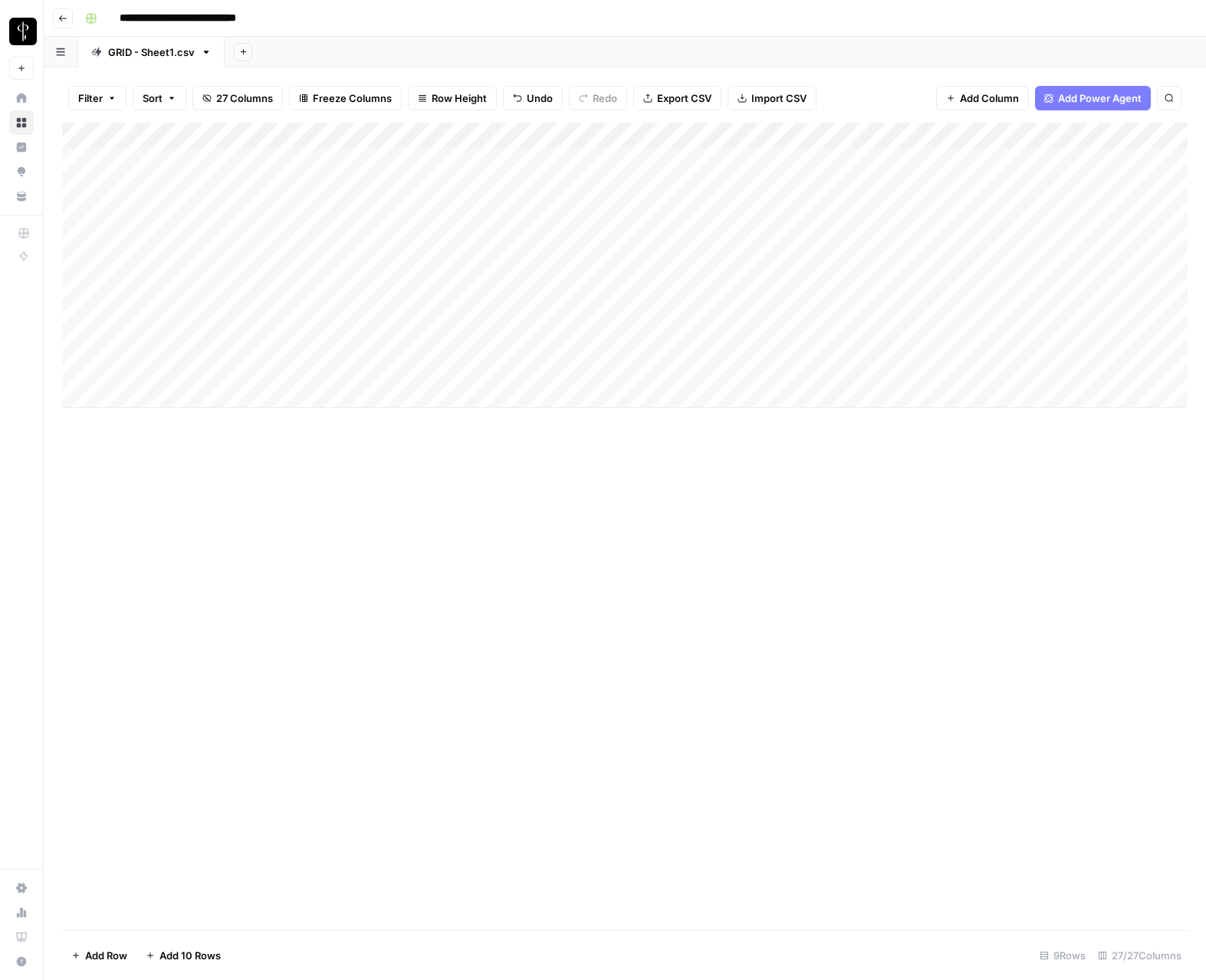
click at [616, 132] on div "Add Column" at bounding box center [625, 265] width 1126 height 285
click at [510, 227] on span "Schedule" at bounding box center [551, 230] width 134 height 15
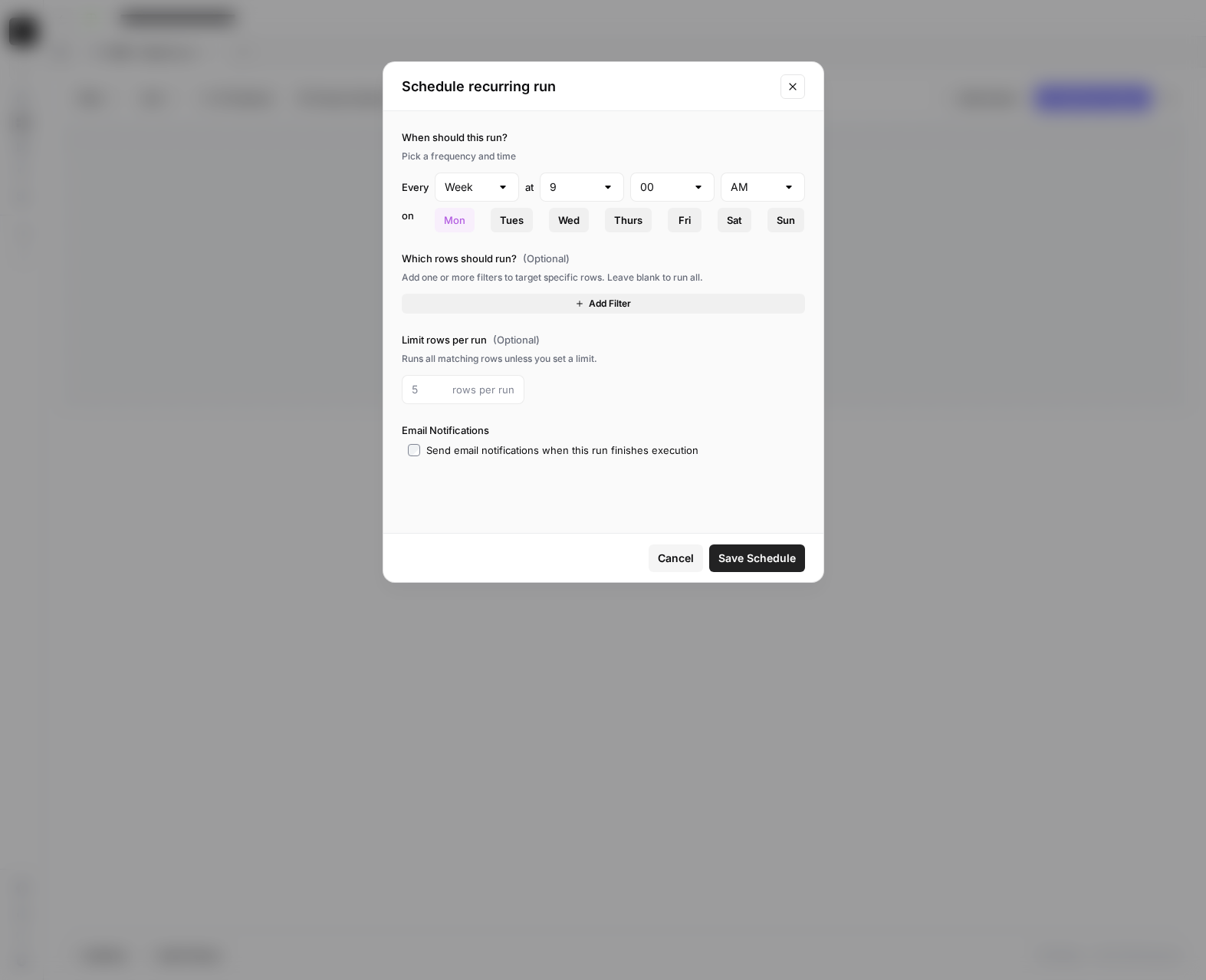
click at [612, 305] on span "Add Filter" at bounding box center [610, 304] width 42 height 13
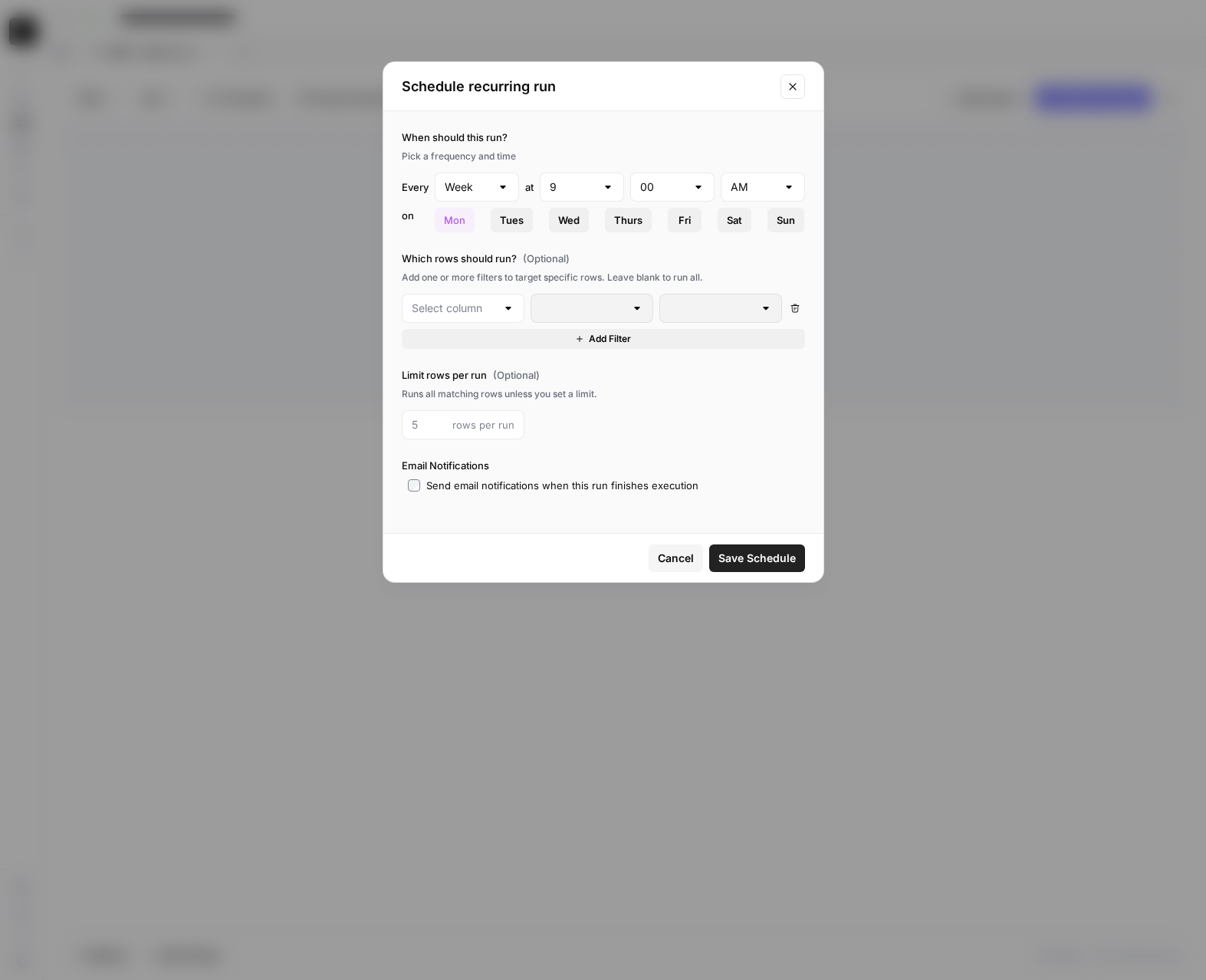
click at [786, 86] on button "Close modal" at bounding box center [792, 86] width 24 height 24
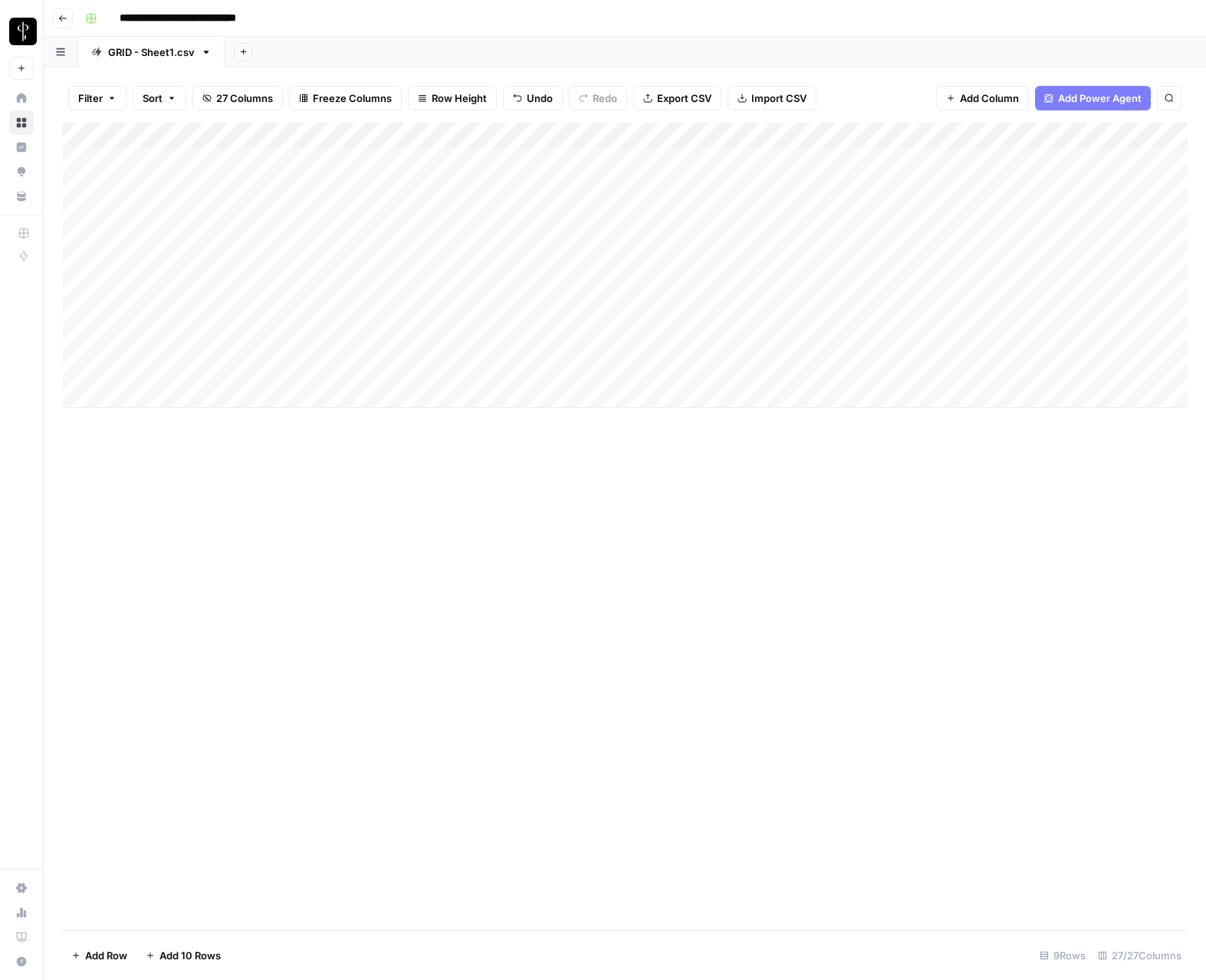
click at [537, 533] on div "Add Column" at bounding box center [625, 526] width 1126 height 807
click at [1132, 369] on div "Add Column" at bounding box center [625, 265] width 1126 height 285
click at [562, 369] on div "Add Column" at bounding box center [625, 265] width 1126 height 285
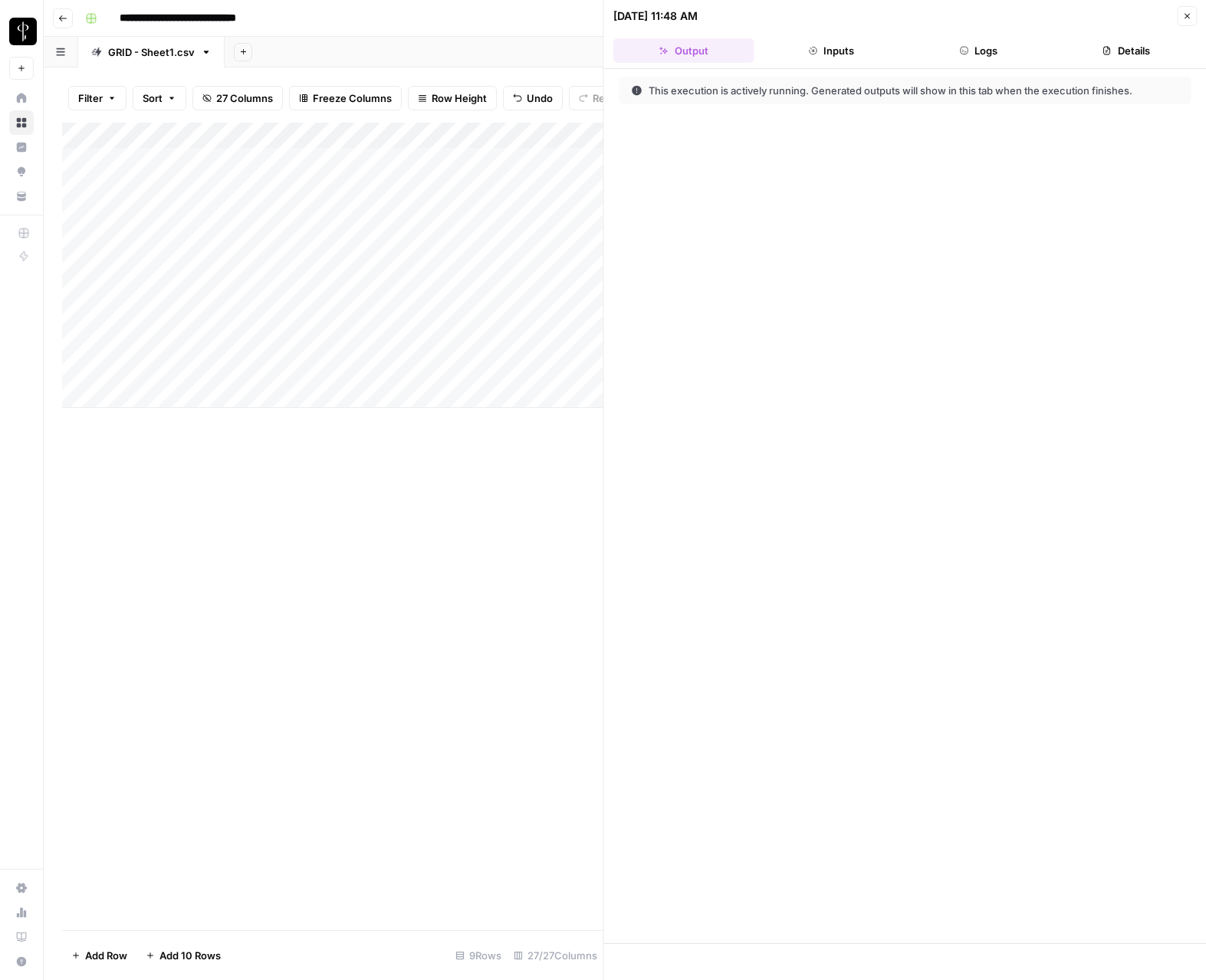
click at [1000, 46] on button "Logs" at bounding box center [979, 50] width 141 height 24
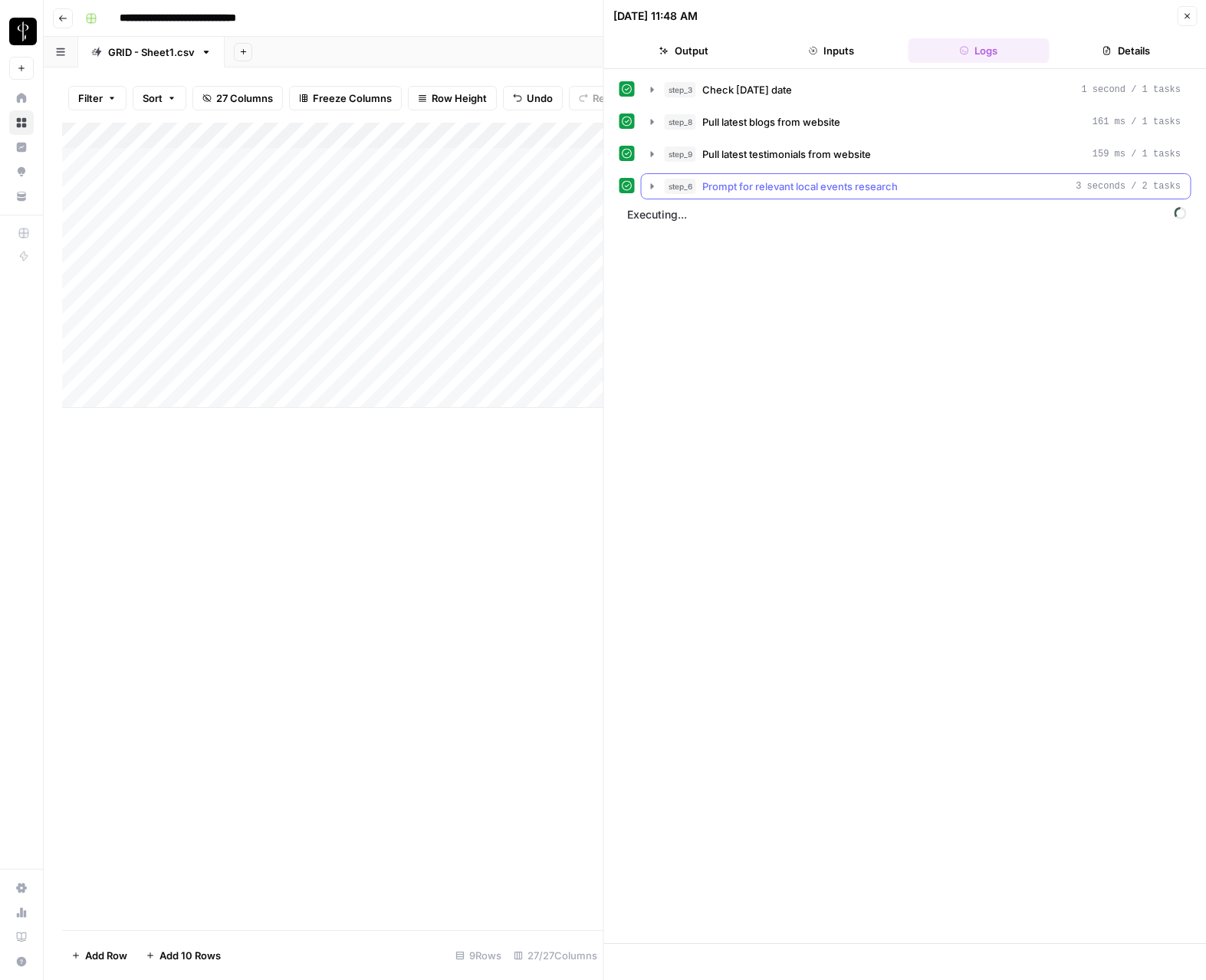
click at [650, 185] on icon "button" at bounding box center [652, 186] width 13 height 13
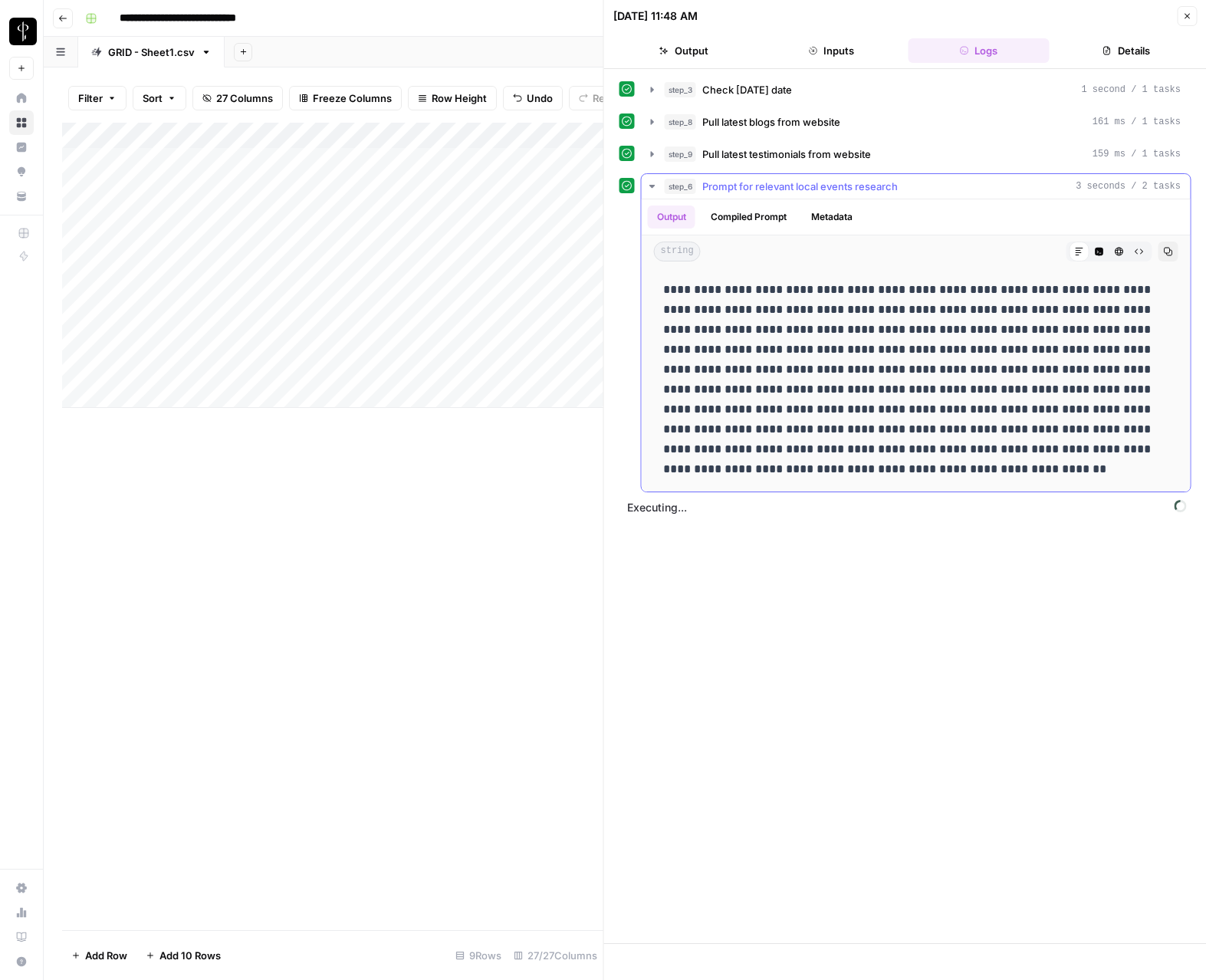
click at [650, 185] on icon "button" at bounding box center [652, 186] width 5 height 3
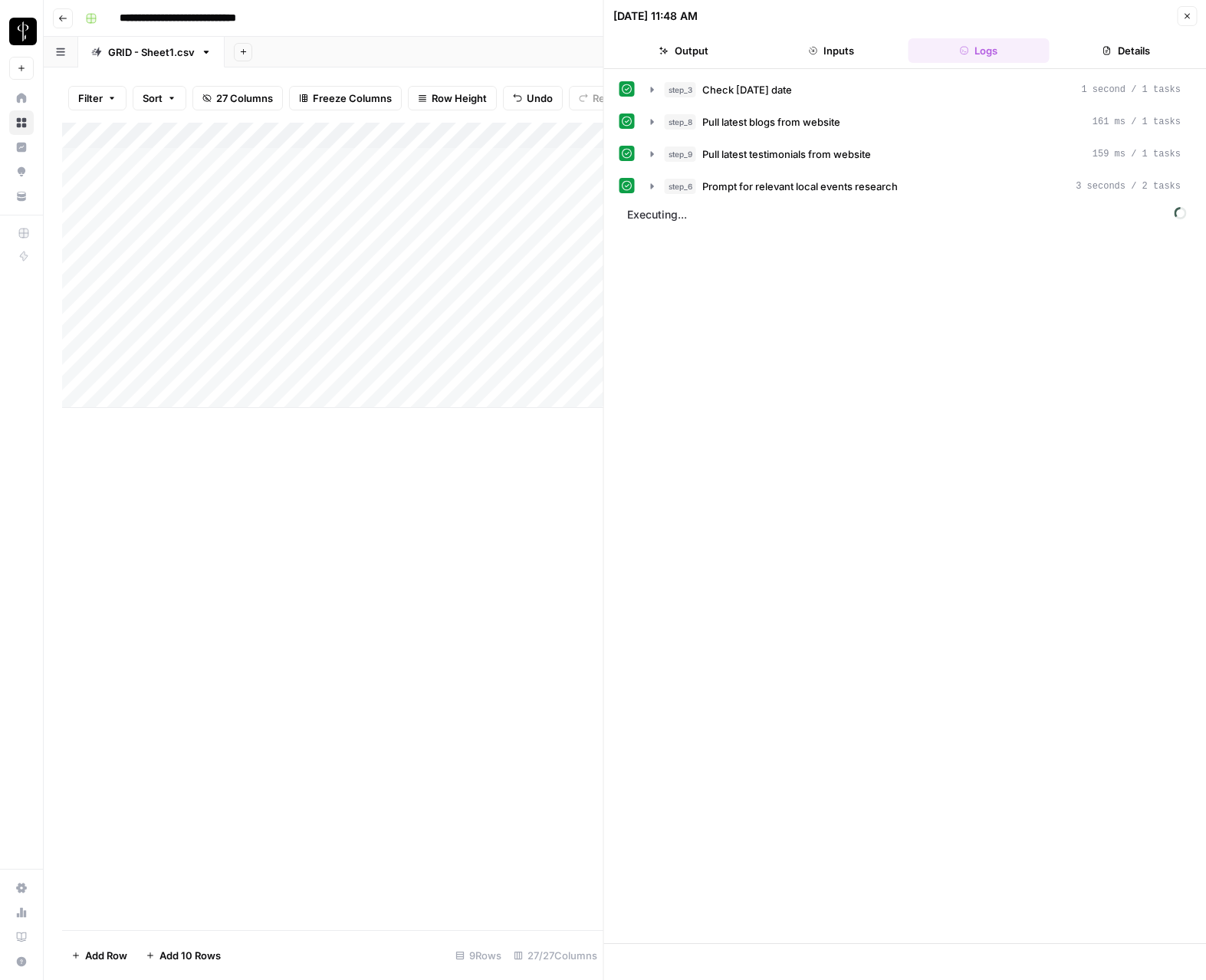
click at [1190, 18] on icon "button" at bounding box center [1187, 16] width 9 height 9
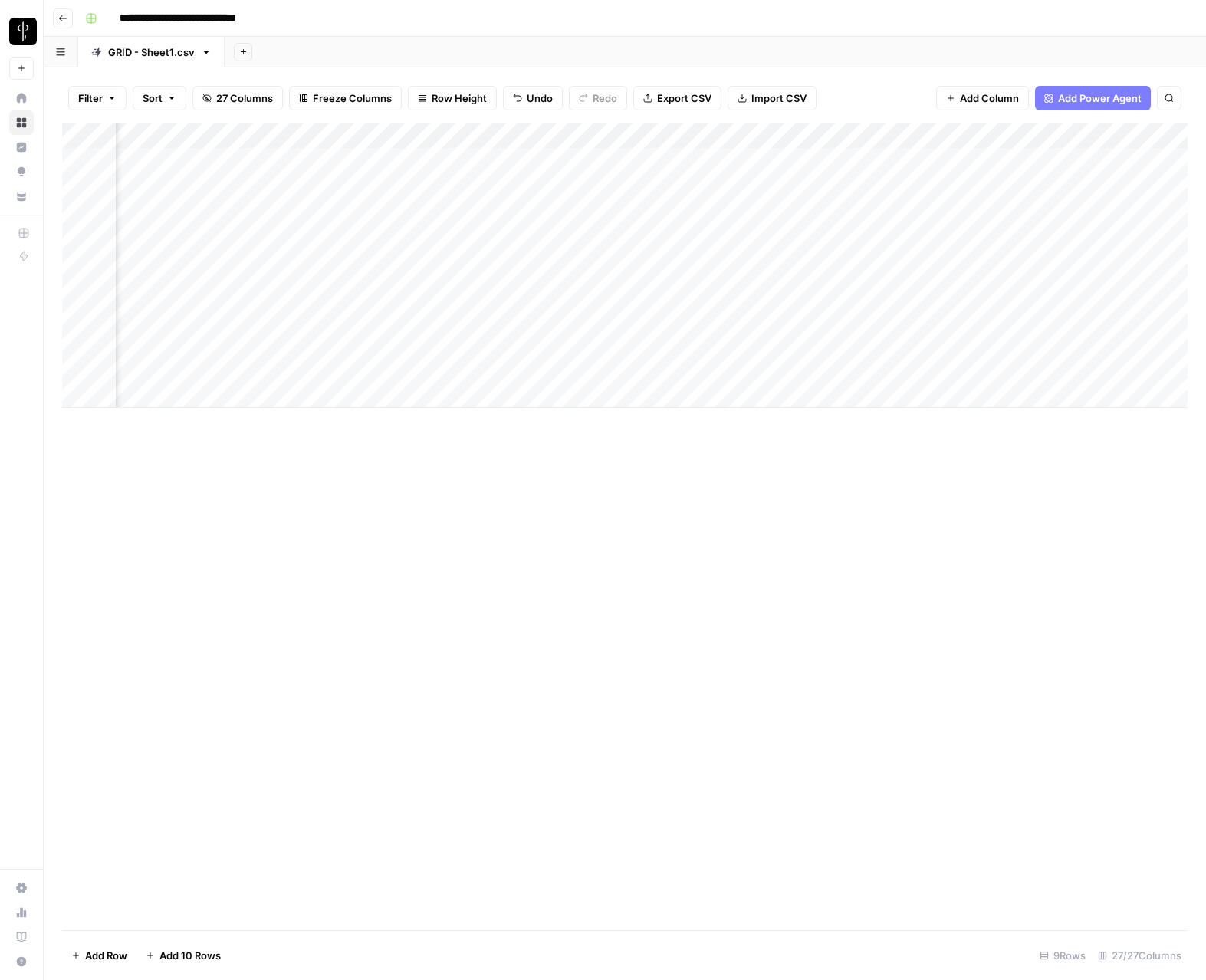
scroll to position [0, 860]
click at [1135, 344] on div "Add Column" at bounding box center [625, 265] width 1126 height 285
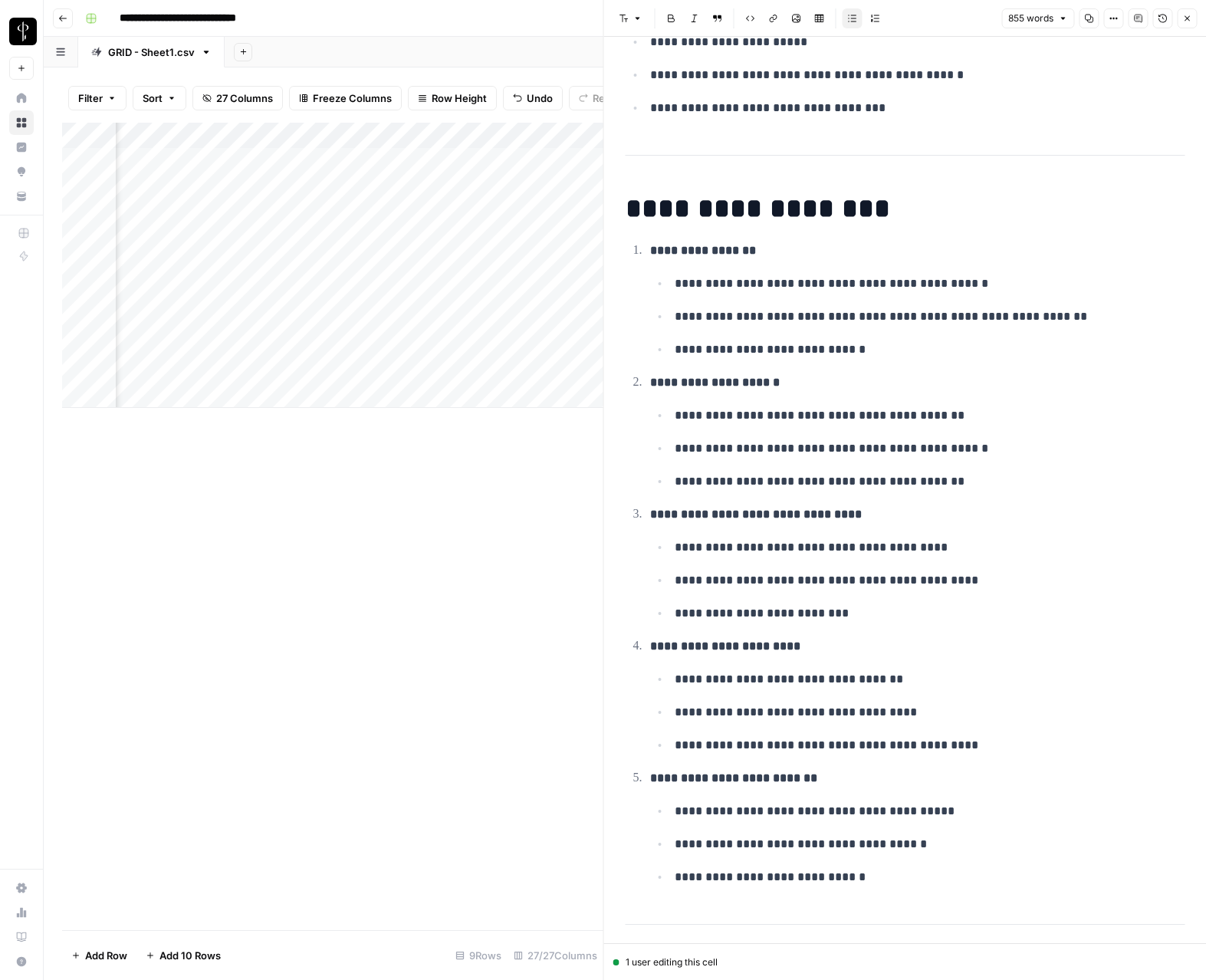
scroll to position [2310, 0]
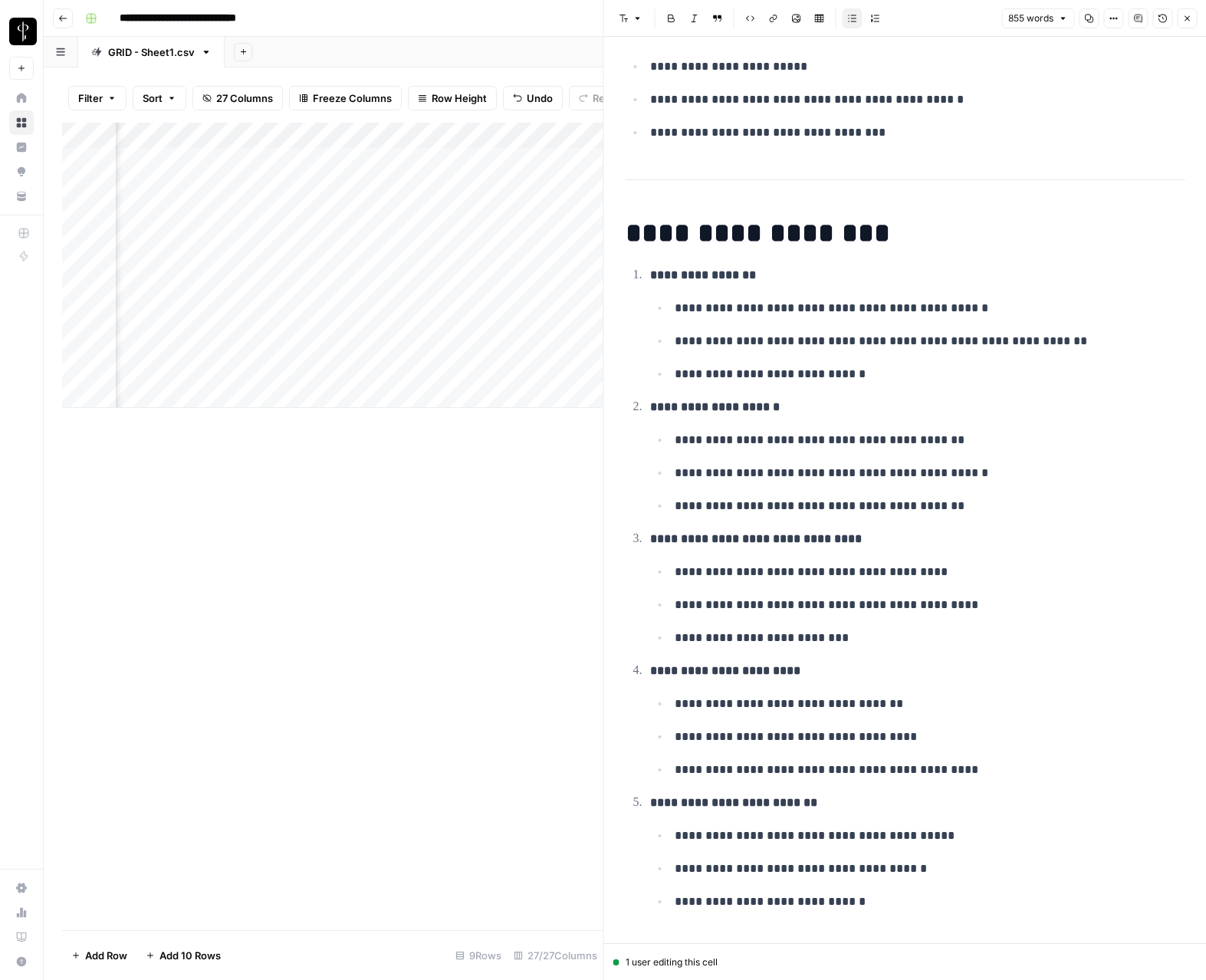
click at [1188, 19] on icon "button" at bounding box center [1187, 18] width 9 height 9
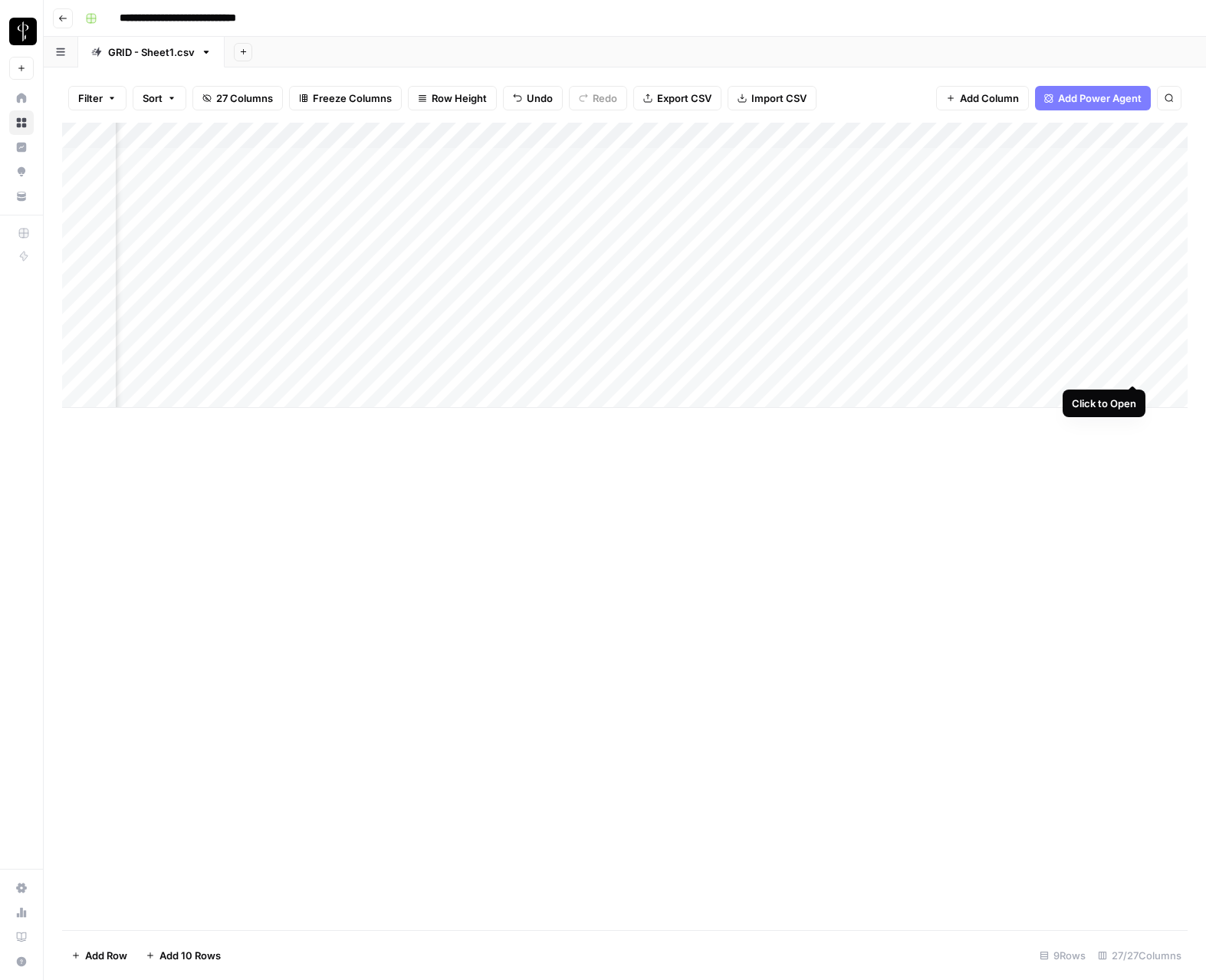
click at [1135, 369] on div "Add Column" at bounding box center [625, 265] width 1126 height 285
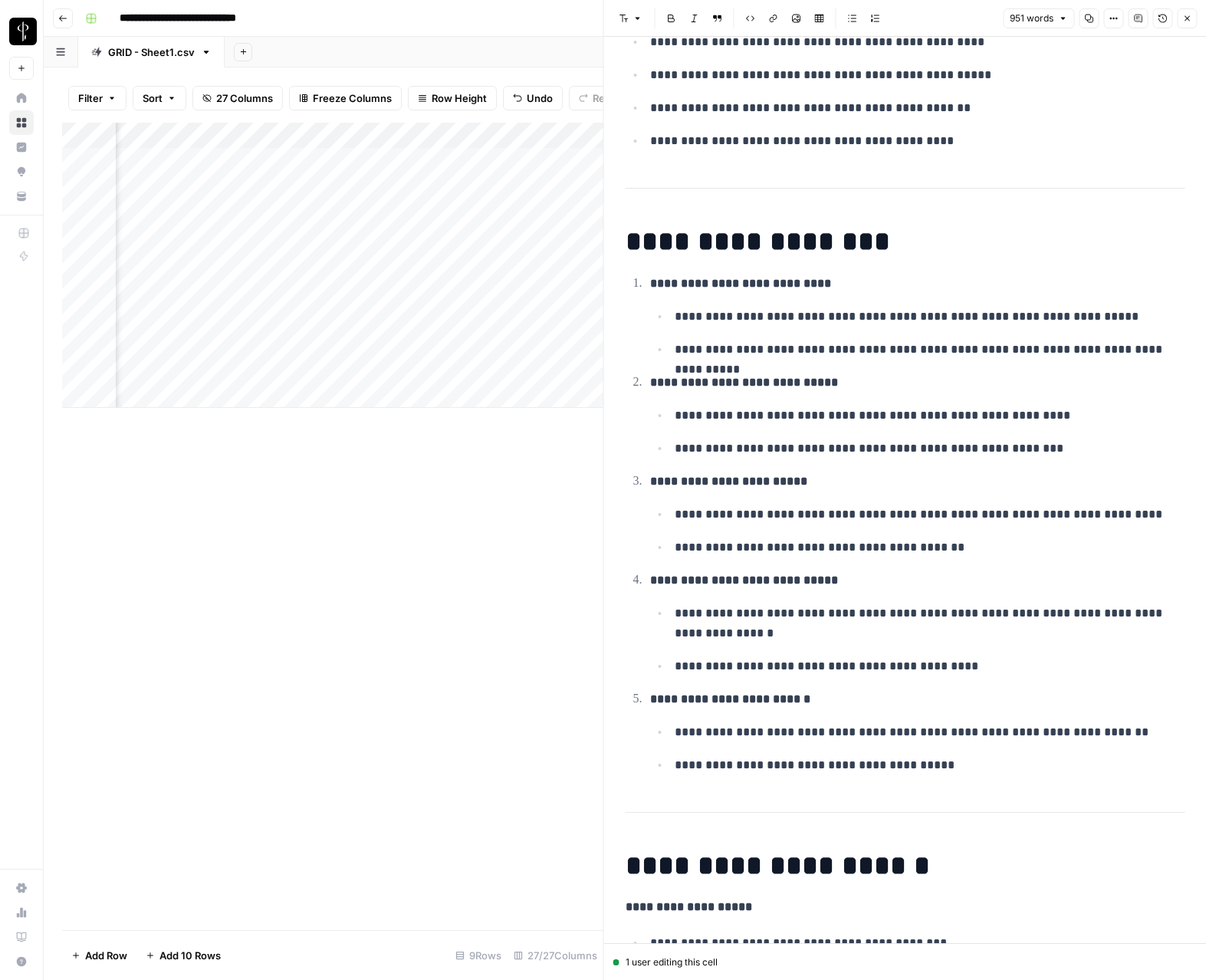
scroll to position [2867, 0]
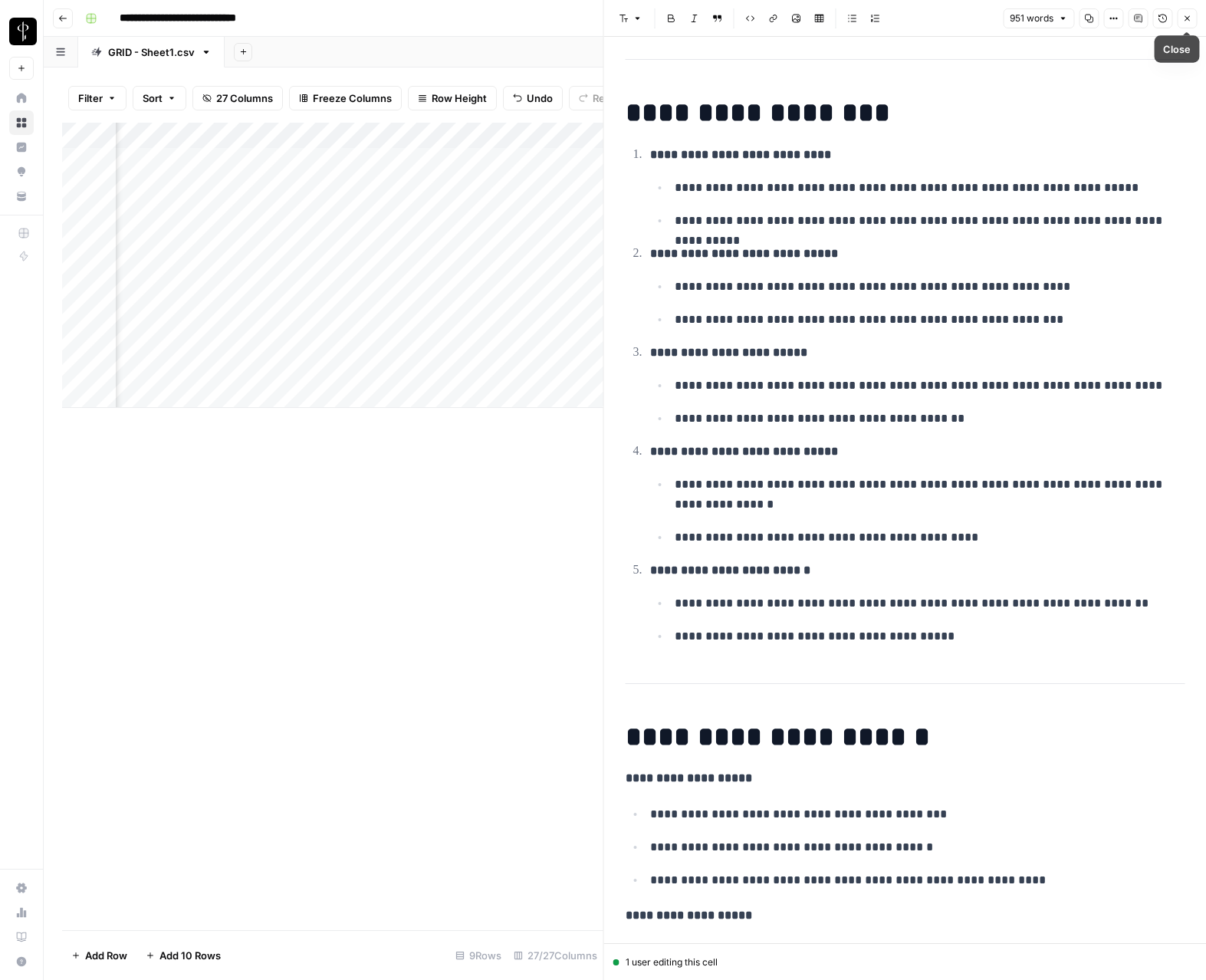
click at [1180, 18] on button "Close" at bounding box center [1188, 18] width 20 height 20
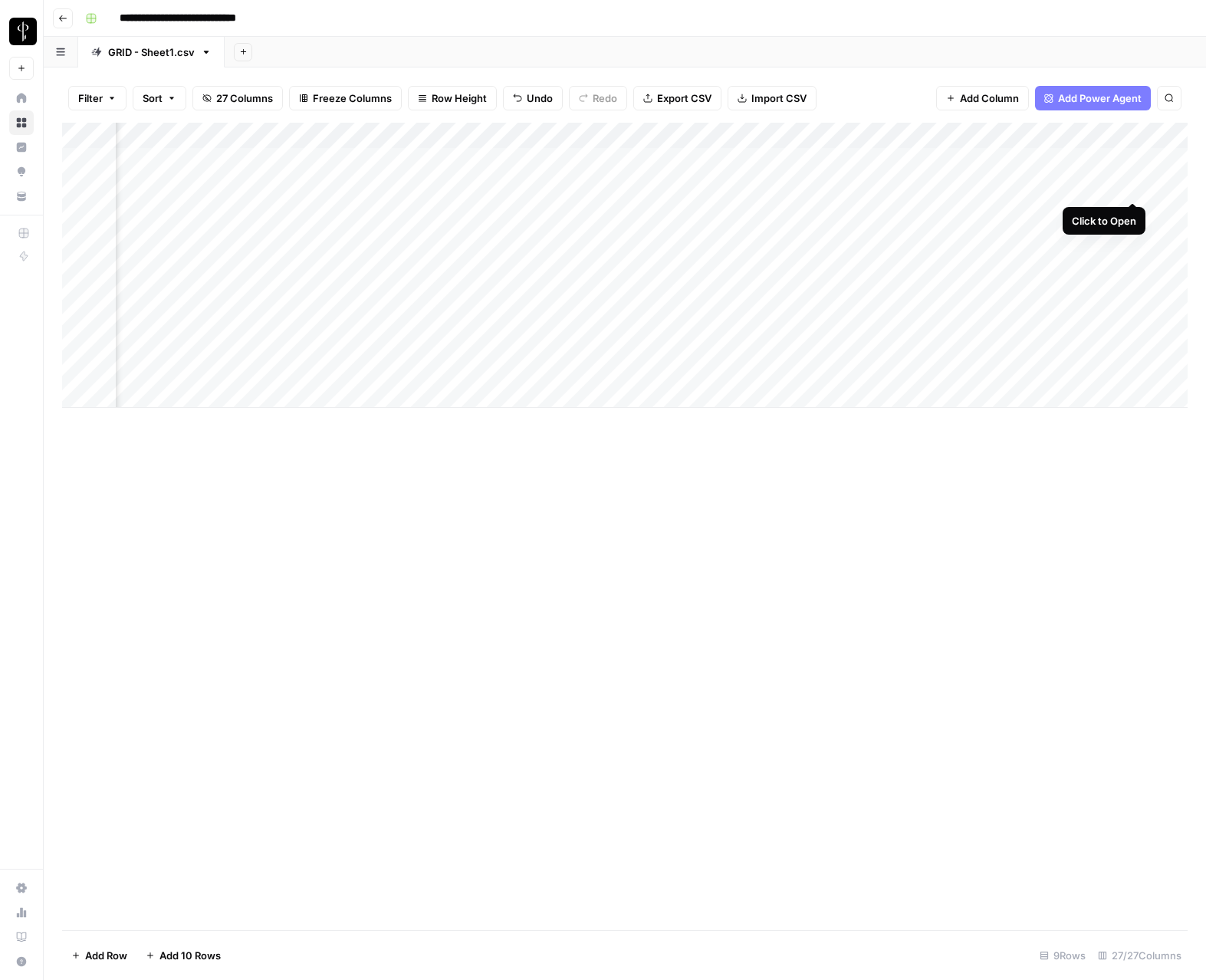
click at [1134, 189] on div "Add Column" at bounding box center [625, 265] width 1126 height 285
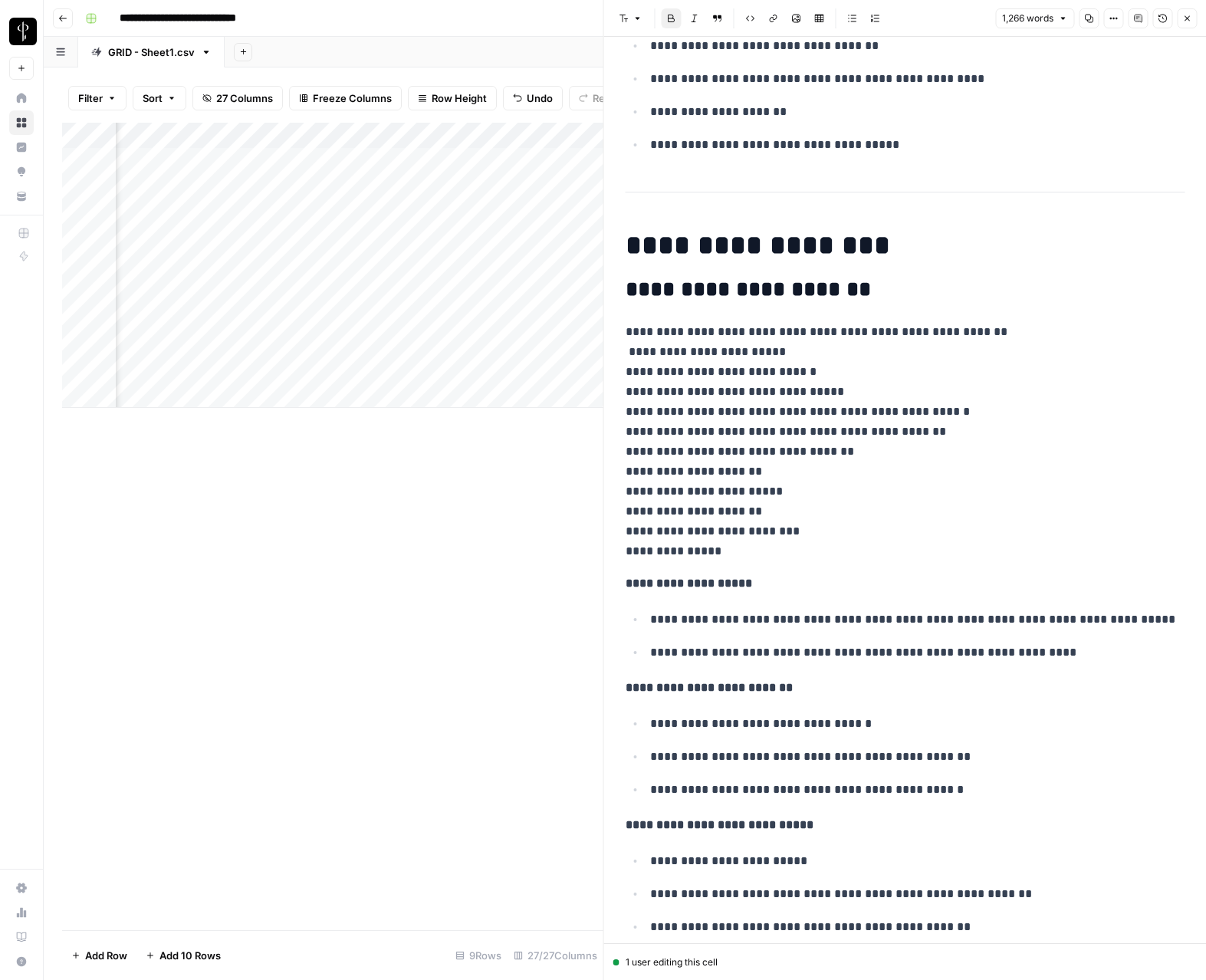
scroll to position [2535, 0]
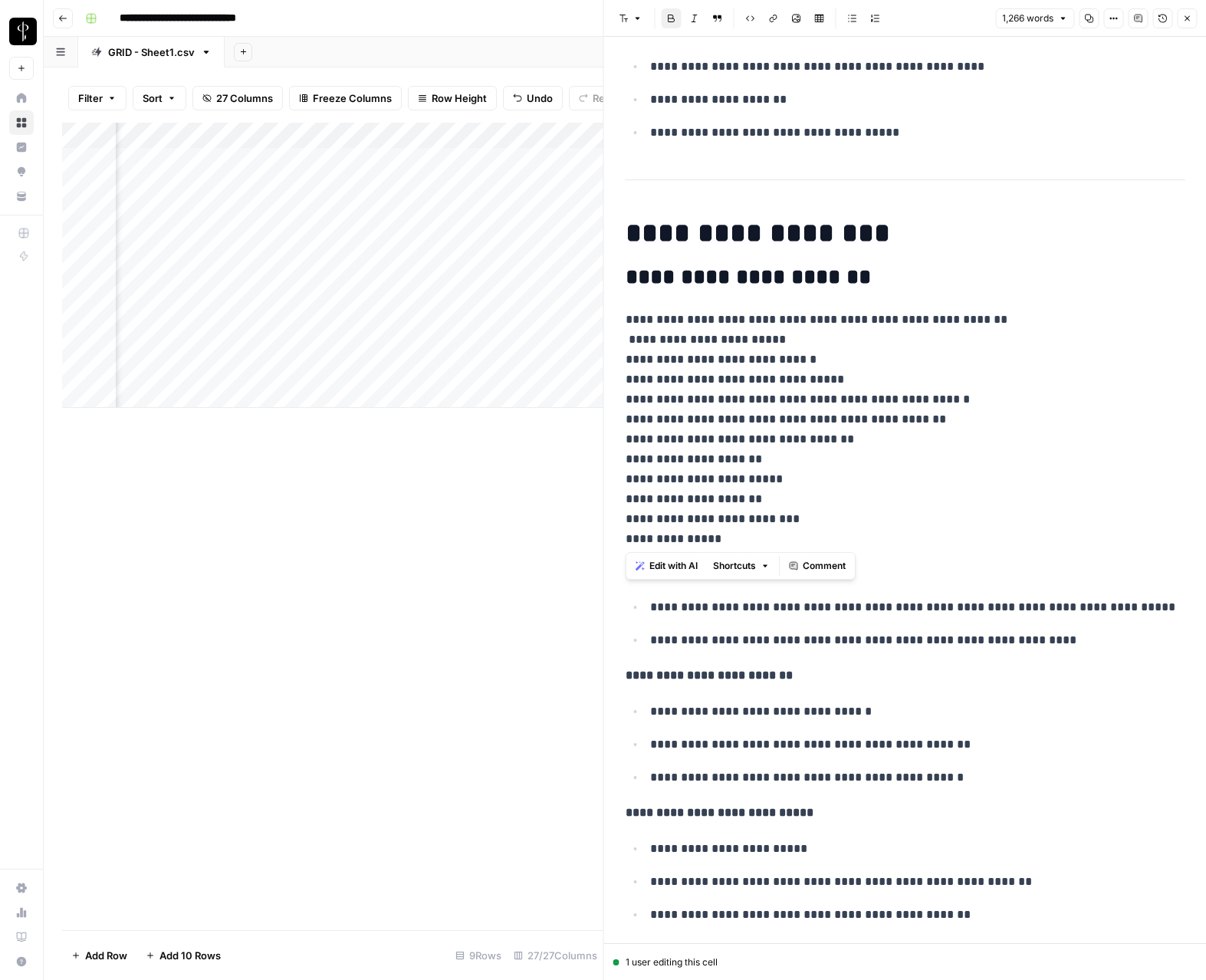
drag, startPoint x: 712, startPoint y: 541, endPoint x: 603, endPoint y: 320, distance: 246.4
click at [603, 320] on div "**********" at bounding box center [905, 490] width 603 height 980
copy p "**********"
click at [1185, 13] on icon "button" at bounding box center [1187, 18] width 9 height 9
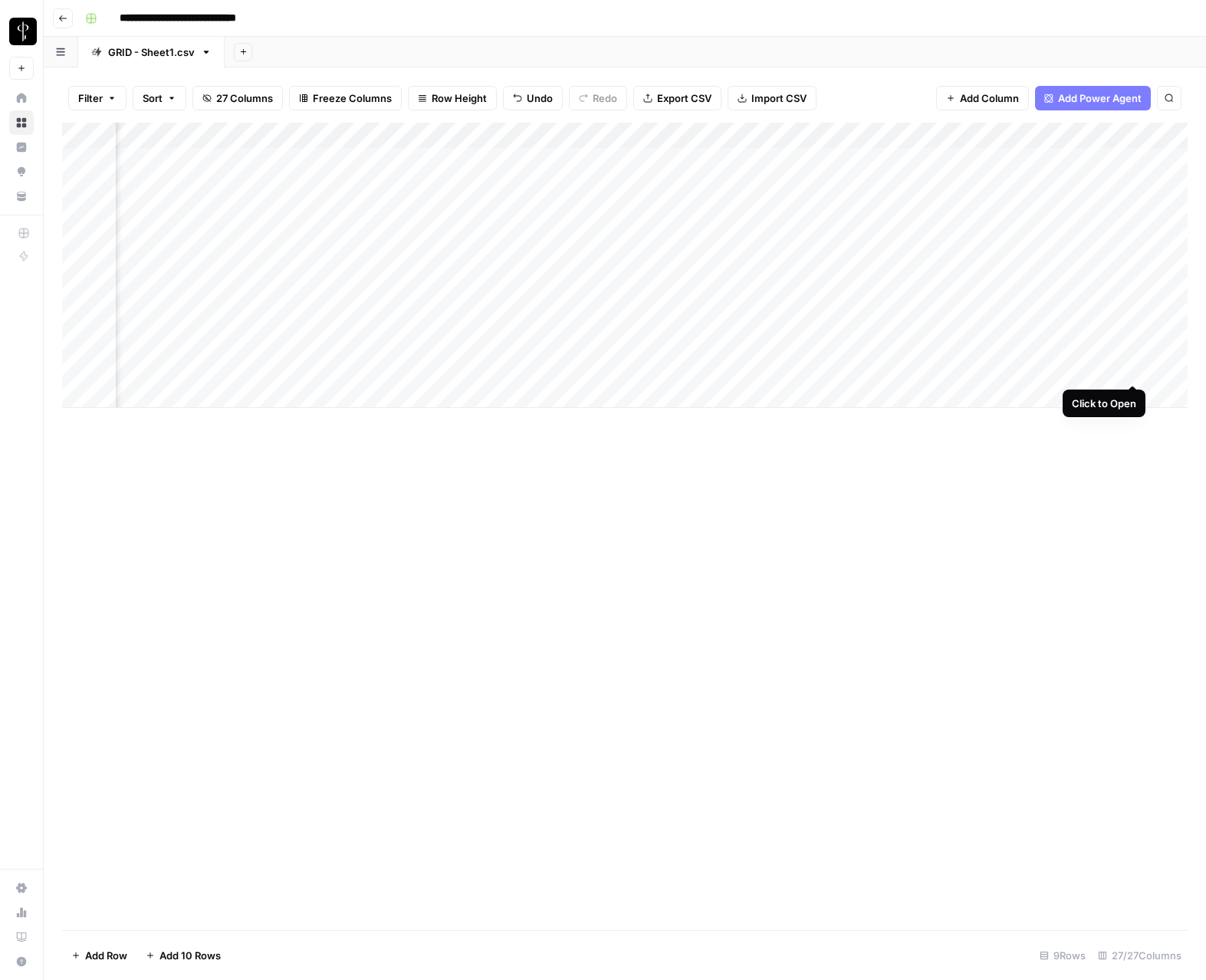
click at [1135, 370] on div "Add Column" at bounding box center [625, 265] width 1126 height 285
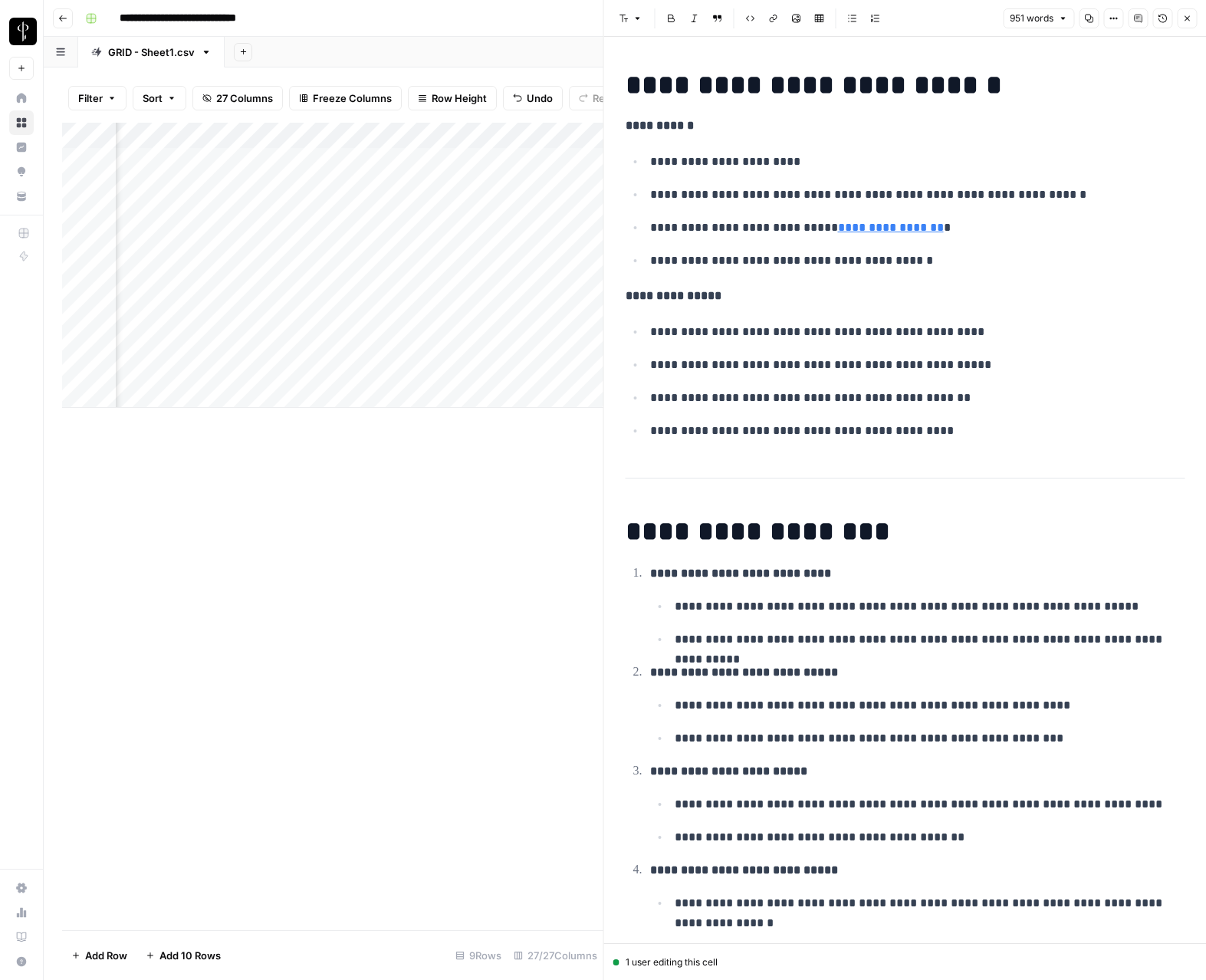
scroll to position [2475, 0]
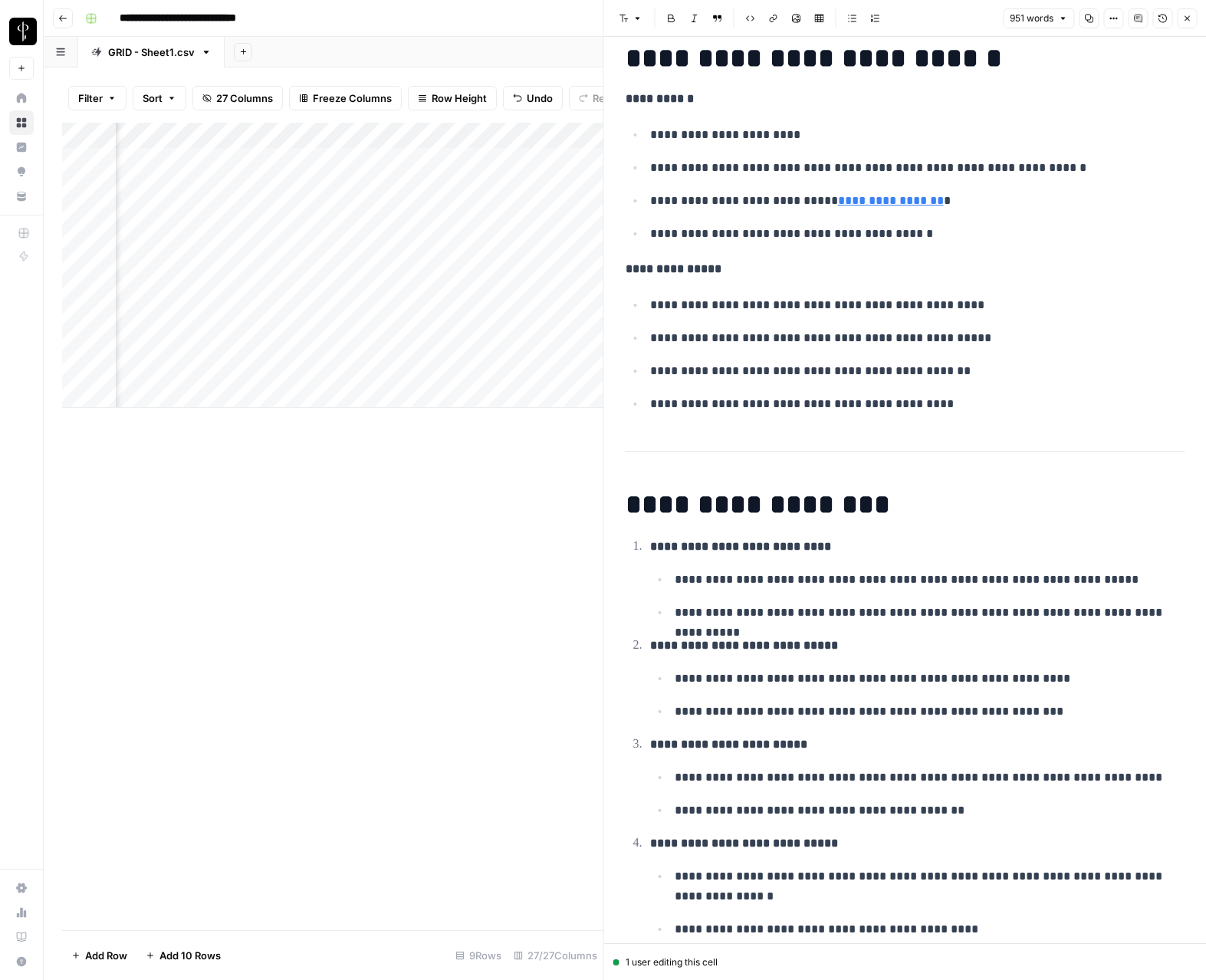
click at [883, 510] on h1 "**********" at bounding box center [906, 504] width 560 height 32
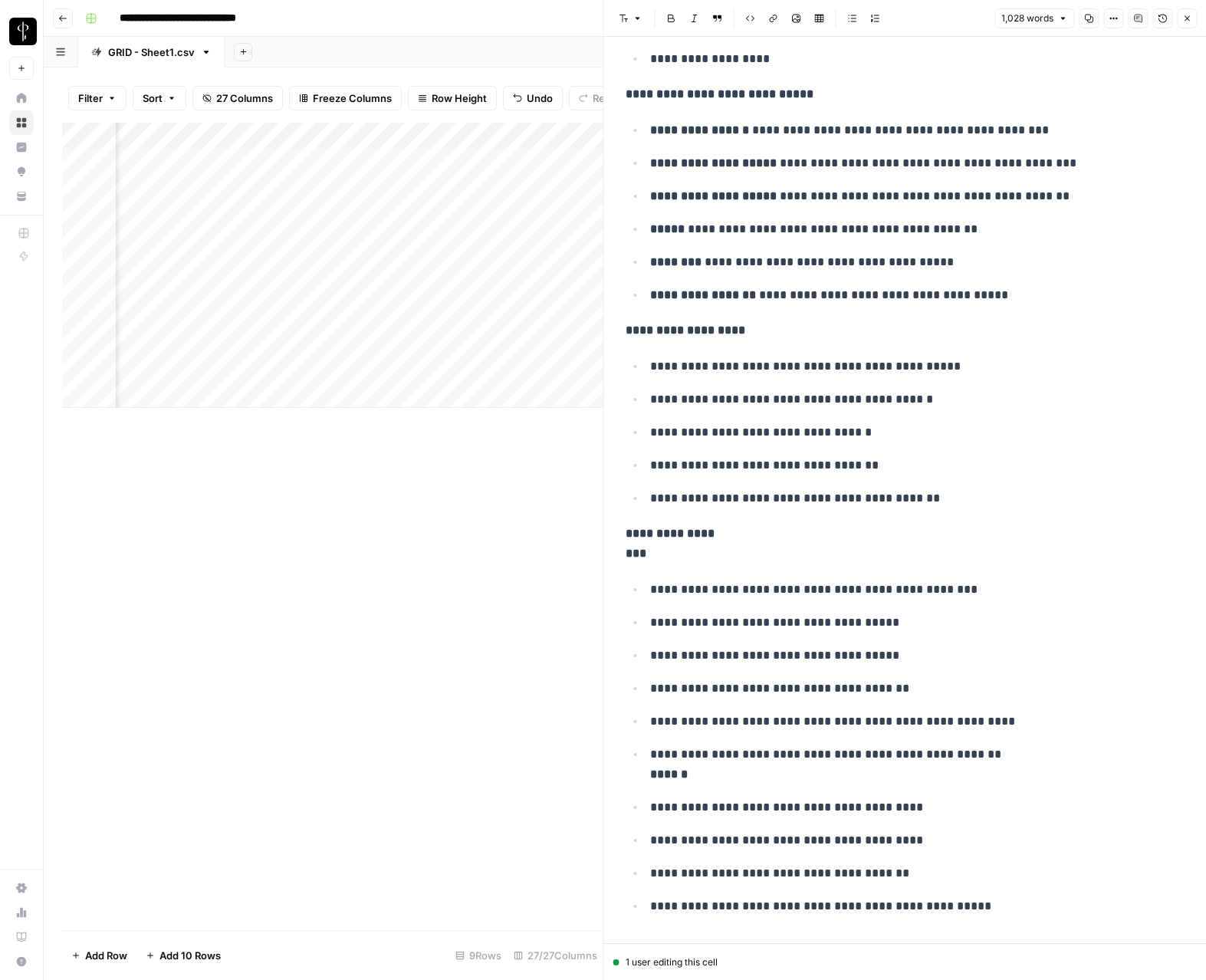
scroll to position [377, 0]
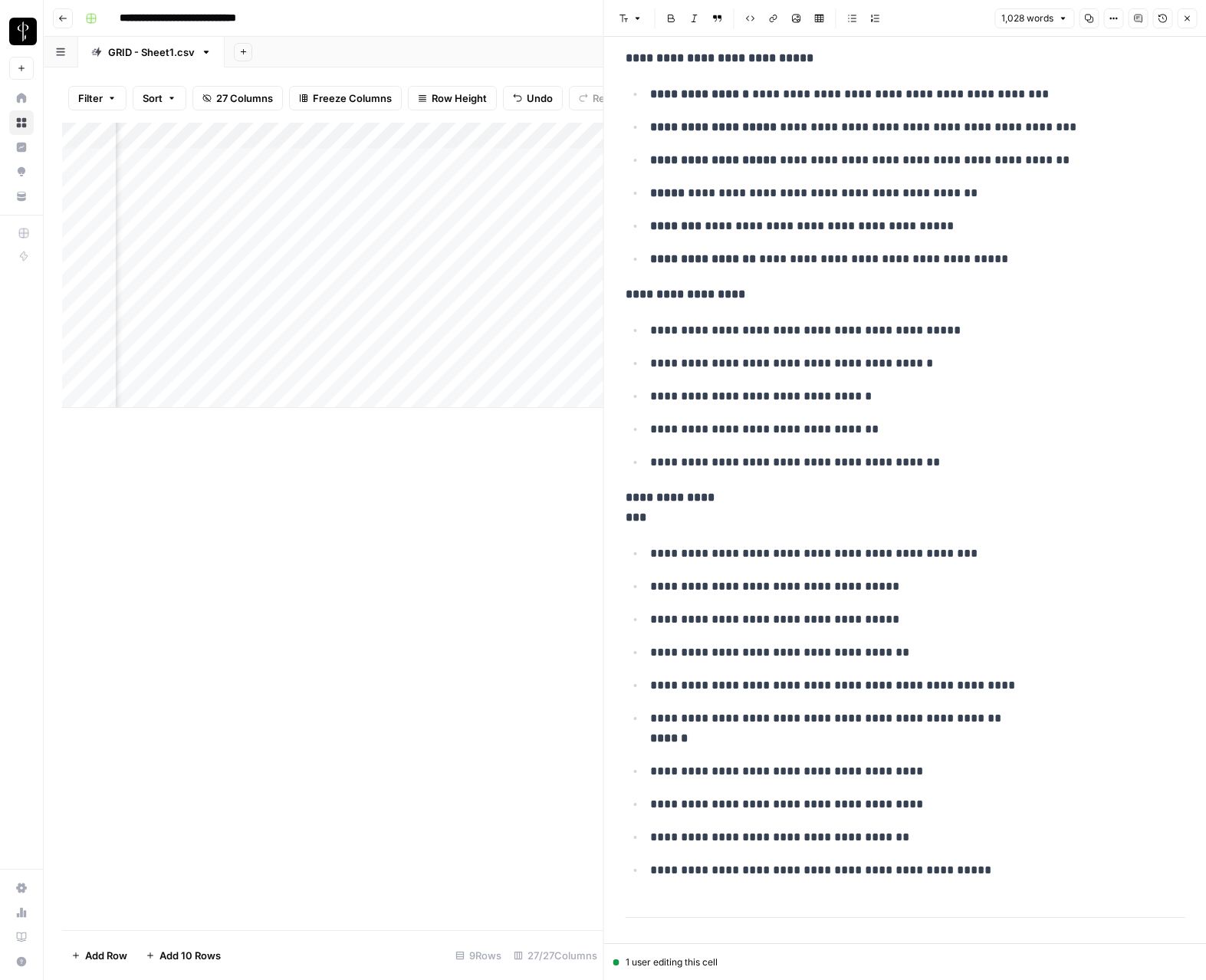
click at [1191, 22] on icon "button" at bounding box center [1187, 18] width 9 height 9
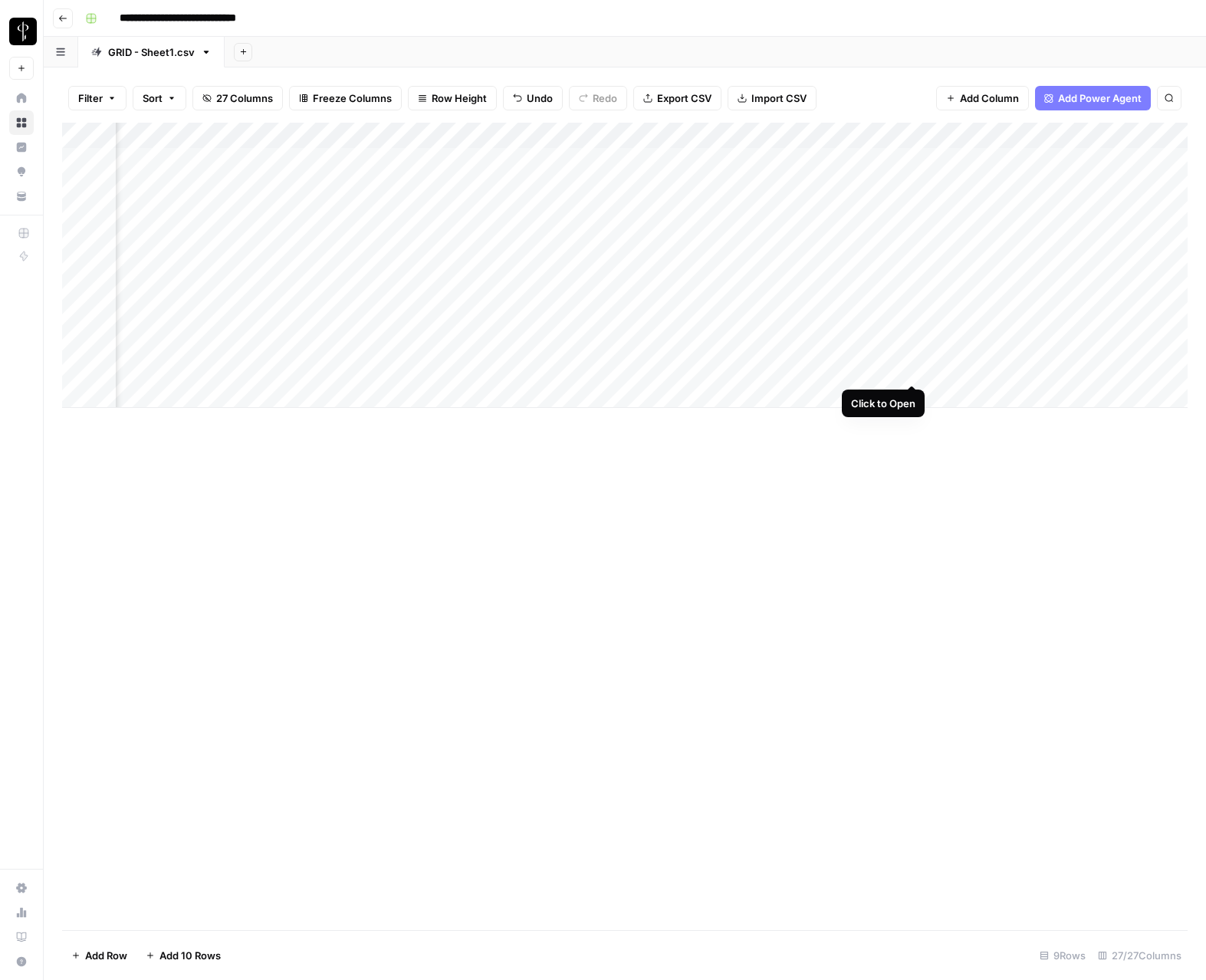
click at [911, 369] on div "Add Column" at bounding box center [625, 265] width 1126 height 285
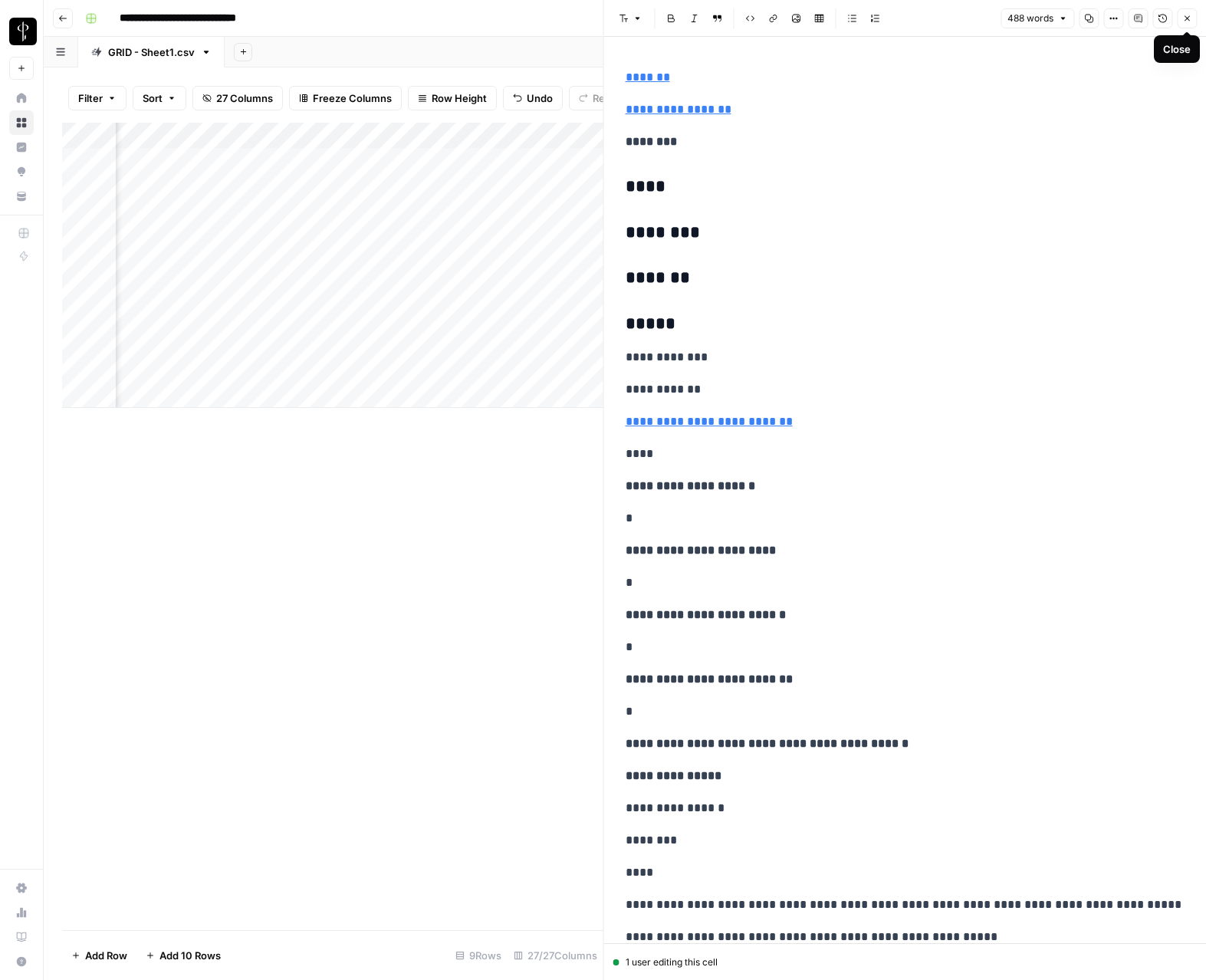
click at [1190, 18] on icon "button" at bounding box center [1187, 18] width 9 height 9
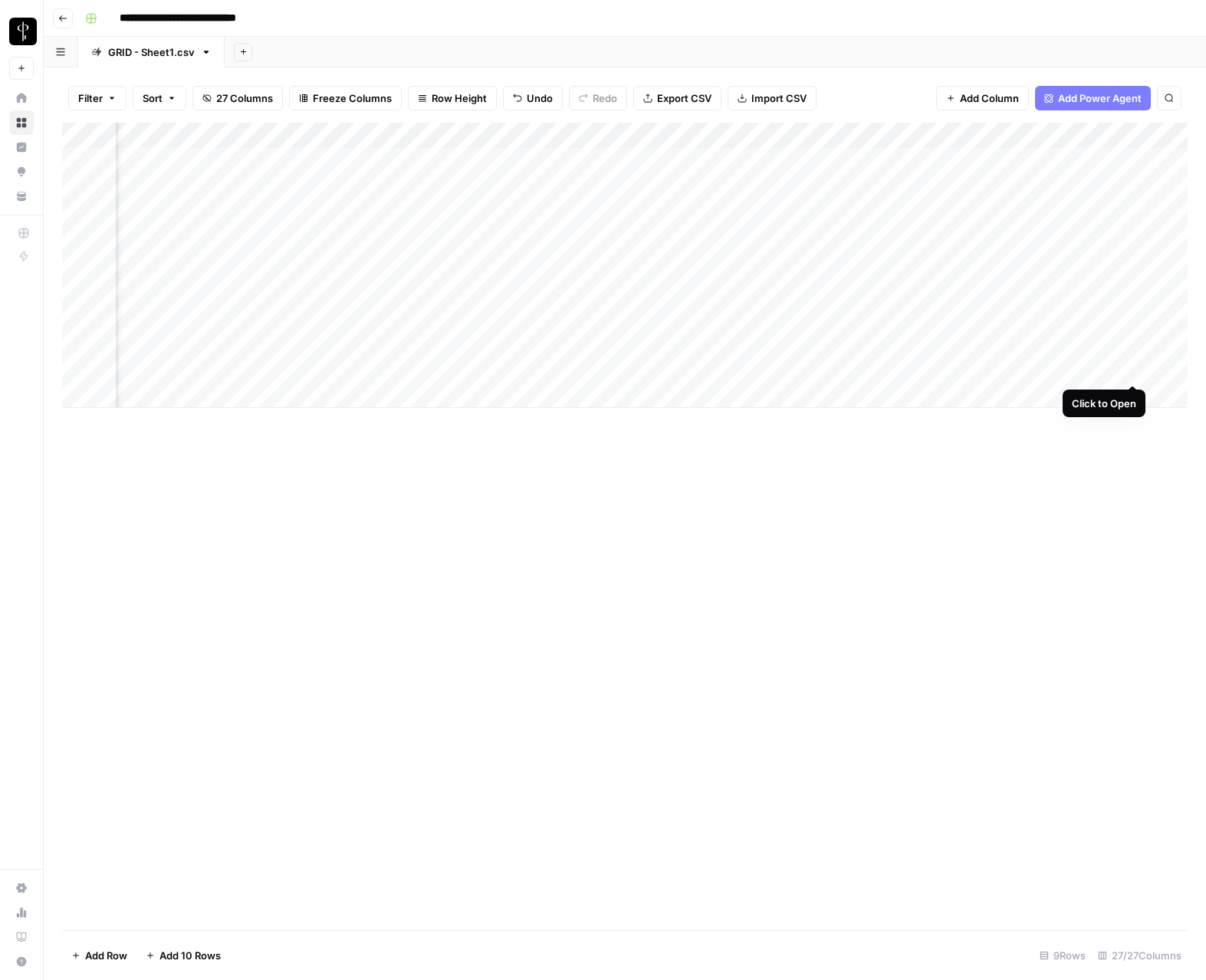
click at [1135, 369] on div "Add Column" at bounding box center [625, 265] width 1126 height 285
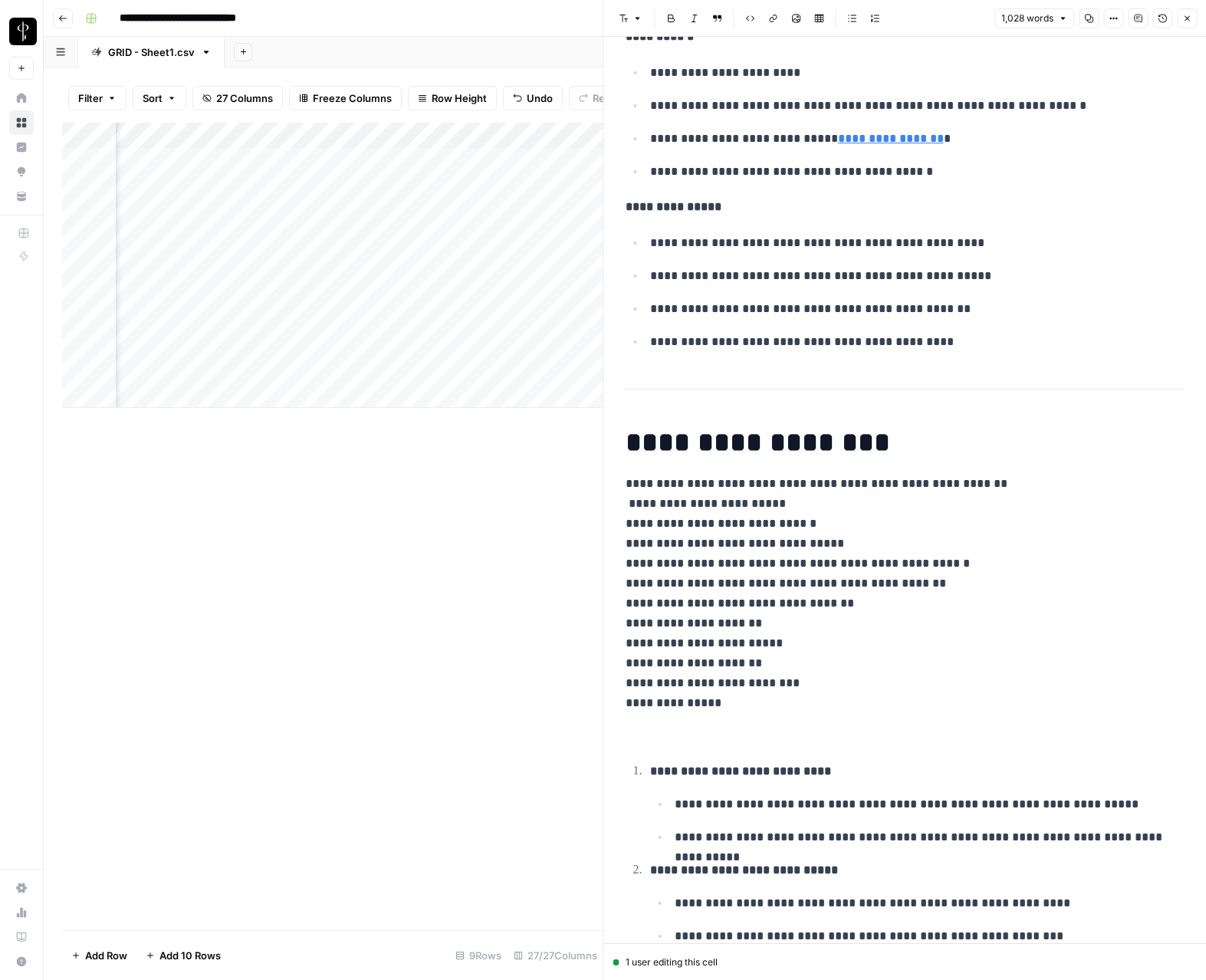
scroll to position [2538, 0]
click at [723, 706] on p "**********" at bounding box center [906, 592] width 560 height 239
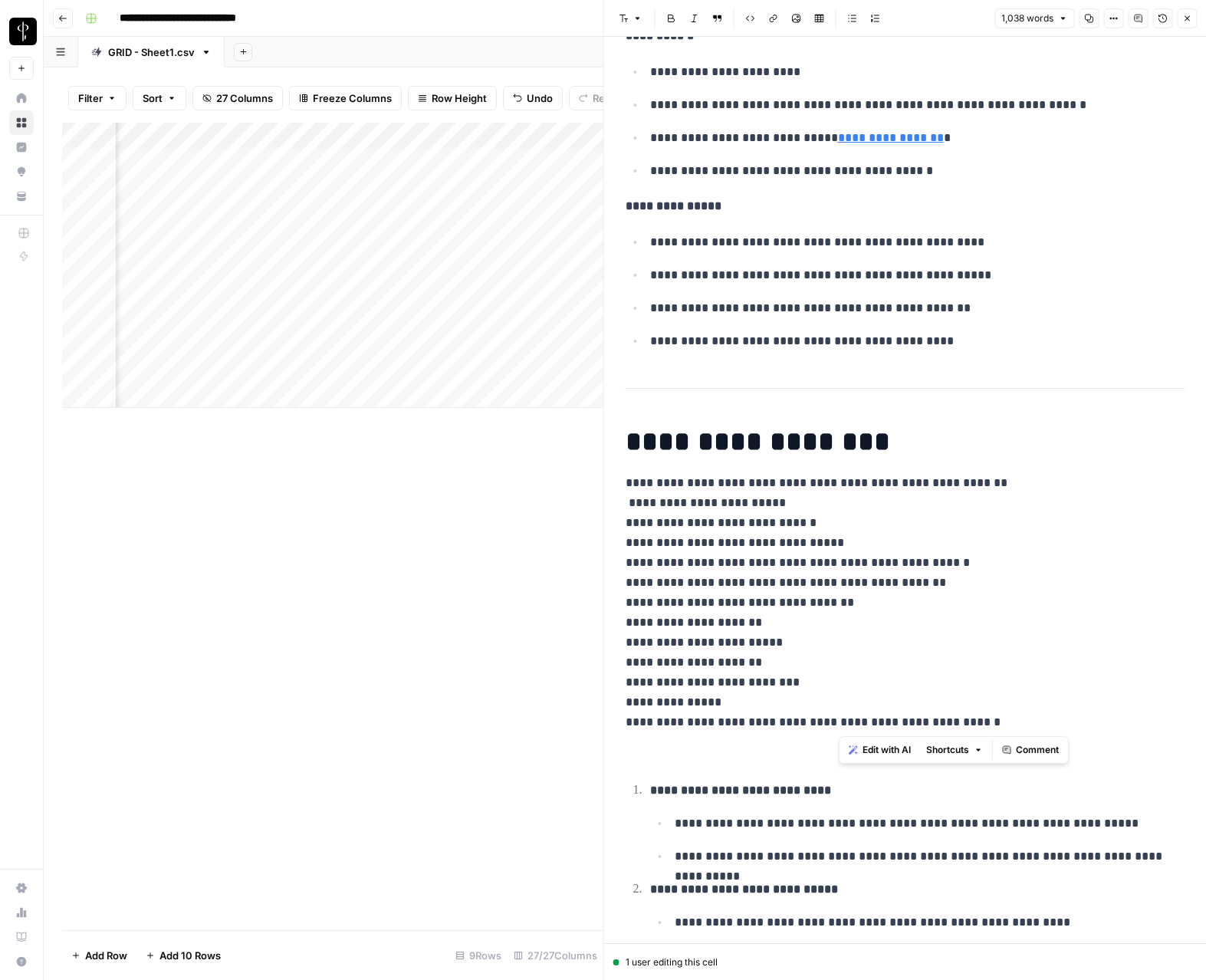
copy div "**********"
click at [1185, 15] on icon "button" at bounding box center [1187, 18] width 9 height 9
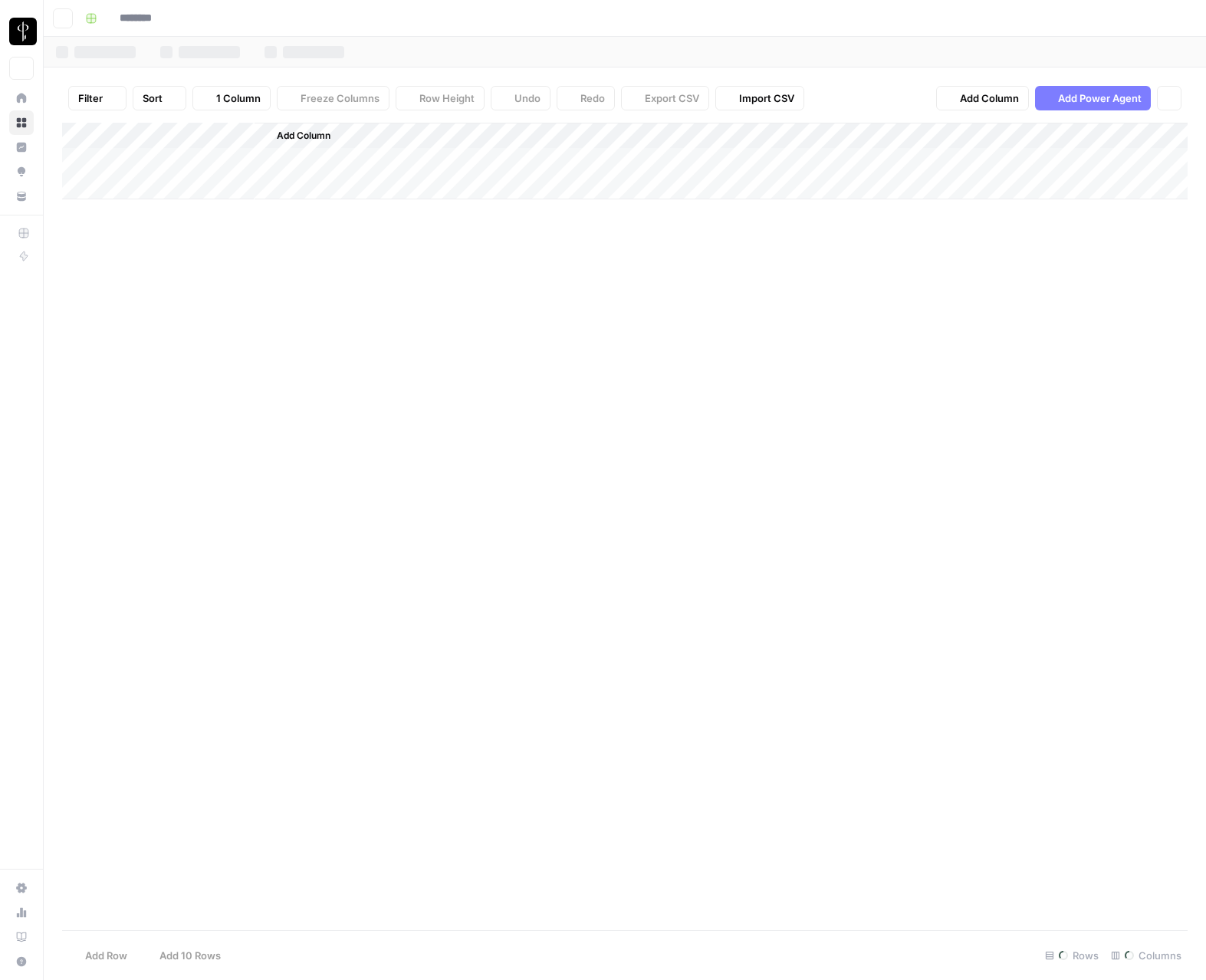
type input "**********"
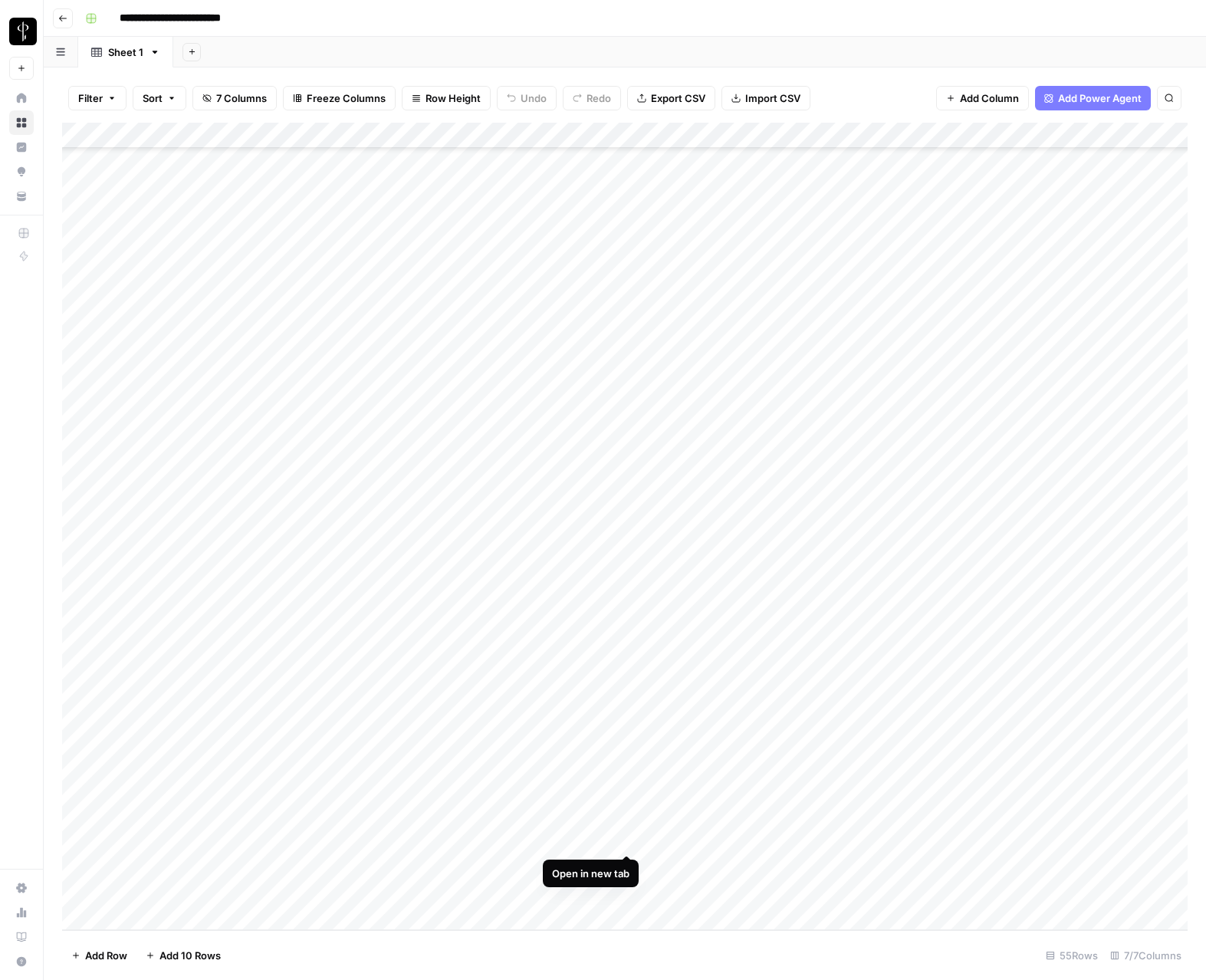
click at [626, 839] on div "Add Column" at bounding box center [625, 526] width 1126 height 807
click at [628, 866] on div "Add Column" at bounding box center [625, 526] width 1126 height 807
click at [627, 891] on div "Add Column" at bounding box center [625, 526] width 1126 height 807
click at [525, 375] on div "Add Column" at bounding box center [625, 265] width 1126 height 285
click at [519, 371] on div "Add Column" at bounding box center [625, 265] width 1126 height 285
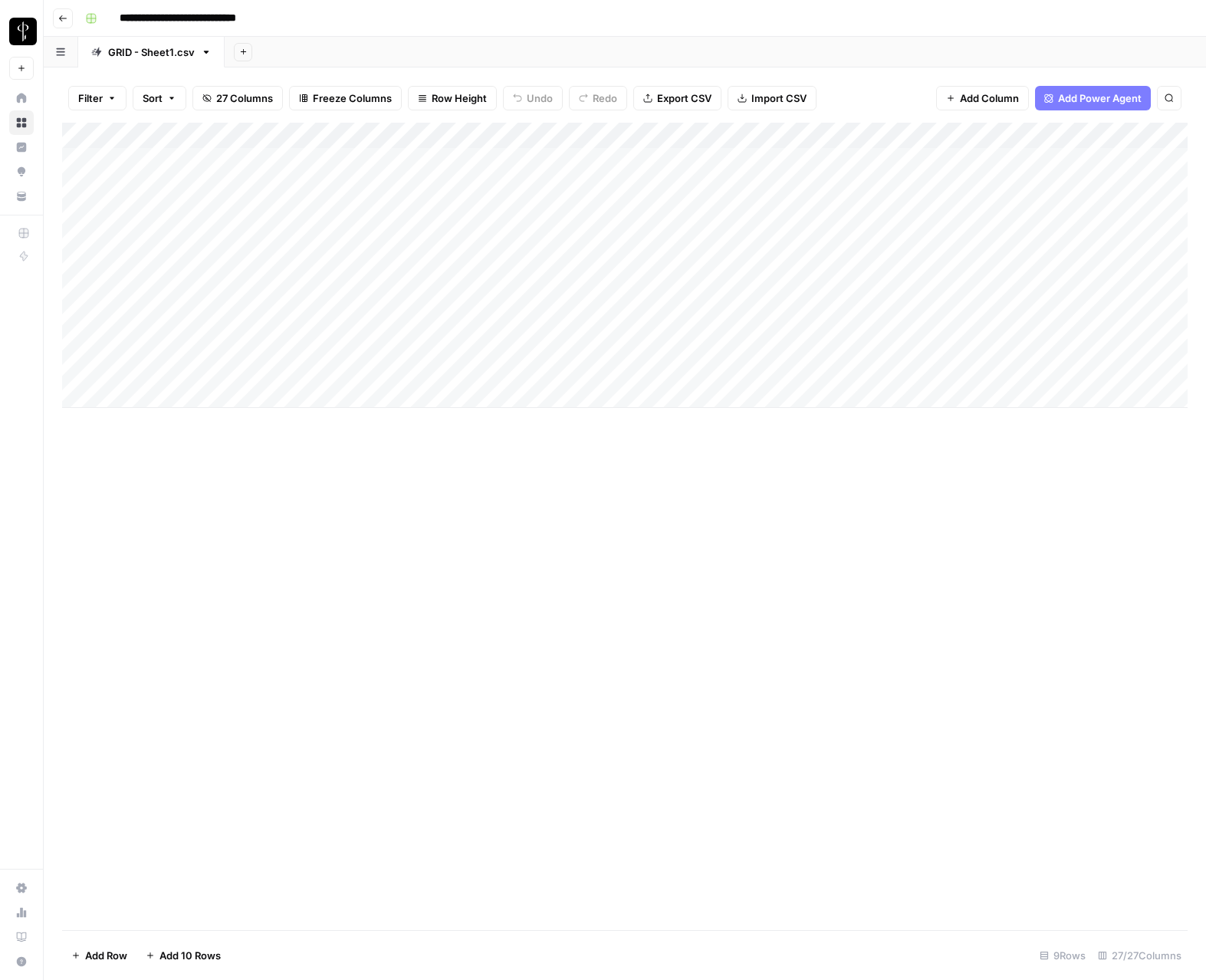
click at [519, 371] on div "Add Column" at bounding box center [625, 265] width 1126 height 285
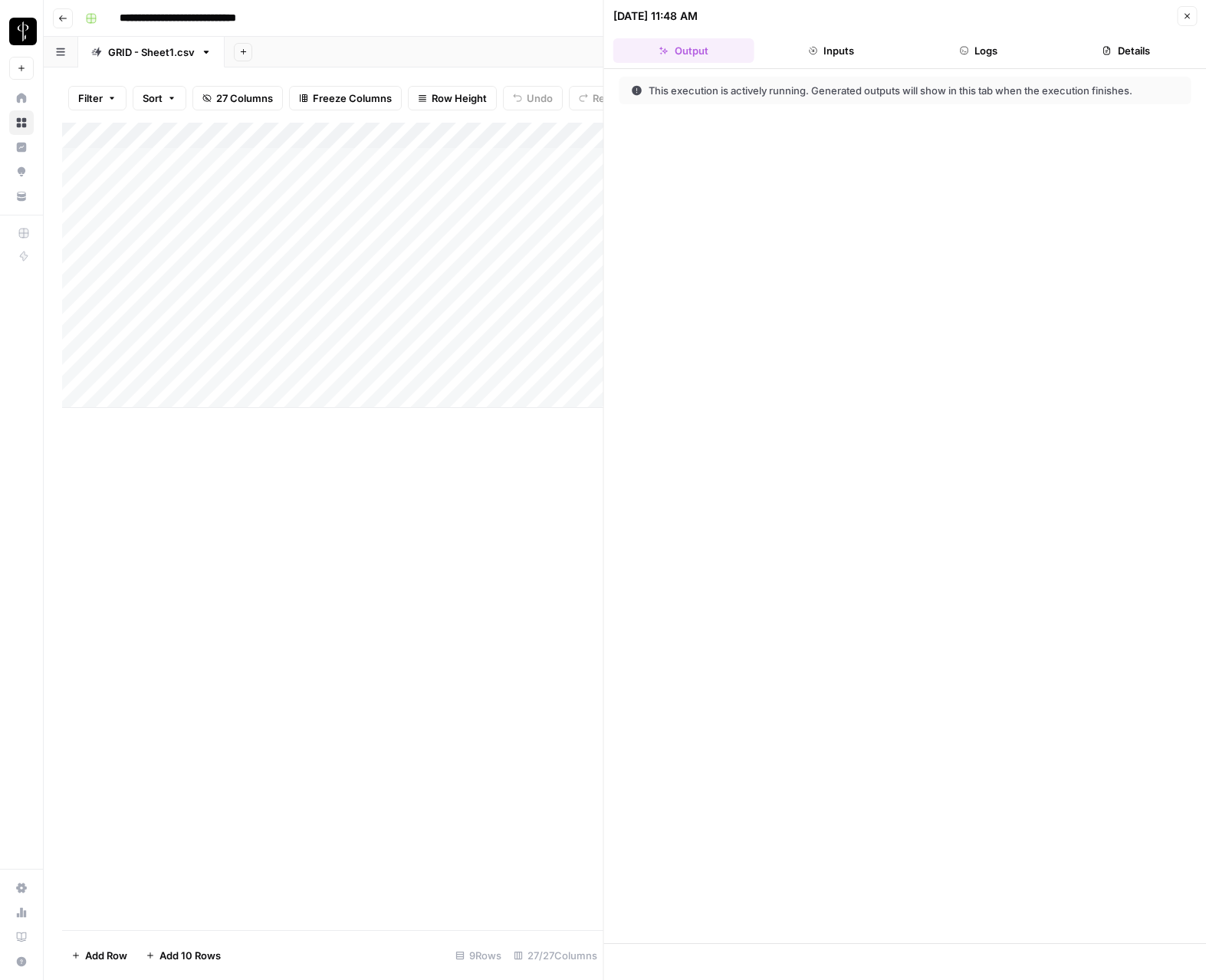
click at [1009, 63] on header "[DATE] 11:48 AM Close Output Inputs Logs Details" at bounding box center [906, 34] width 603 height 69
click at [984, 54] on button "Logs" at bounding box center [979, 50] width 141 height 24
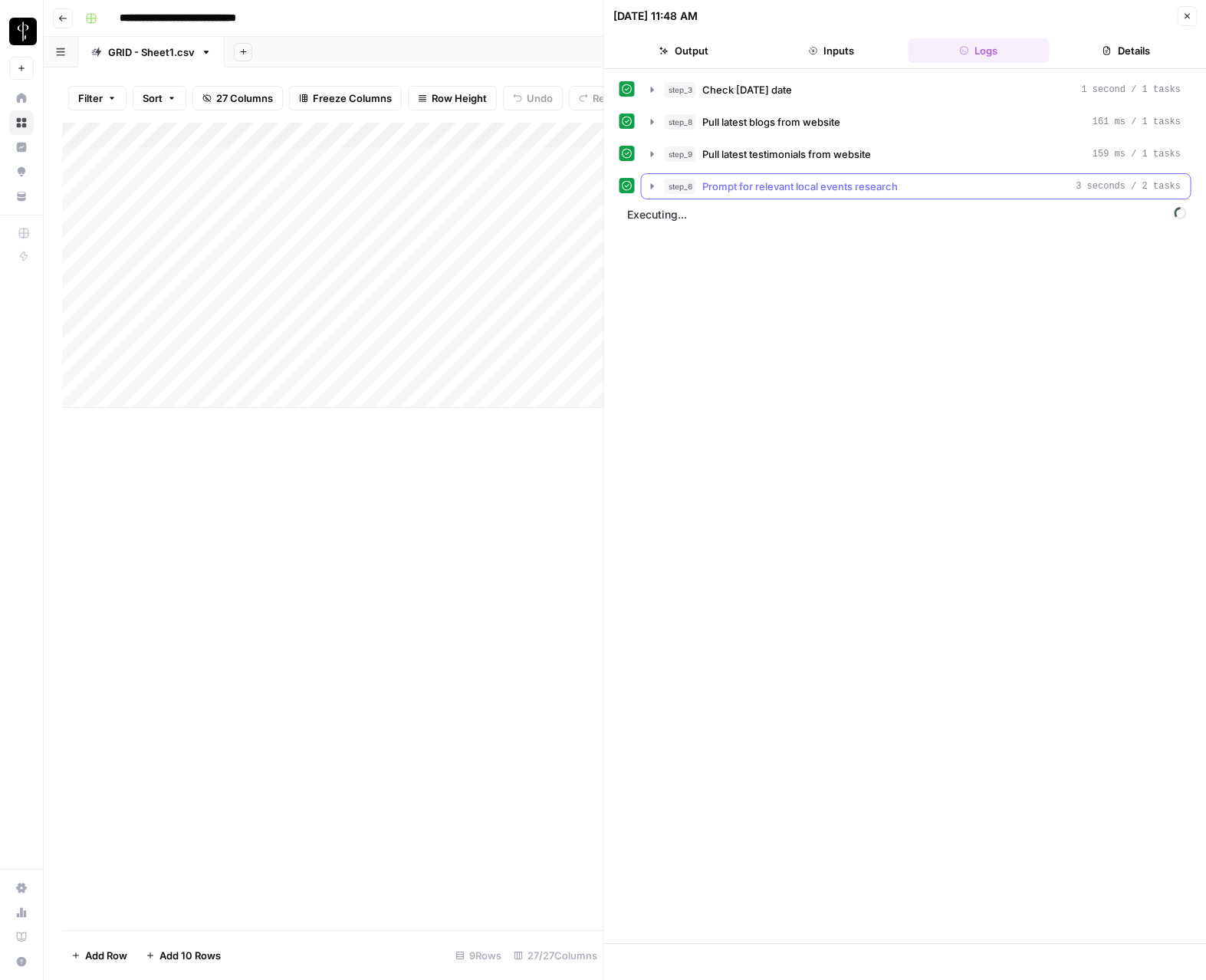
click at [649, 180] on icon "button" at bounding box center [652, 186] width 13 height 13
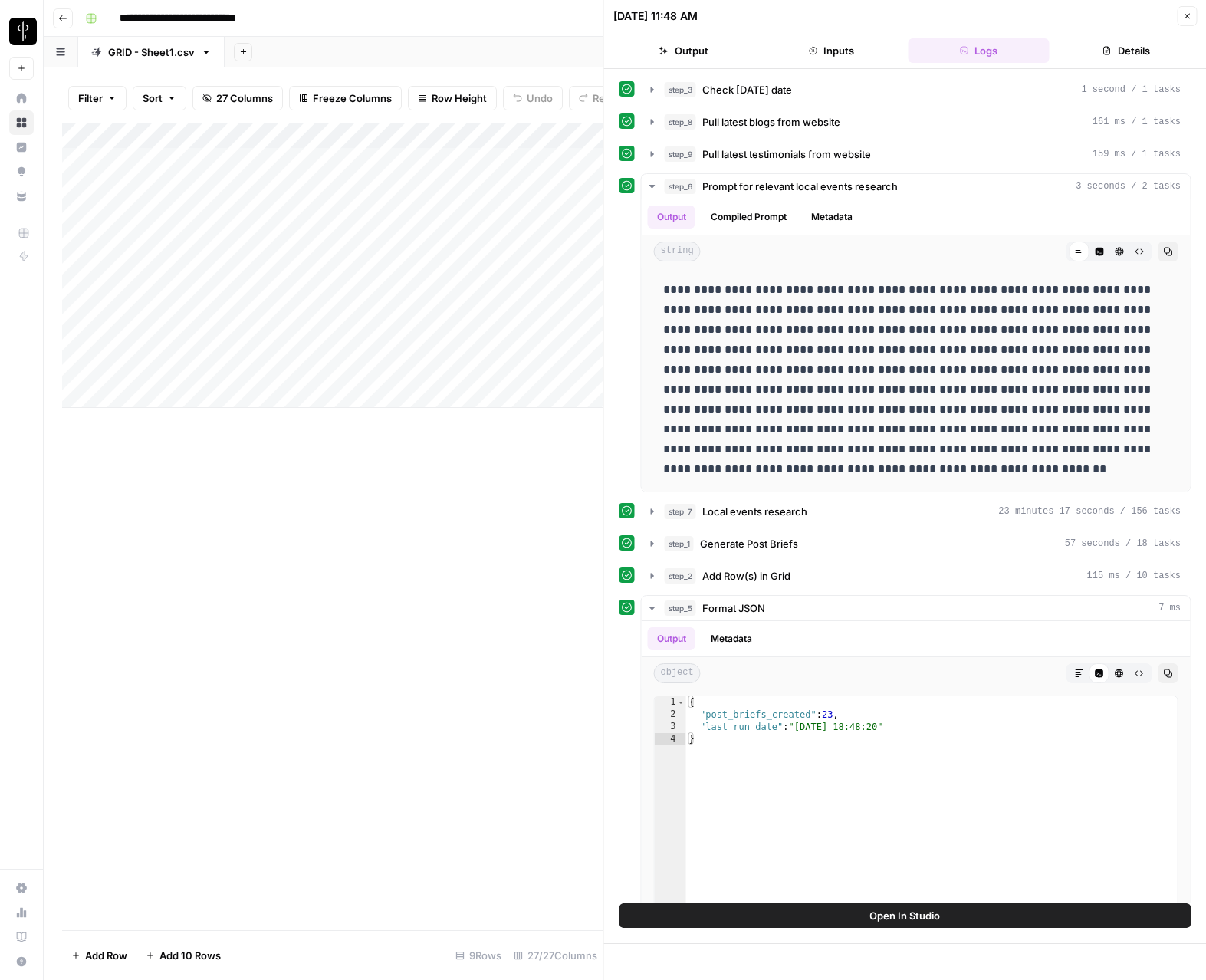
click at [493, 528] on div "Add Column" at bounding box center [332, 526] width 541 height 807
drag, startPoint x: 1193, startPoint y: 16, endPoint x: 1121, endPoint y: 76, distance: 93.7
click at [1193, 16] on button "Close" at bounding box center [1188, 16] width 20 height 20
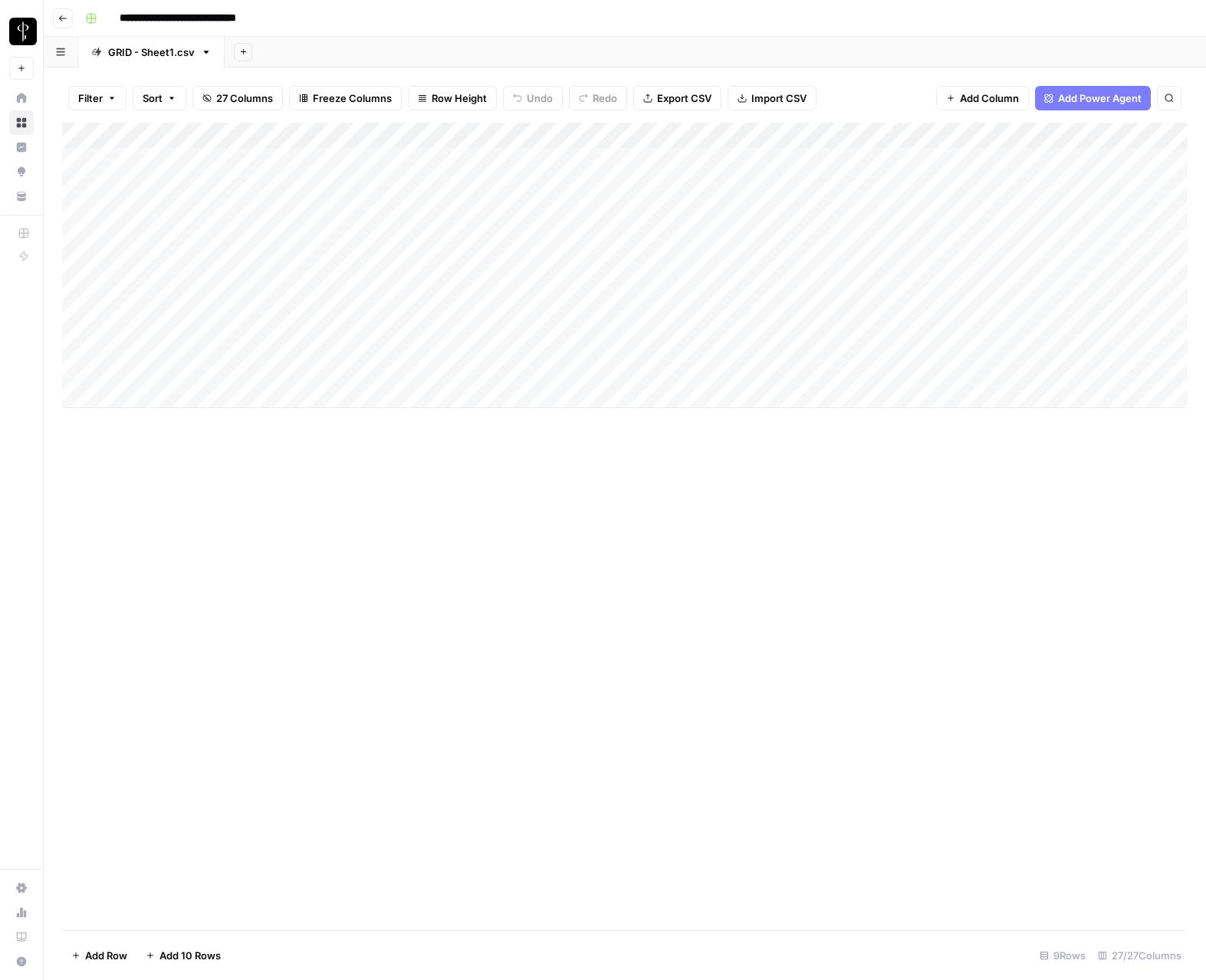
click at [618, 138] on div "Add Column" at bounding box center [625, 265] width 1126 height 285
click at [503, 281] on span "Edit Workflow" at bounding box center [551, 286] width 134 height 15
click at [77, 470] on div "Add Column" at bounding box center [625, 526] width 1126 height 807
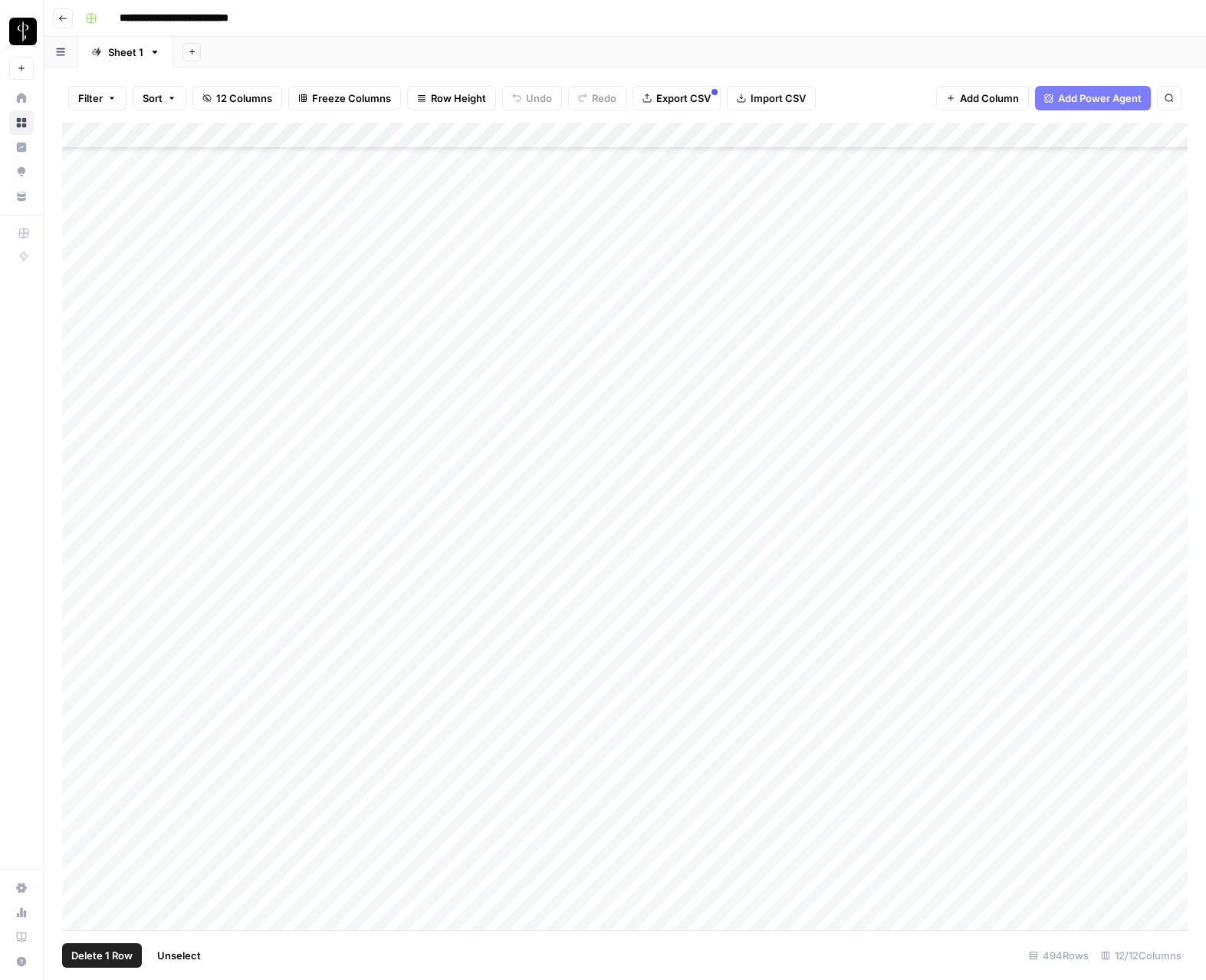
scroll to position [11486, 0]
click at [80, 539] on div "Add Column" at bounding box center [625, 526] width 1126 height 807
click at [93, 963] on button "Delete 16 Rows" at bounding box center [107, 955] width 91 height 24
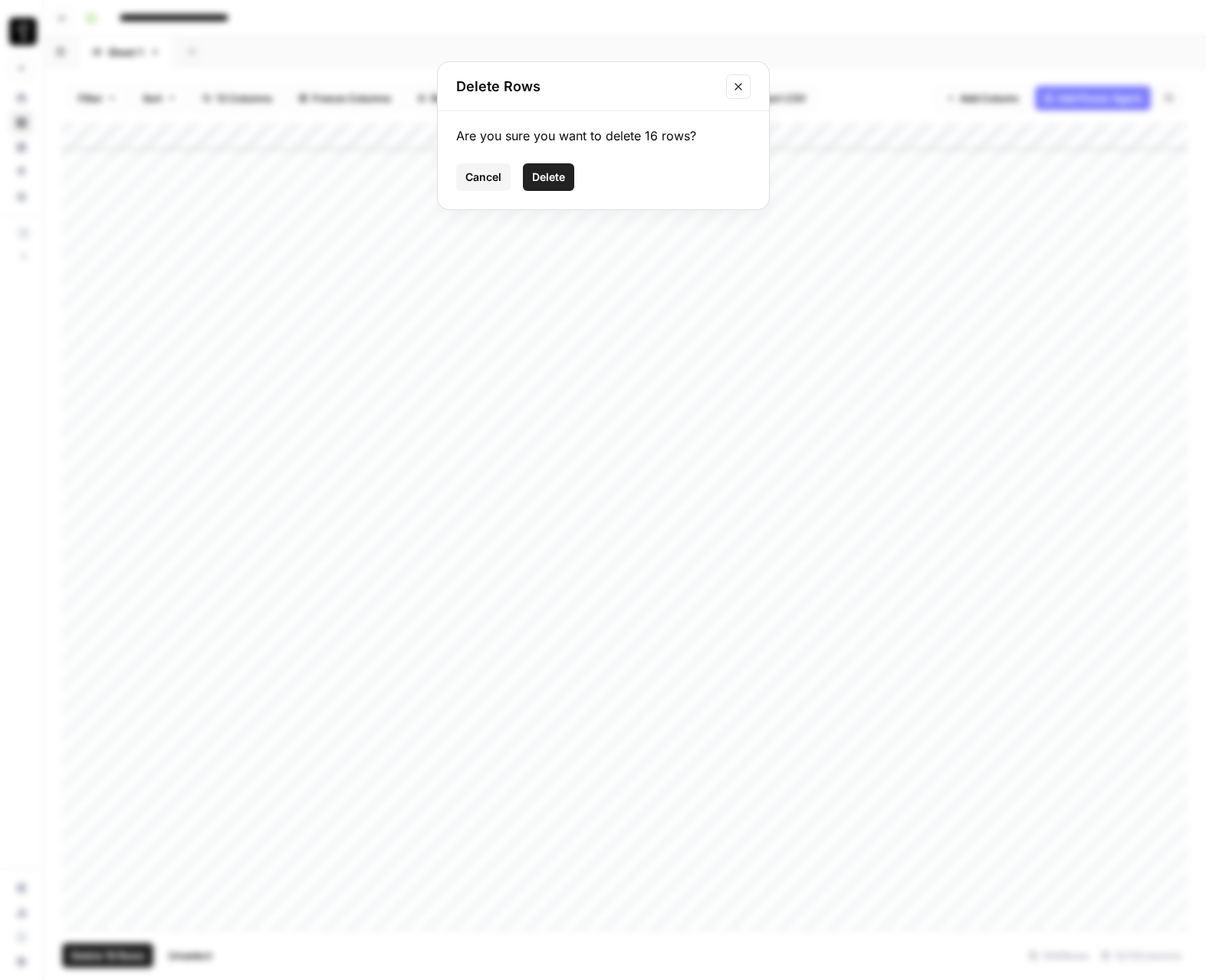
click at [549, 175] on span "Delete" at bounding box center [548, 177] width 33 height 15
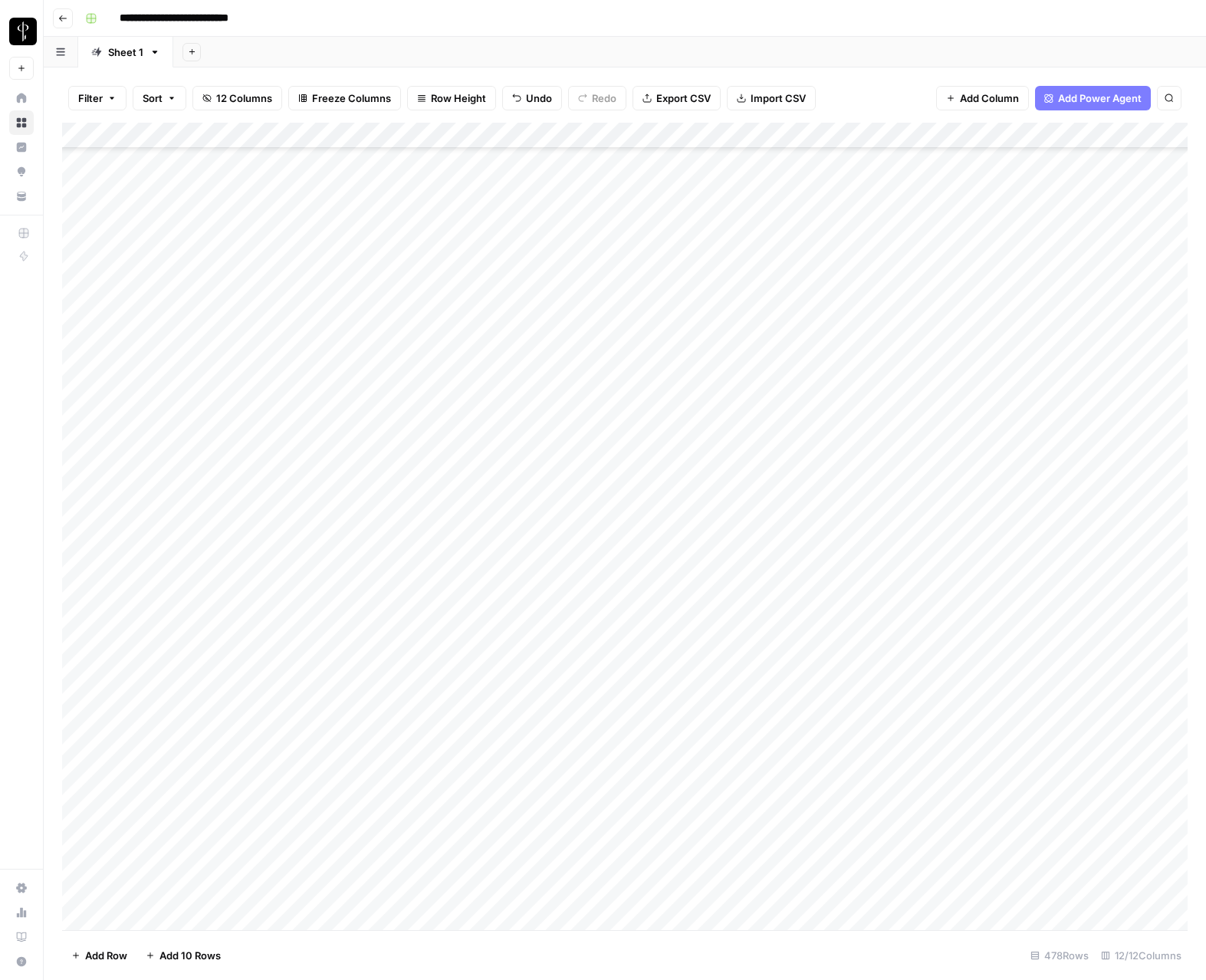
click at [84, 426] on div "Add Column" at bounding box center [625, 526] width 1126 height 807
click at [79, 886] on div "Add Column" at bounding box center [625, 526] width 1126 height 807
click at [74, 214] on div "Add Column" at bounding box center [625, 526] width 1126 height 807
click at [1055, 135] on div "Add Column" at bounding box center [625, 526] width 1126 height 807
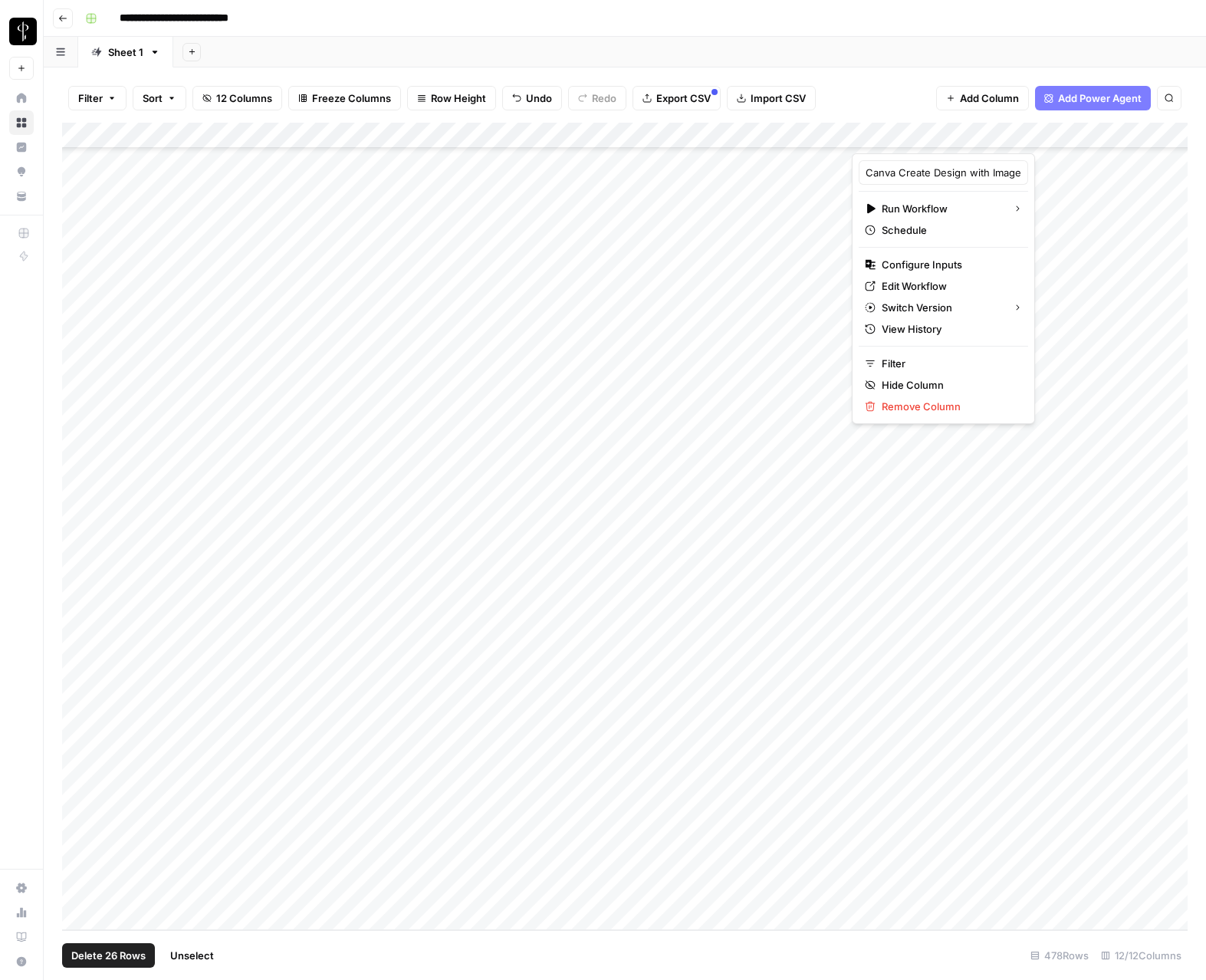
click at [1072, 135] on div at bounding box center [969, 138] width 236 height 31
click at [1077, 138] on div at bounding box center [969, 138] width 236 height 31
click at [1021, 140] on div at bounding box center [969, 138] width 236 height 31
click at [1075, 138] on div "Add Column" at bounding box center [625, 526] width 1126 height 807
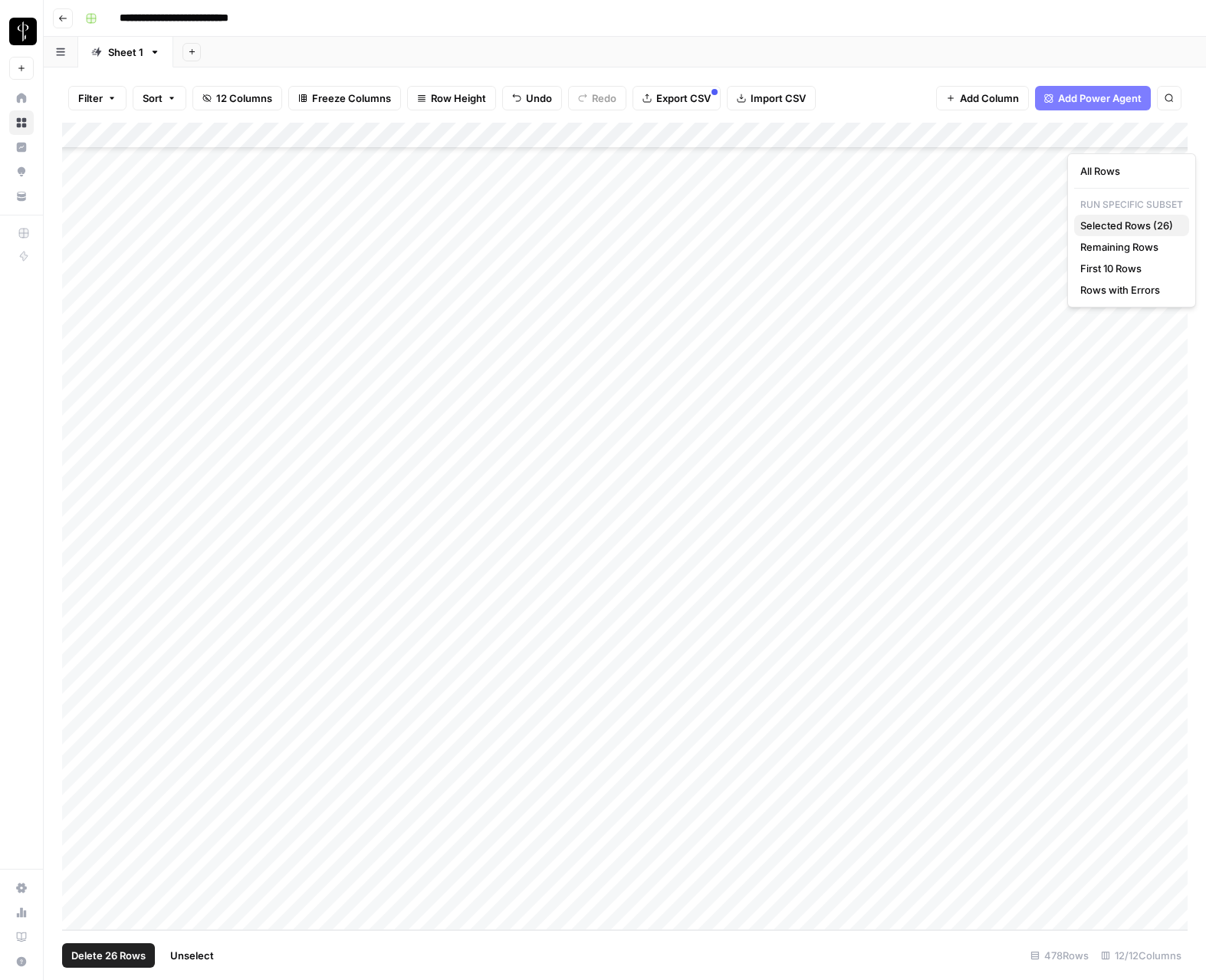
click at [1090, 227] on span "Selected Rows (26)" at bounding box center [1129, 226] width 97 height 15
click at [202, 950] on span "Unselect" at bounding box center [192, 956] width 44 height 15
click at [73, 211] on div "Add Column" at bounding box center [625, 526] width 1126 height 807
click at [95, 962] on span "Delete 1 Row" at bounding box center [102, 956] width 61 height 15
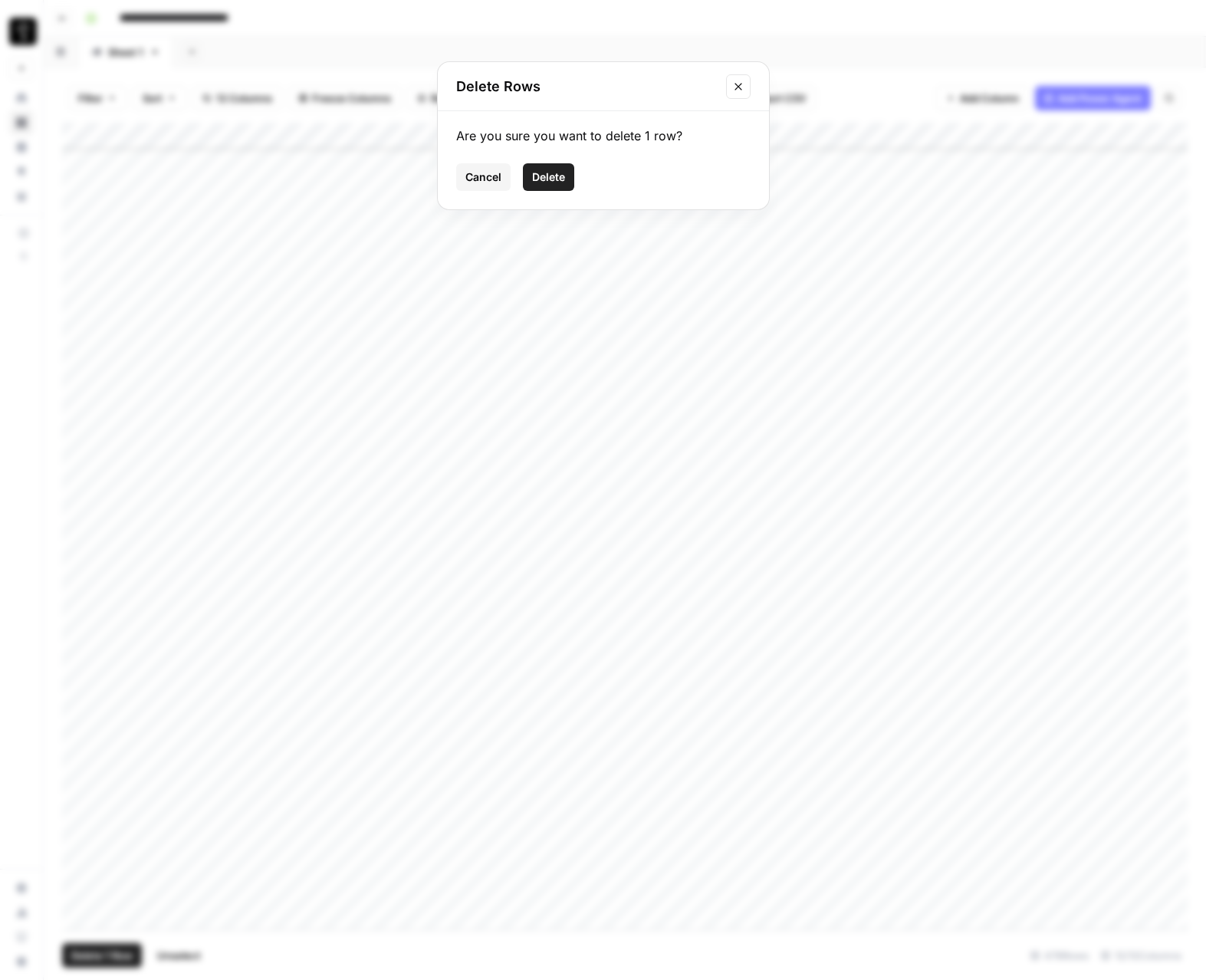
click at [550, 181] on span "Delete" at bounding box center [548, 177] width 33 height 15
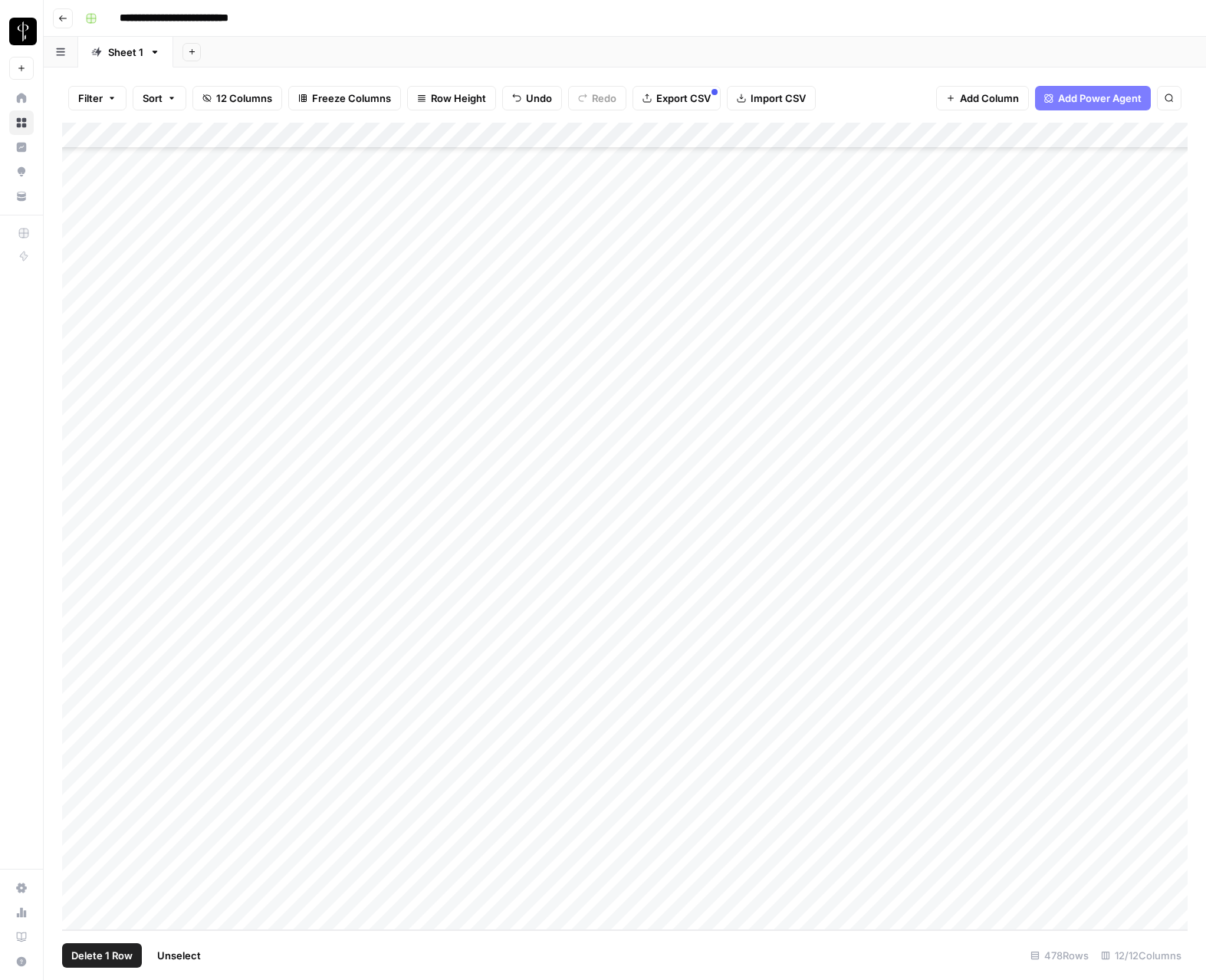
scroll to position [11679, 0]
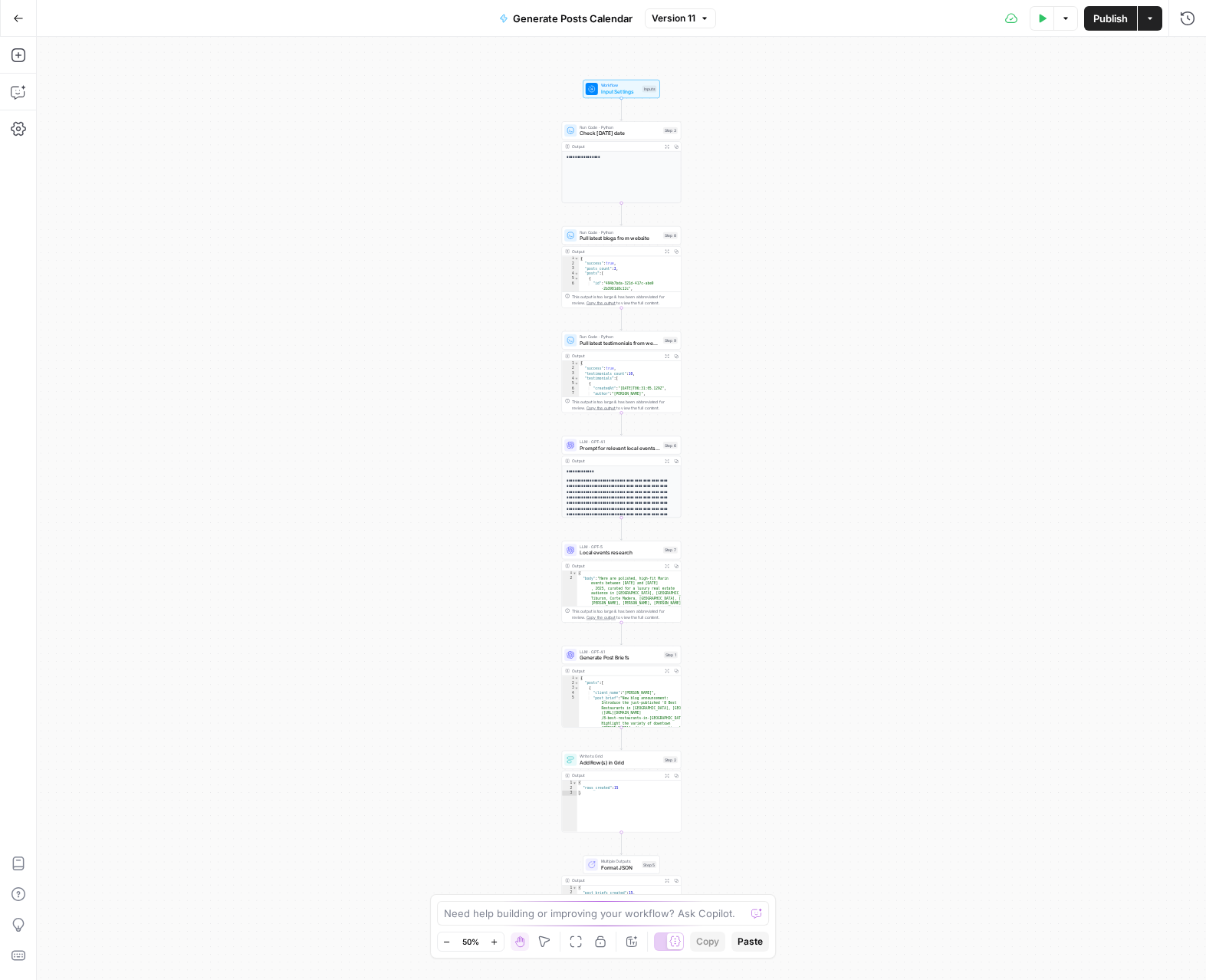
click at [697, 17] on button "Version 11" at bounding box center [681, 18] width 71 height 20
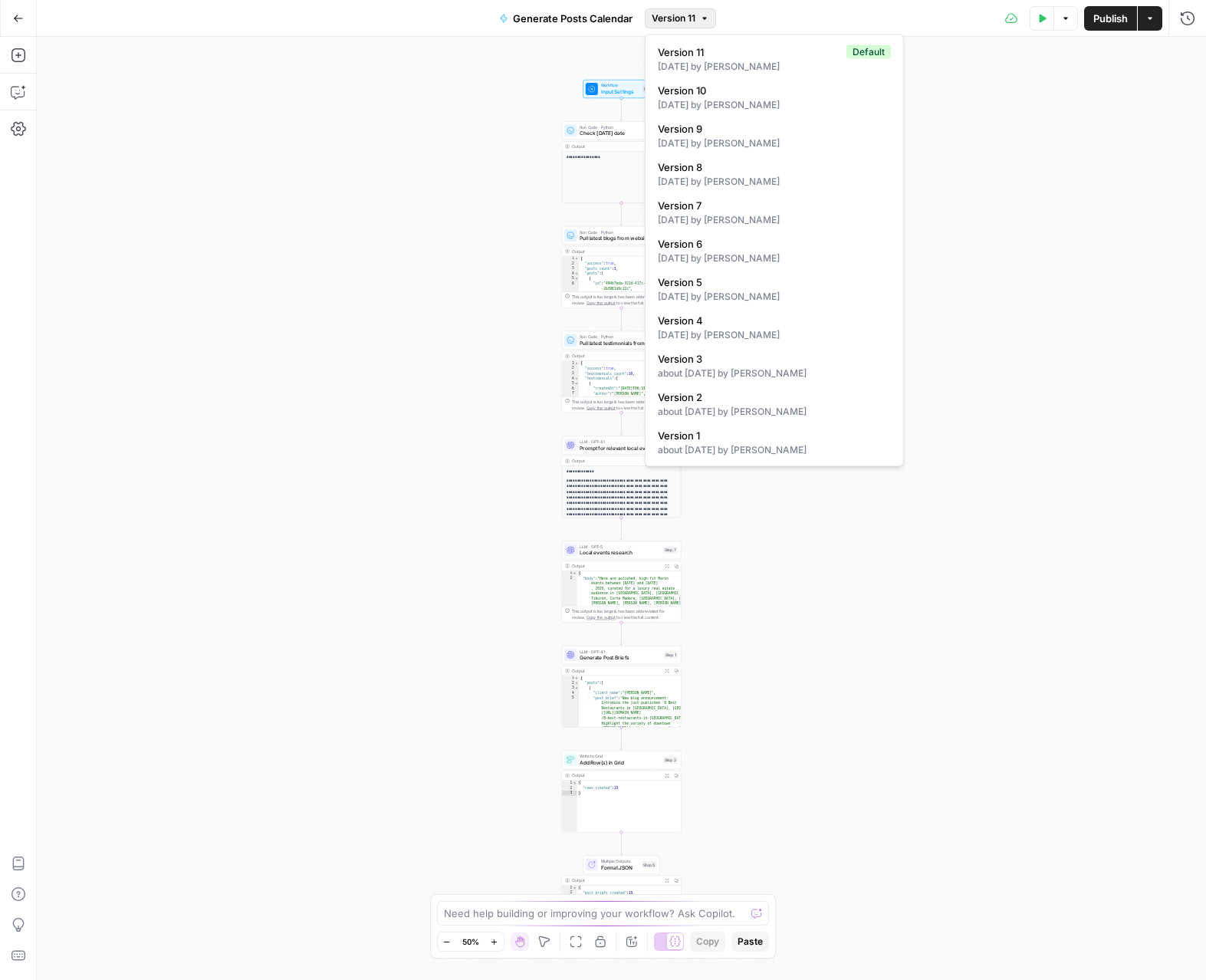
click at [1061, 213] on div "**********" at bounding box center [622, 508] width 1170 height 943
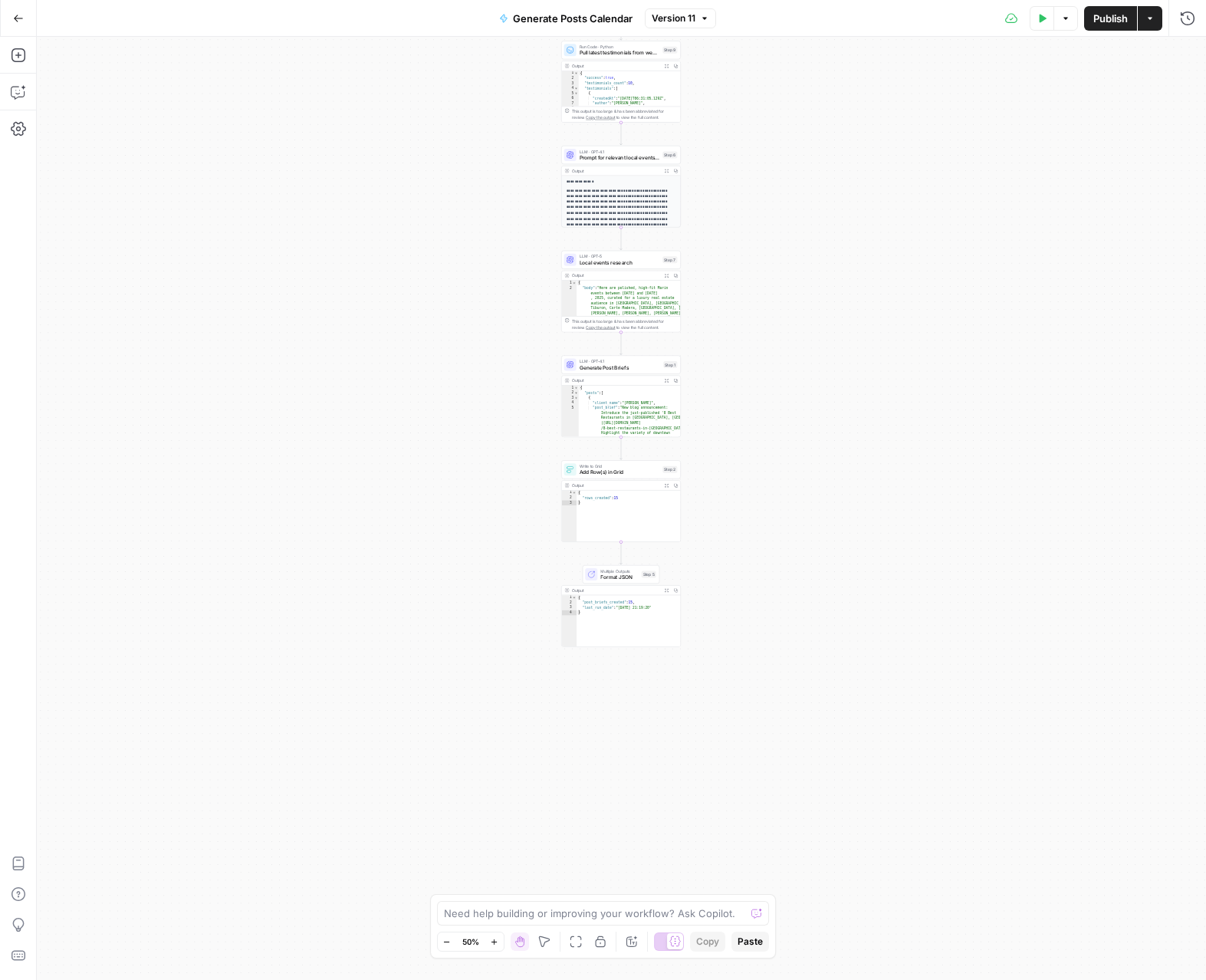
click at [20, 18] on icon "button" at bounding box center [18, 18] width 11 height 11
